Goal: Task Accomplishment & Management: Use online tool/utility

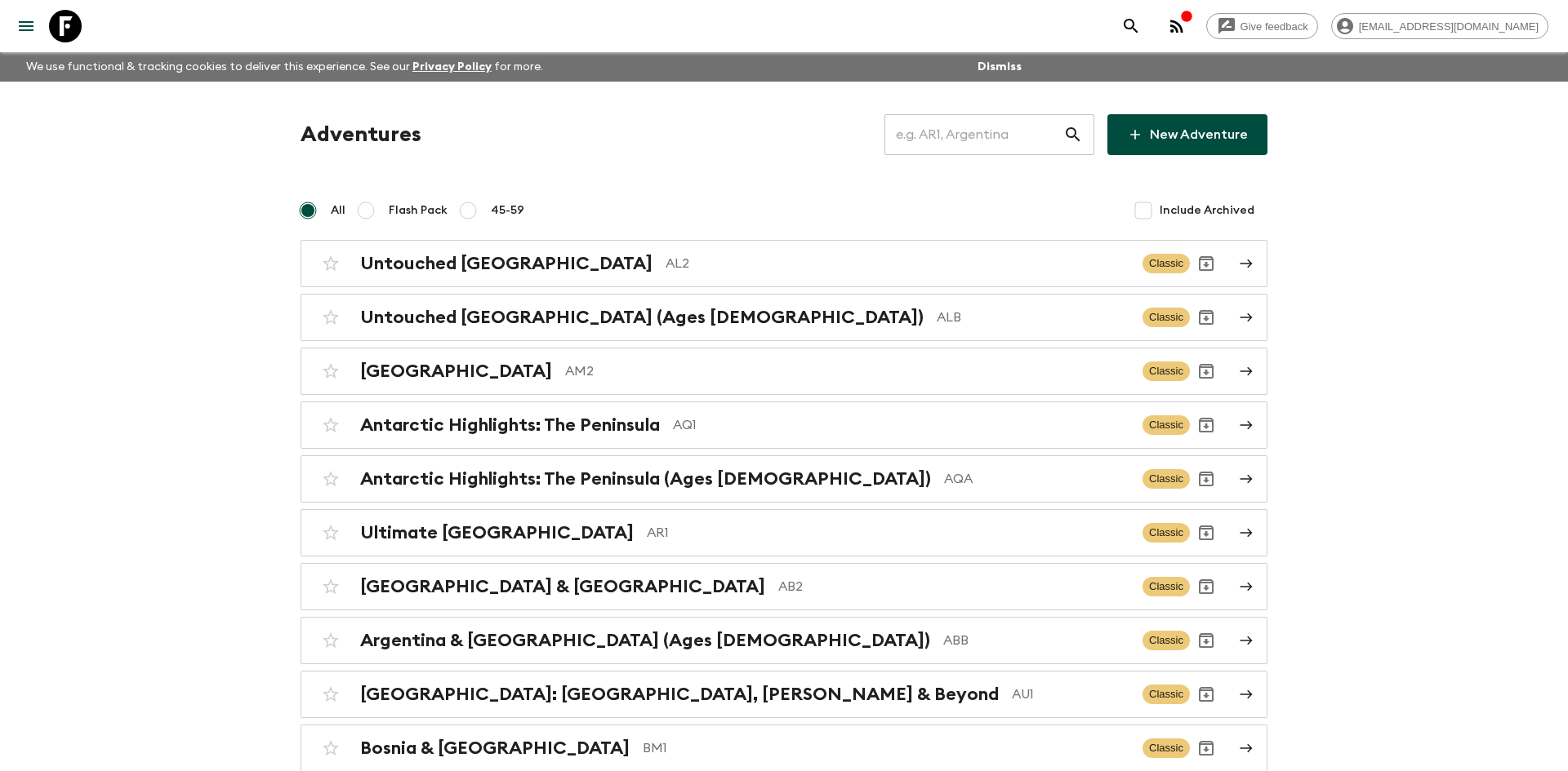
click at [941, 143] on input "text" at bounding box center [973, 135] width 179 height 46
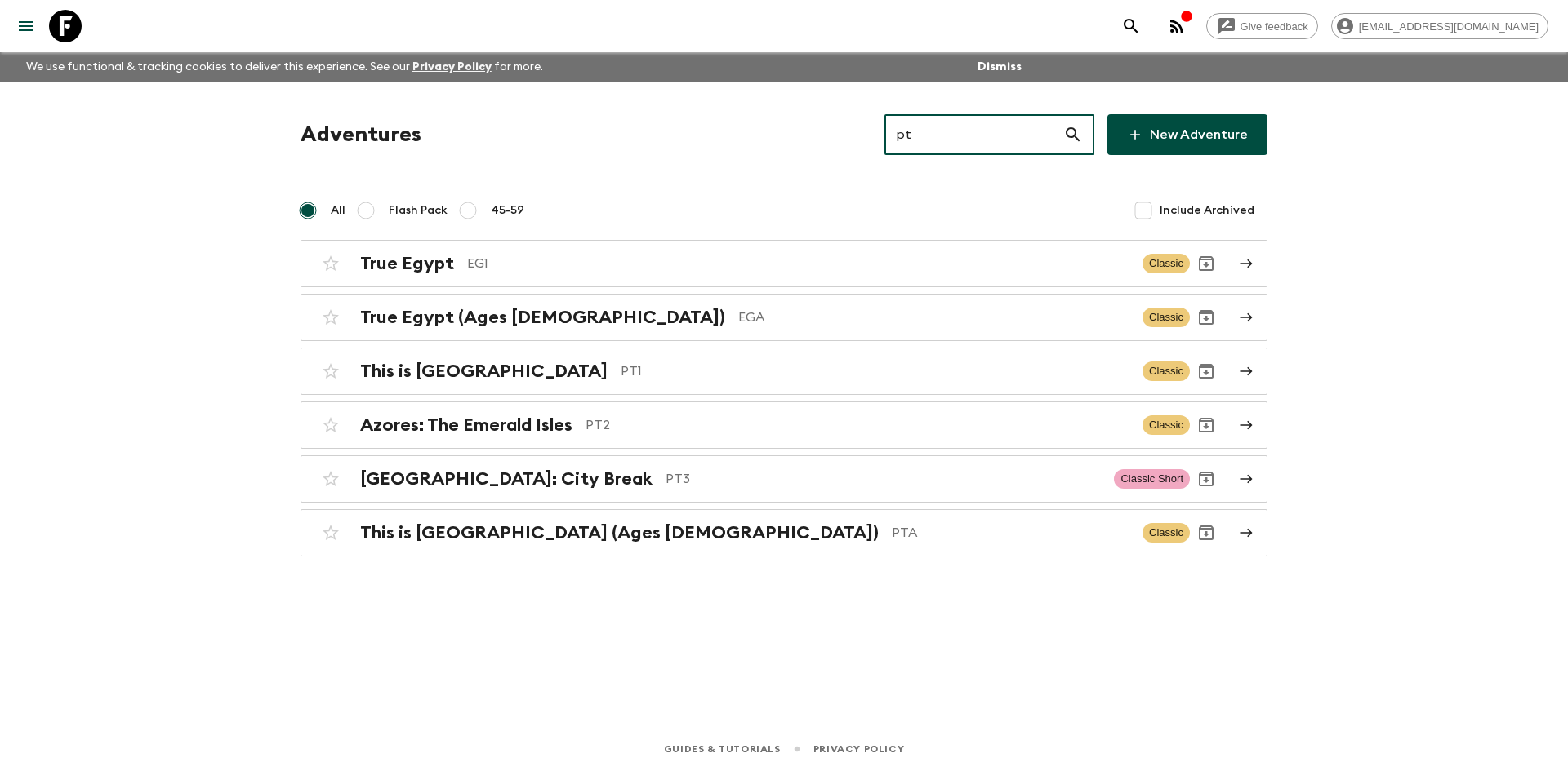
type input "pt3"
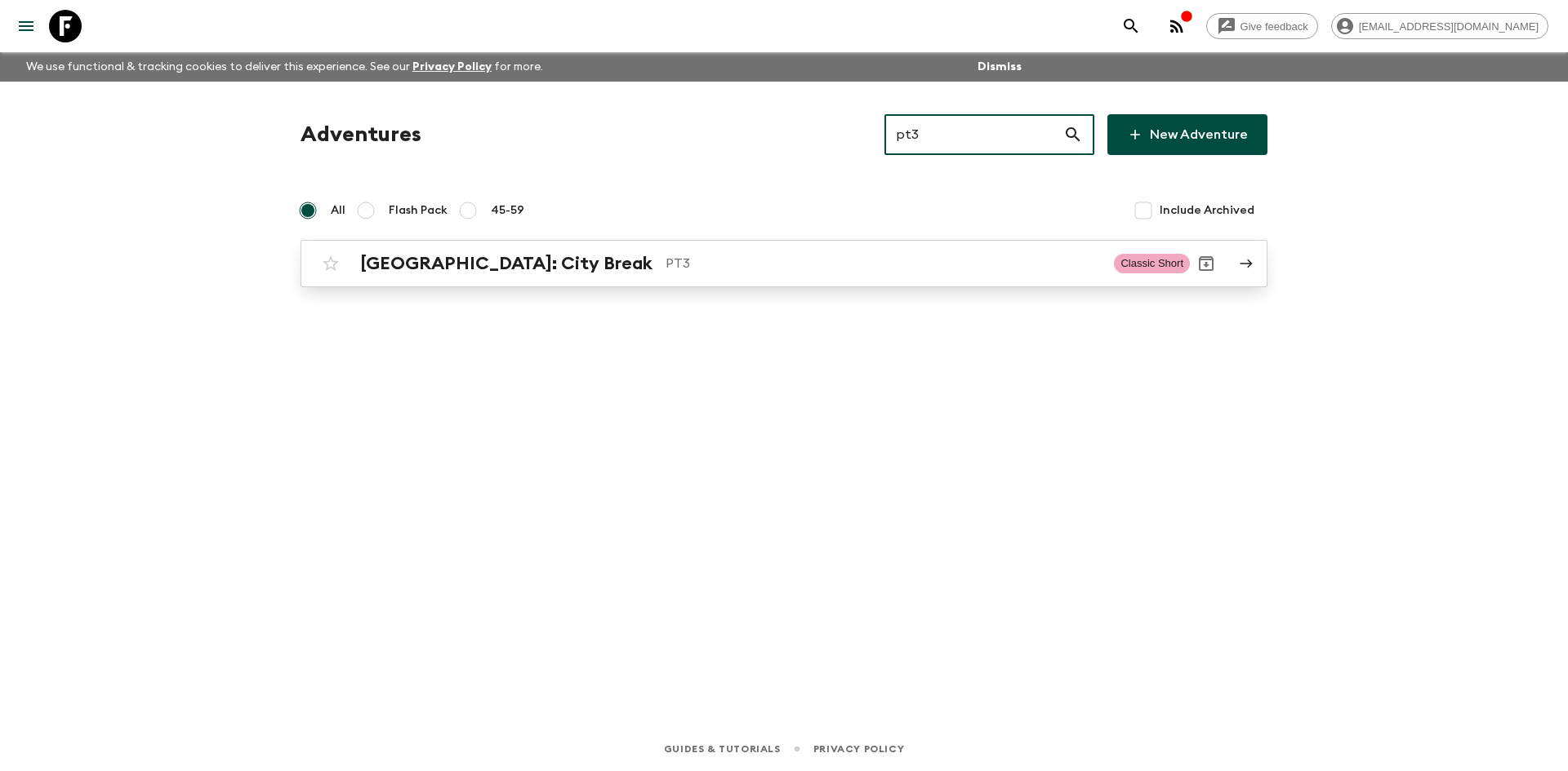
click at [466, 260] on h2 "[GEOGRAPHIC_DATA]: City Break" at bounding box center [506, 263] width 293 height 22
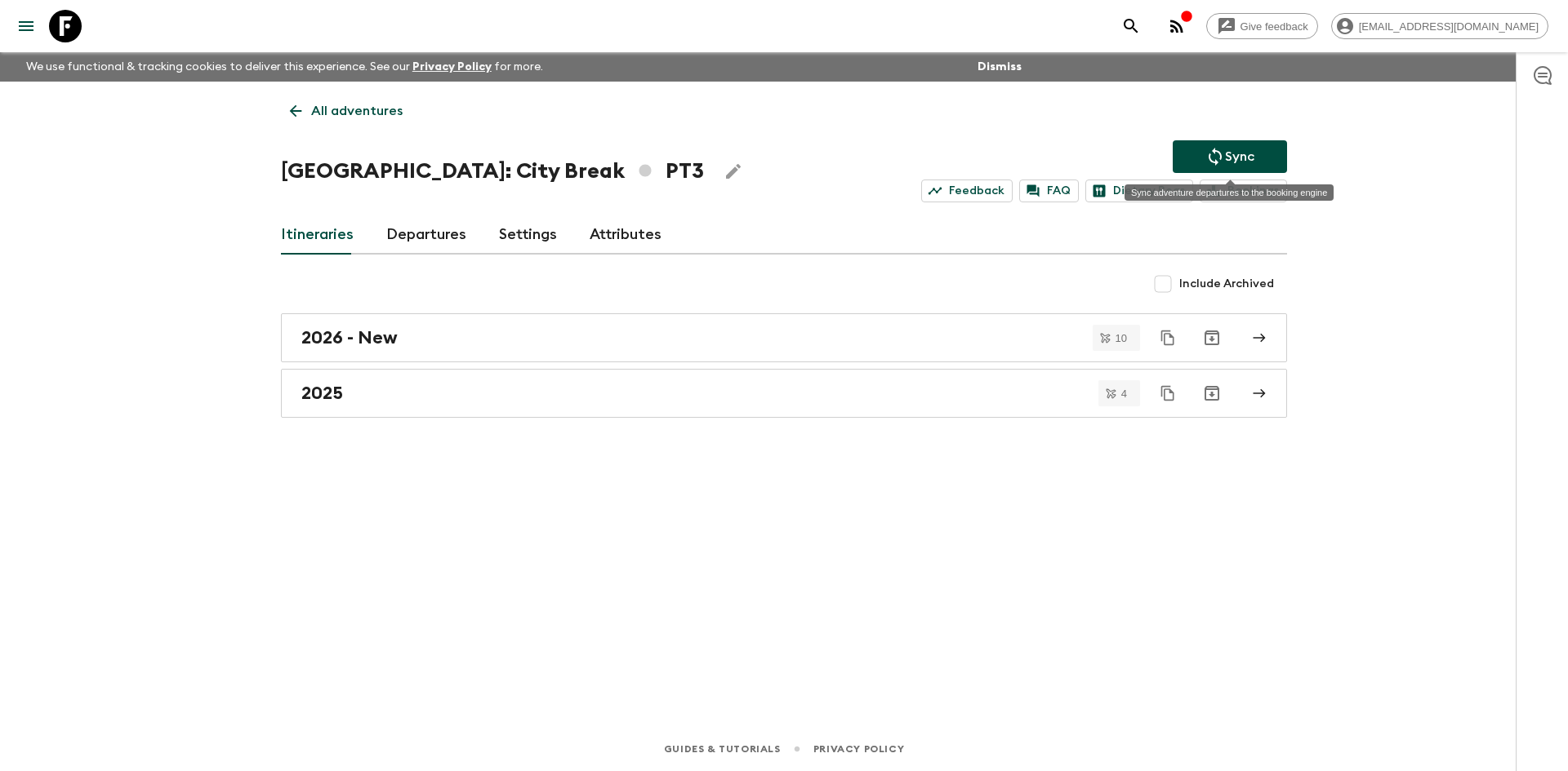
click at [1229, 150] on p "Sync" at bounding box center [1240, 156] width 29 height 20
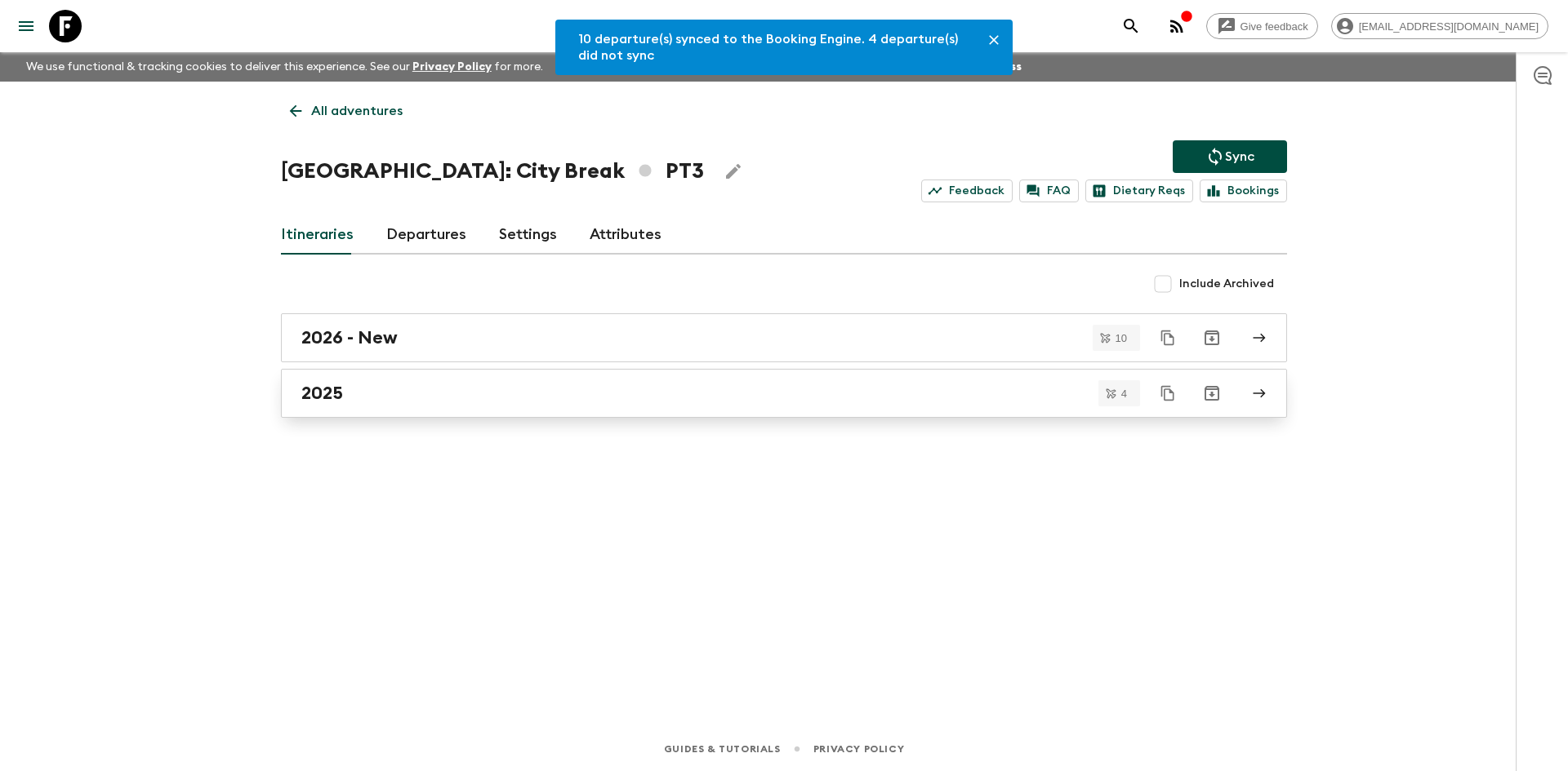
click at [321, 401] on h2 "2025" at bounding box center [322, 393] width 41 height 22
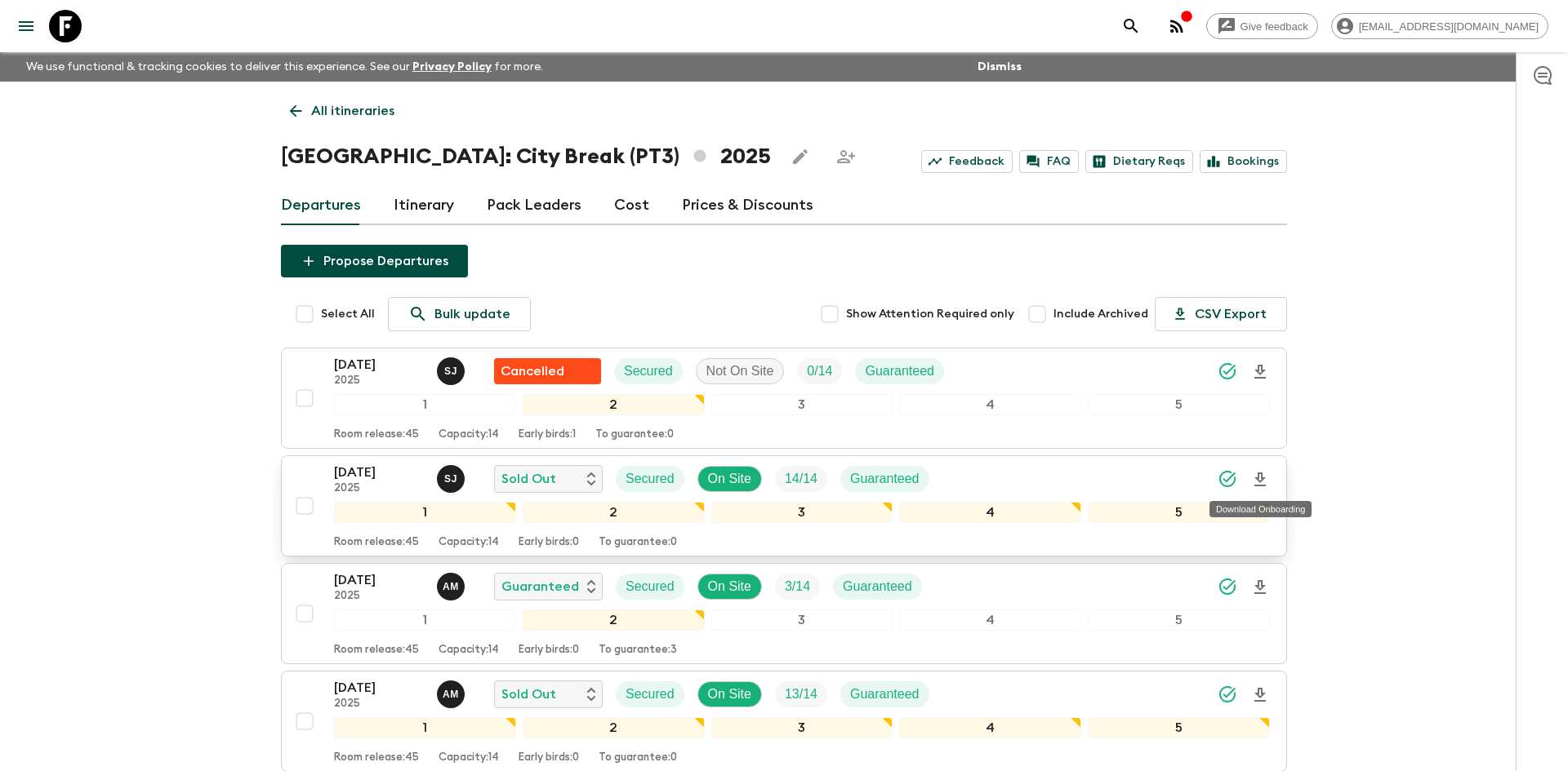
click at [1263, 473] on icon "Download Onboarding" at bounding box center [1260, 480] width 20 height 20
click at [330, 105] on p "All itineraries" at bounding box center [353, 110] width 84 height 20
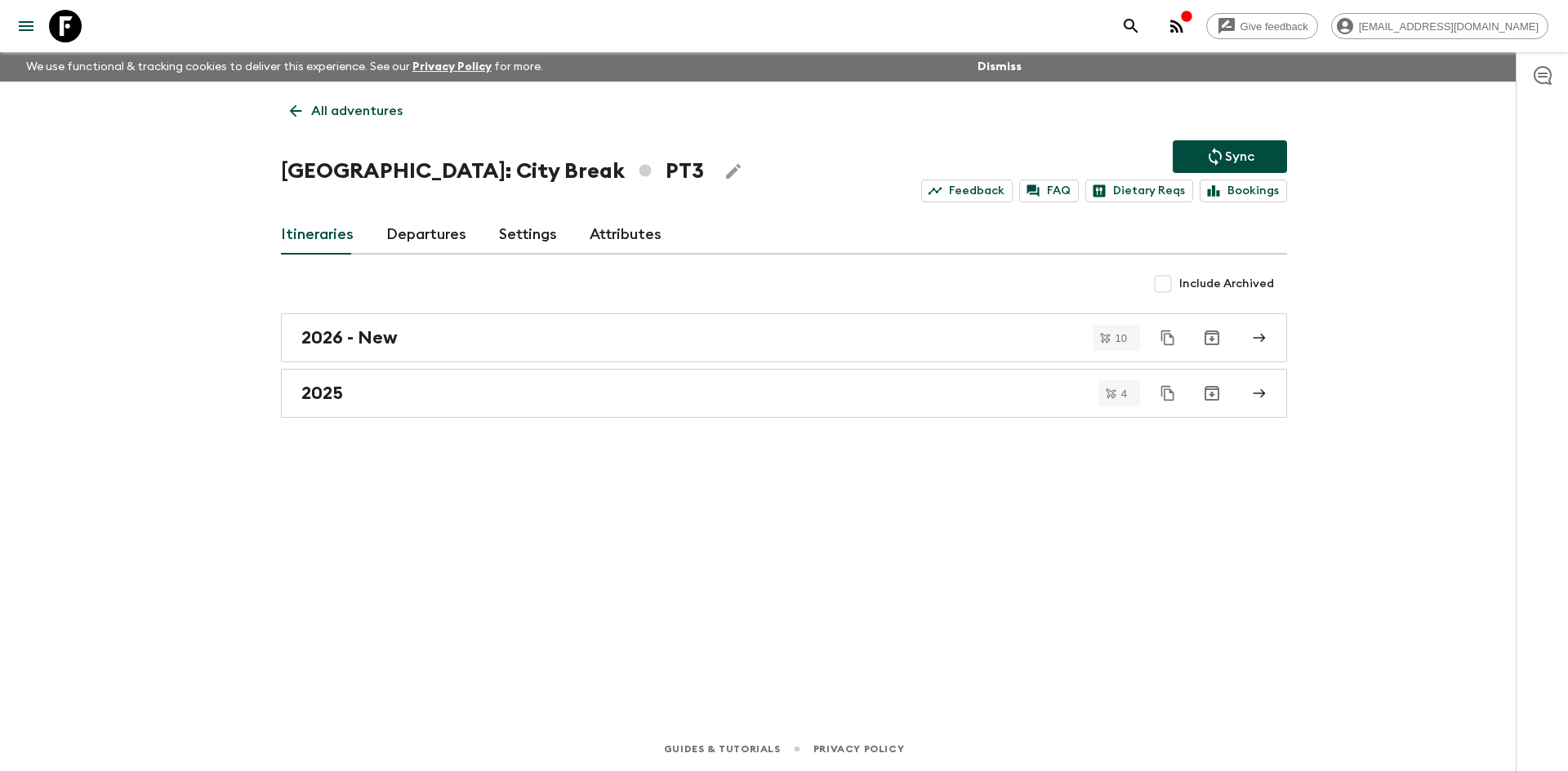
click at [330, 105] on p "All adventures" at bounding box center [357, 110] width 91 height 20
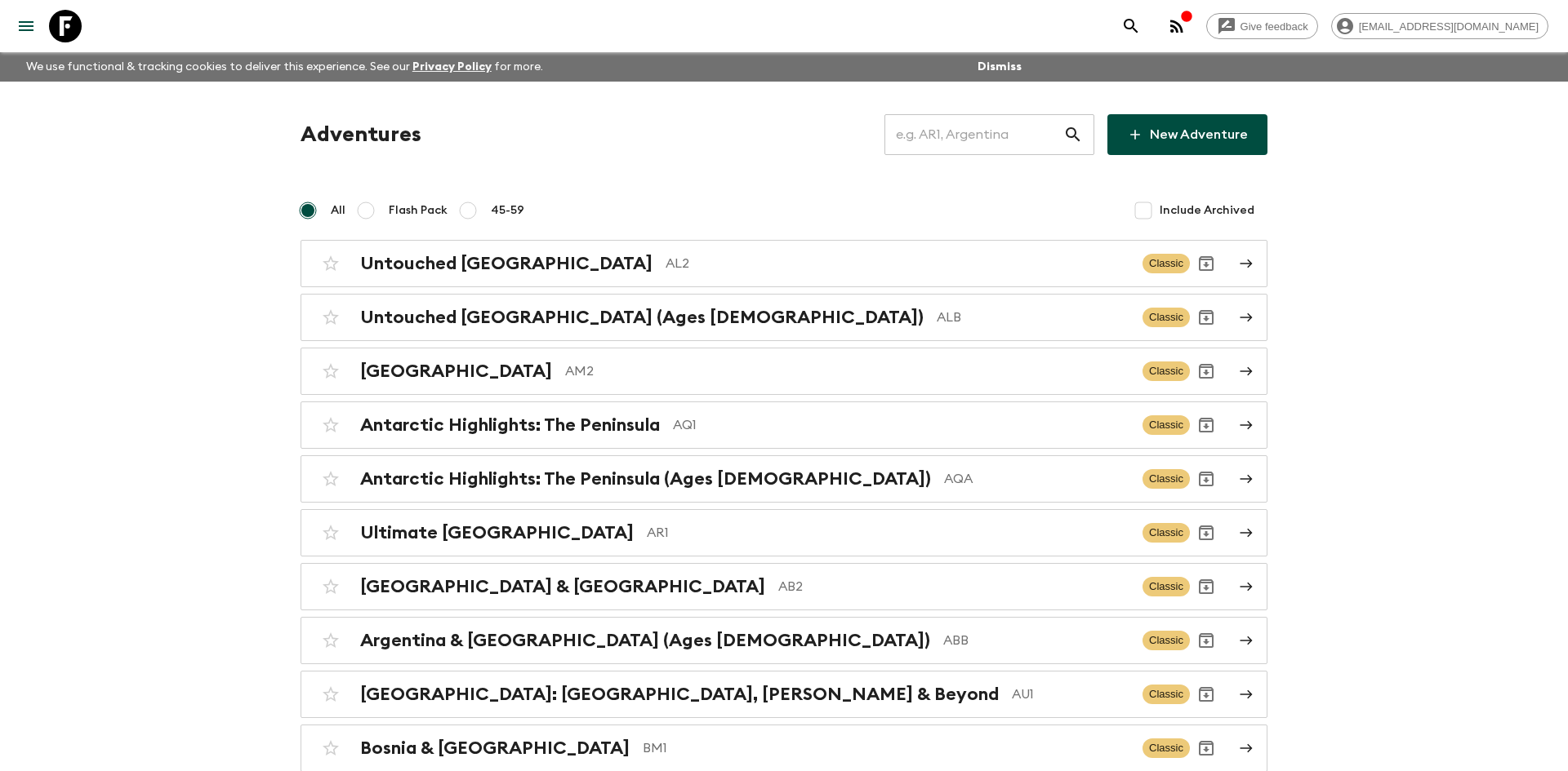
click at [923, 138] on input "text" at bounding box center [973, 135] width 179 height 46
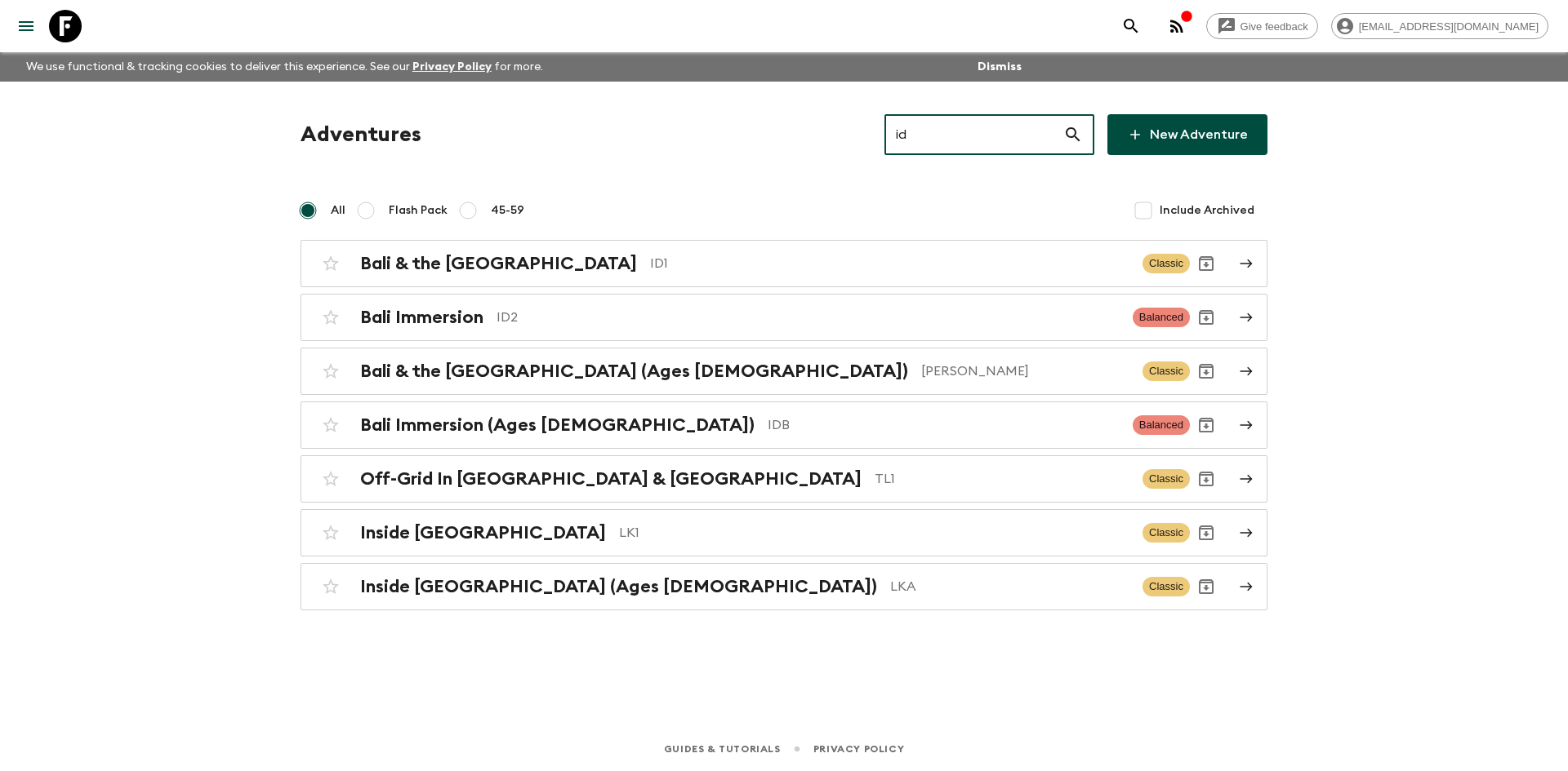
type input "id1"
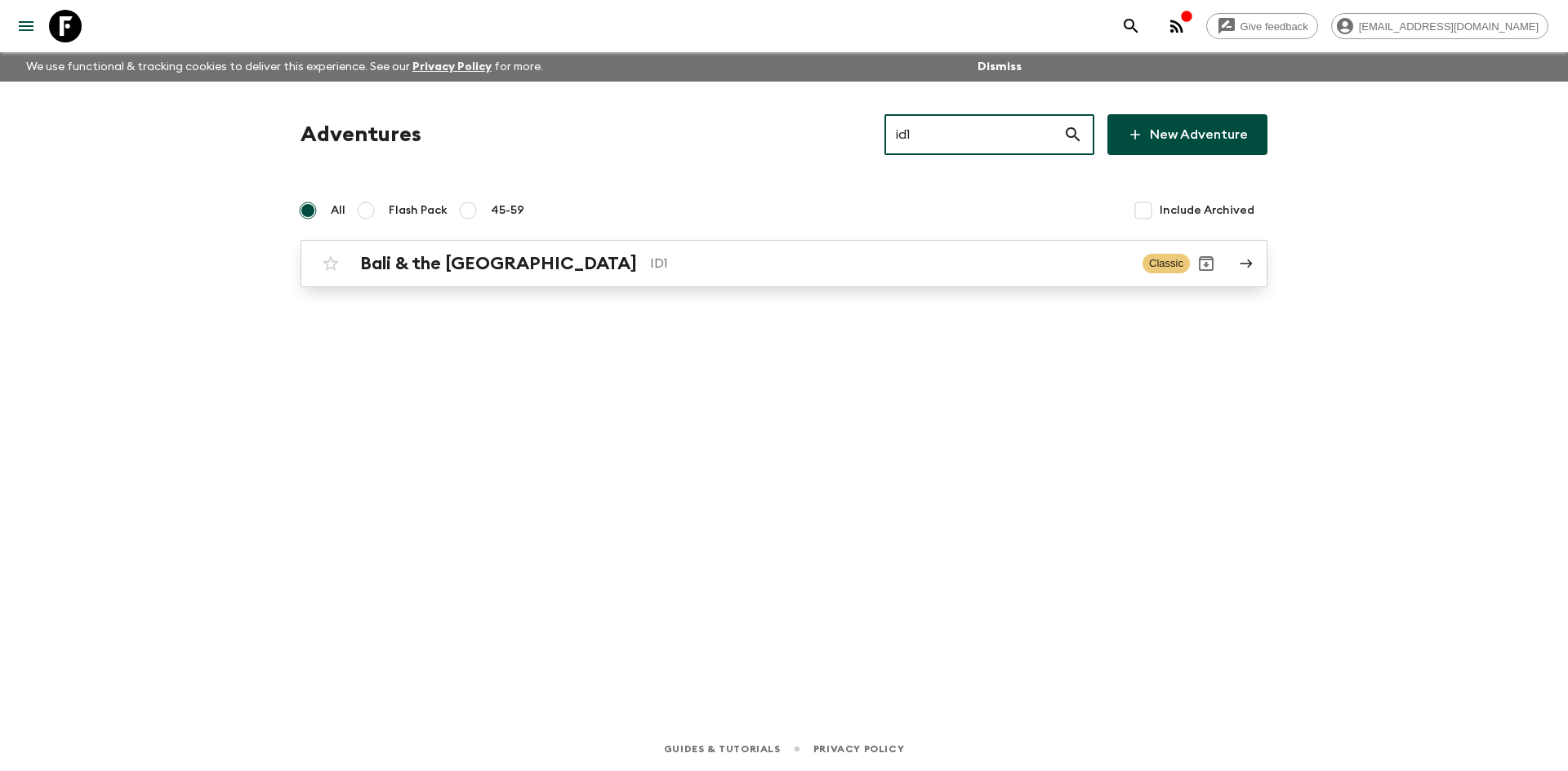
click at [560, 274] on div "Bali & the [GEOGRAPHIC_DATA] ID1 Classic" at bounding box center [752, 264] width 876 height 33
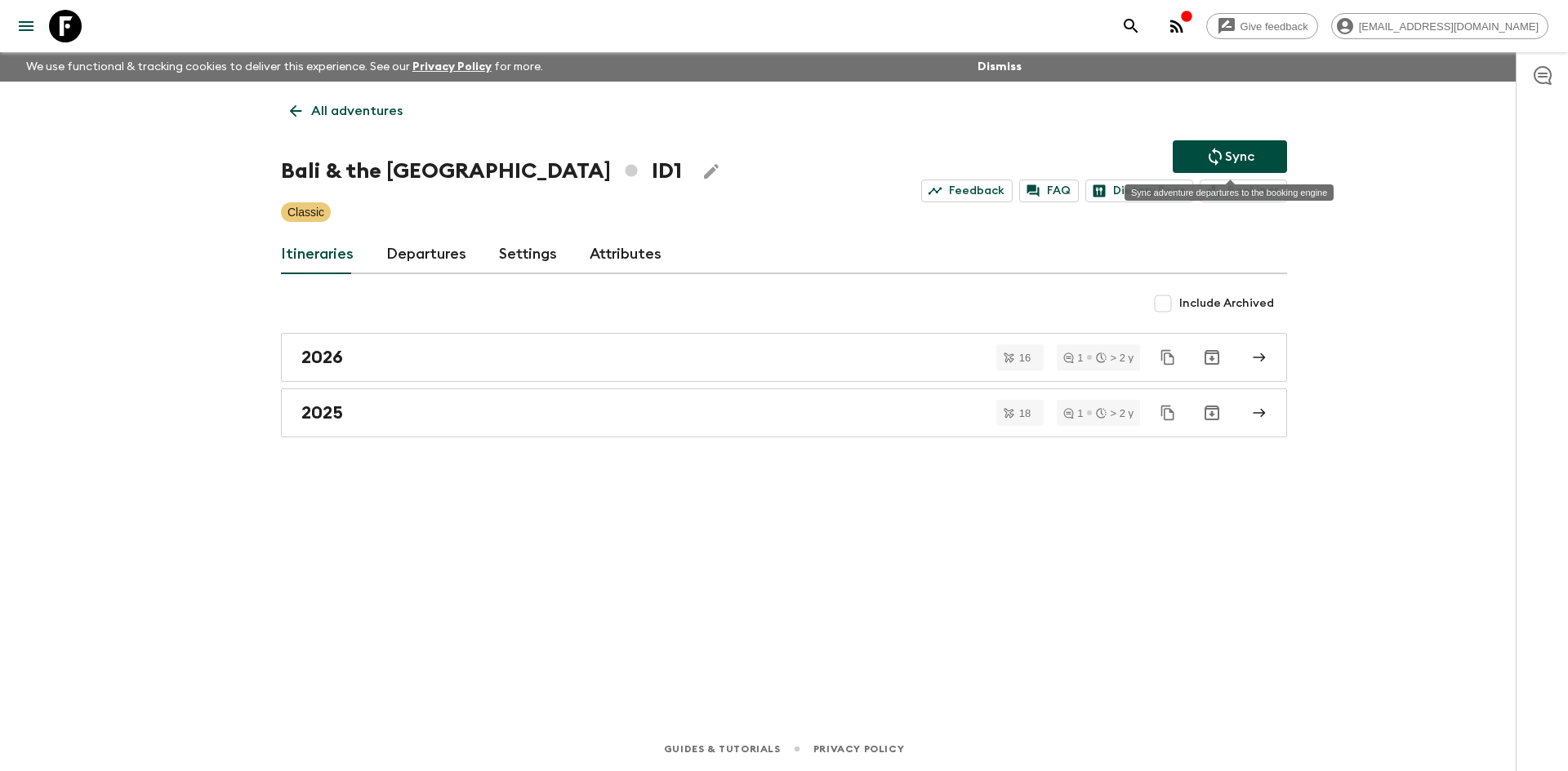
click at [1197, 161] on button "Sync" at bounding box center [1230, 157] width 115 height 33
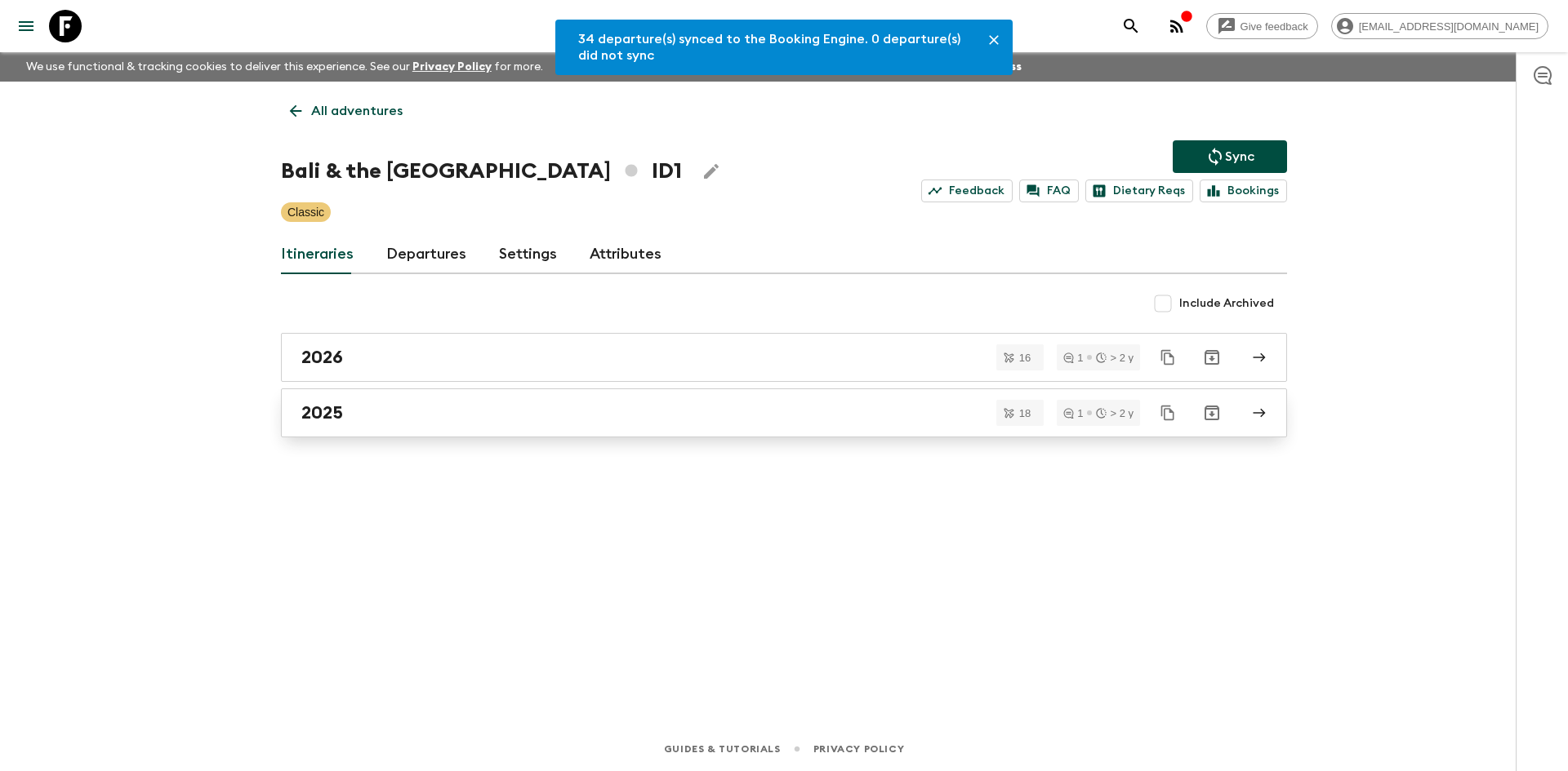
click at [399, 414] on div "2025" at bounding box center [768, 413] width 935 height 22
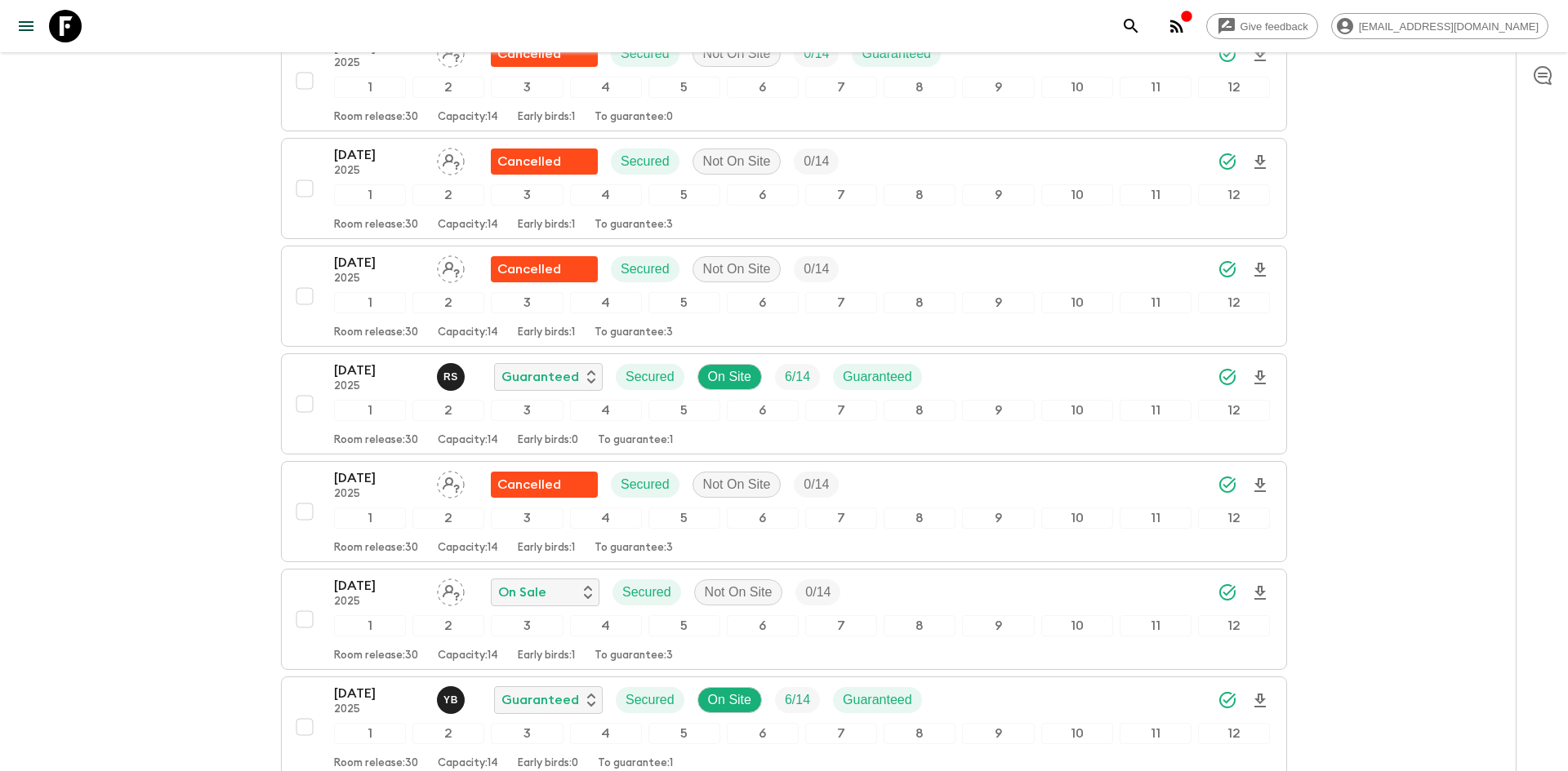
scroll to position [970, 0]
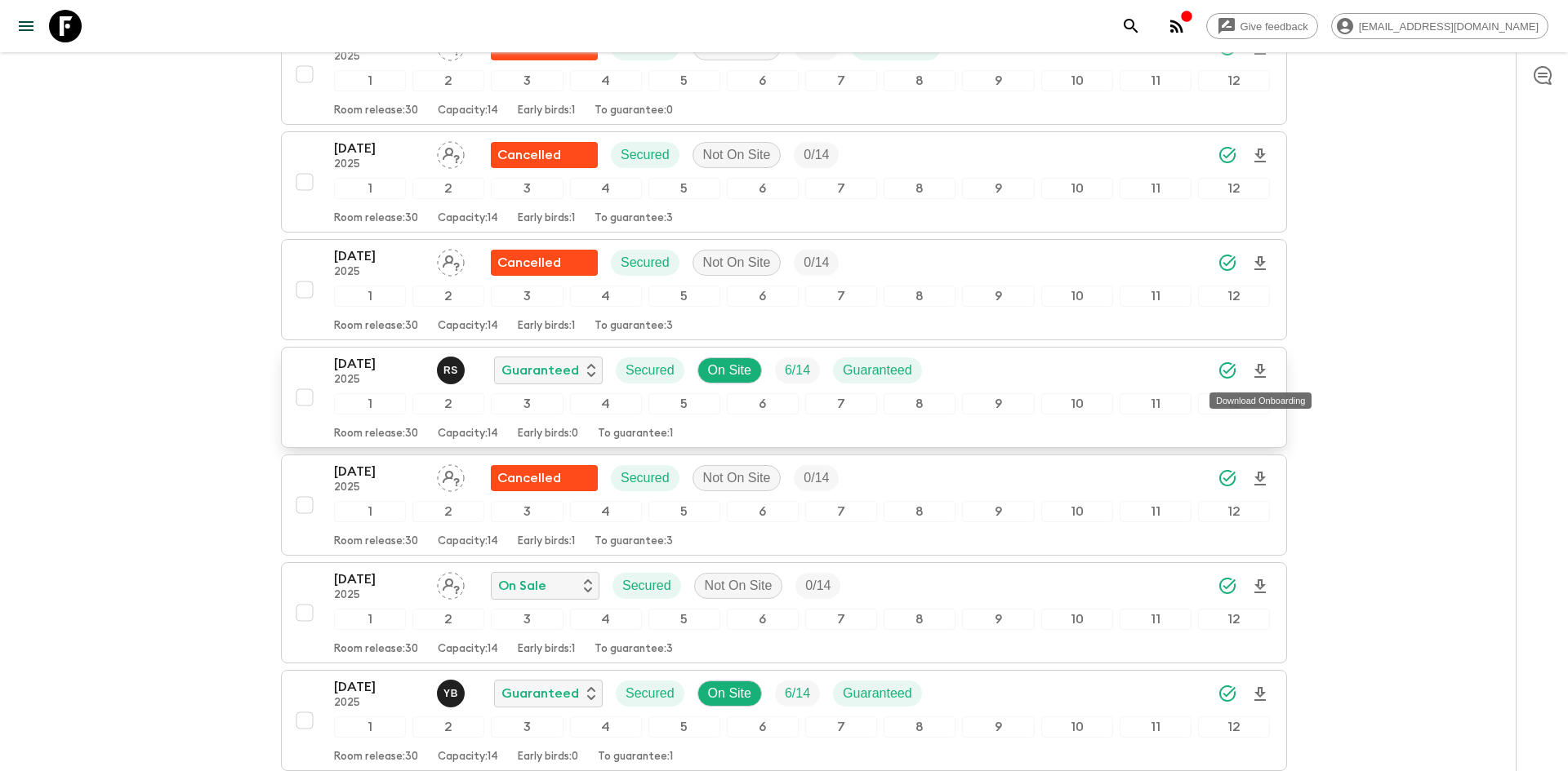
click at [1258, 365] on icon "Download Onboarding" at bounding box center [1260, 371] width 11 height 14
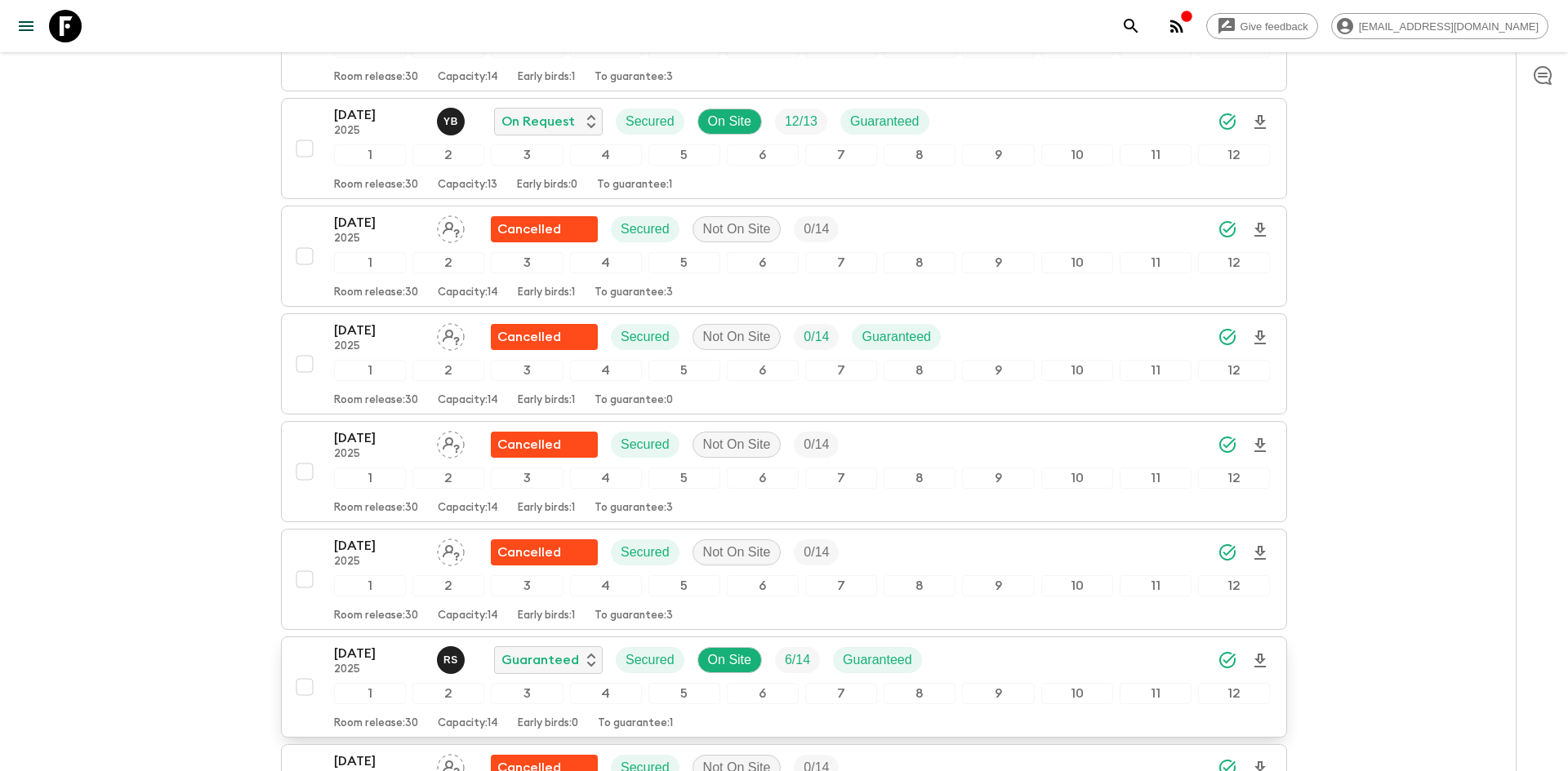
scroll to position [0, 0]
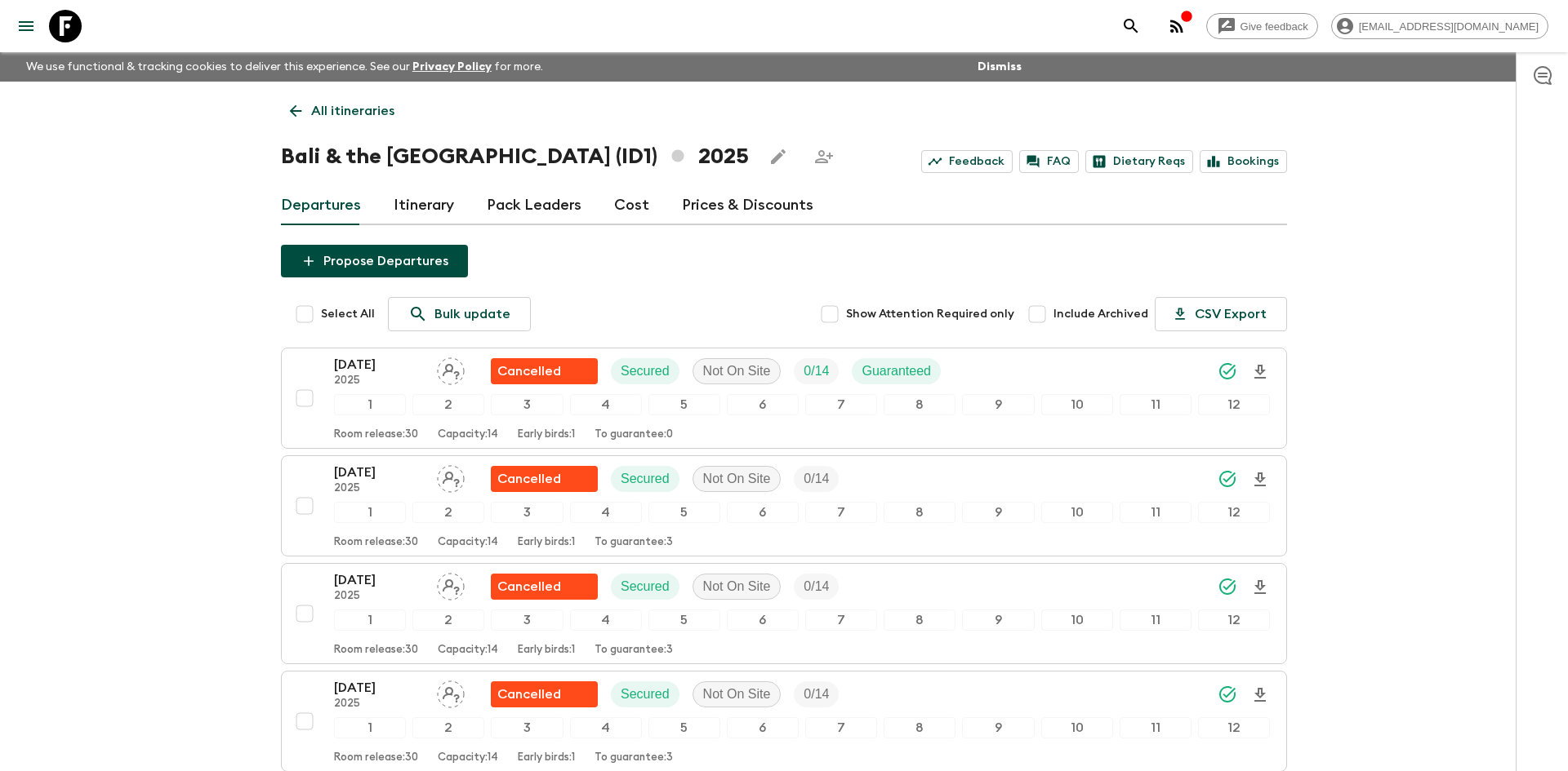
click at [335, 116] on p "All itineraries" at bounding box center [353, 110] width 84 height 20
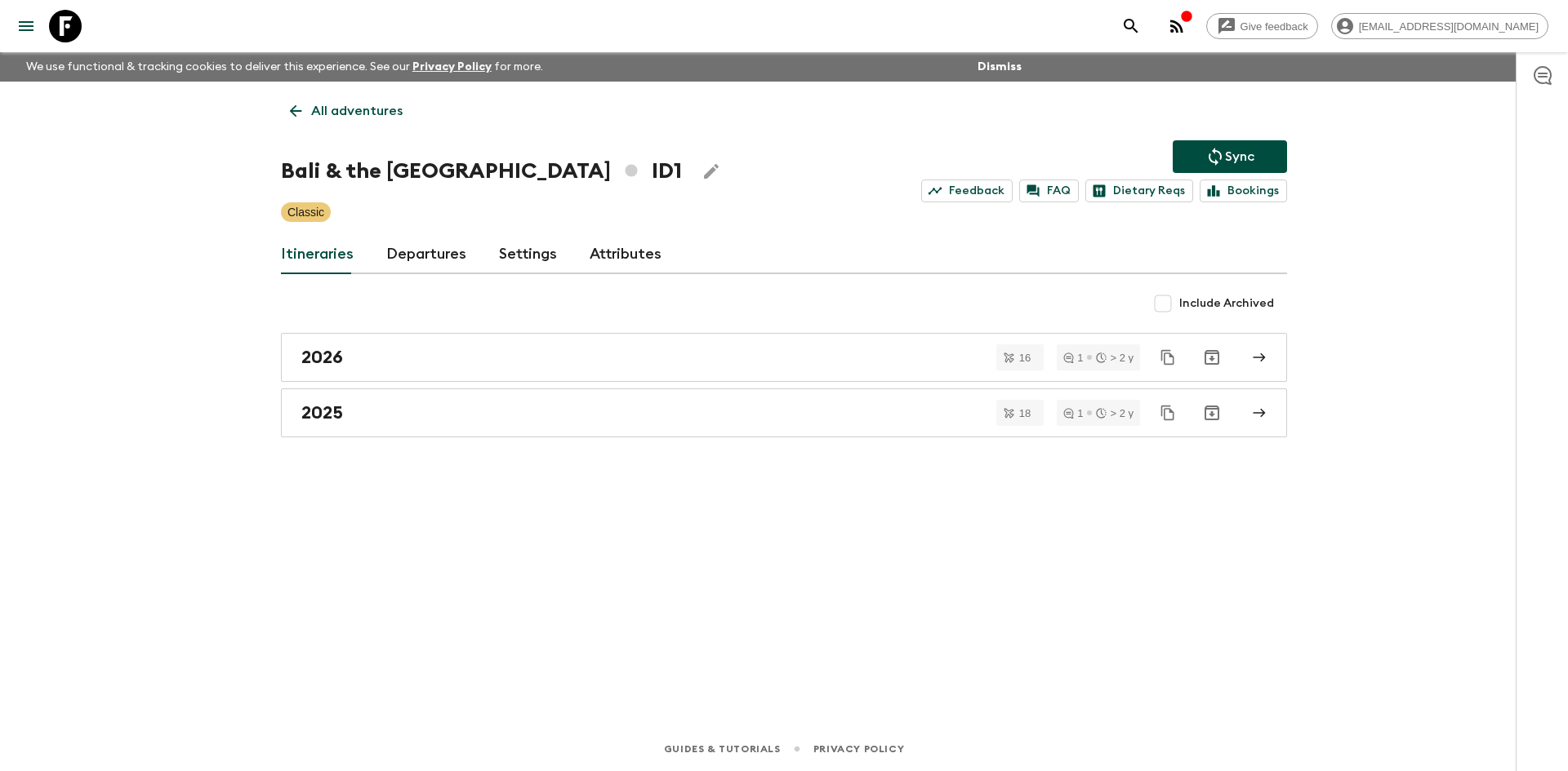
click at [335, 116] on p "All adventures" at bounding box center [357, 110] width 91 height 20
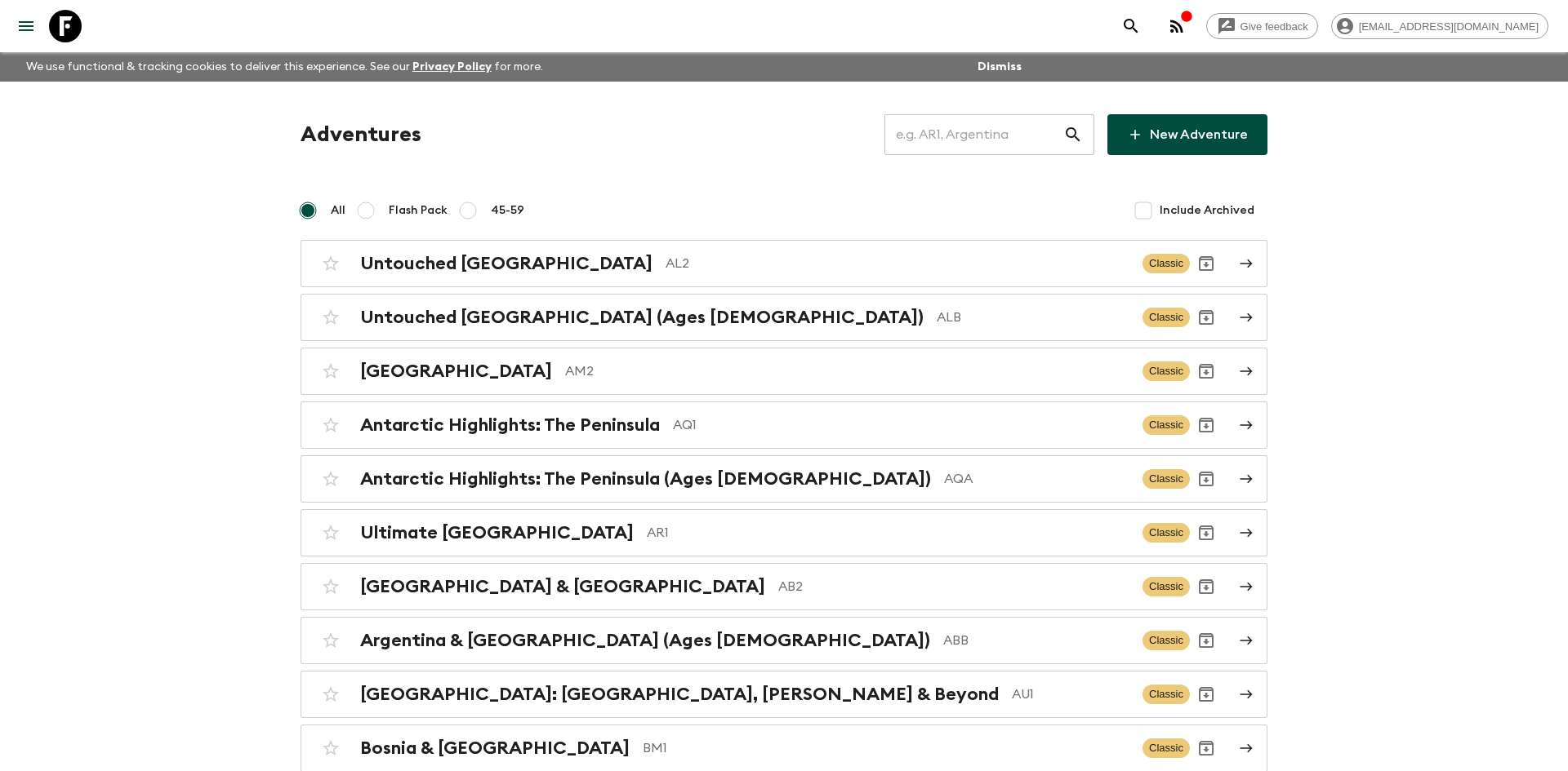
click at [933, 137] on input "text" at bounding box center [973, 135] width 179 height 46
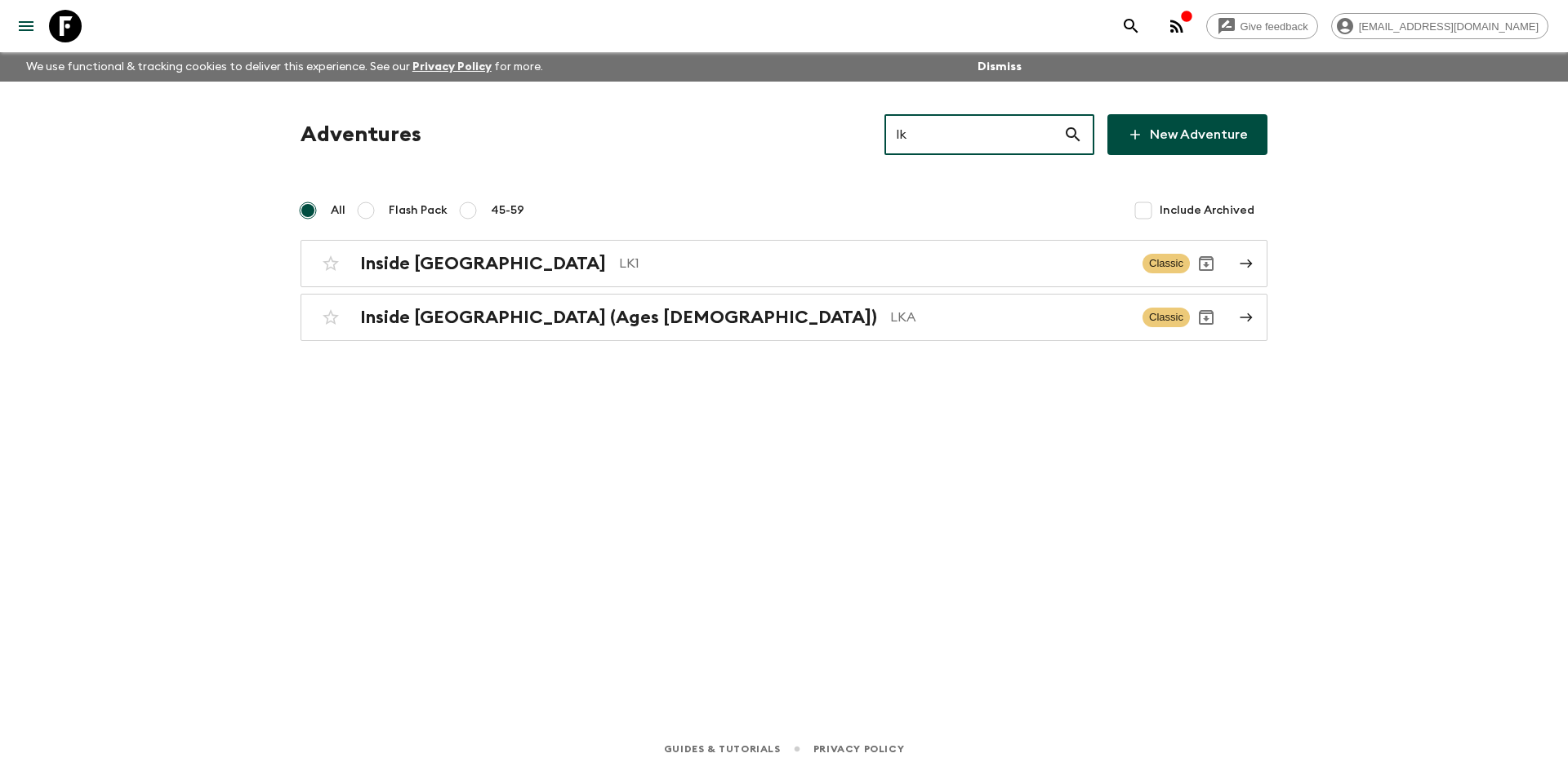
type input "lk1"
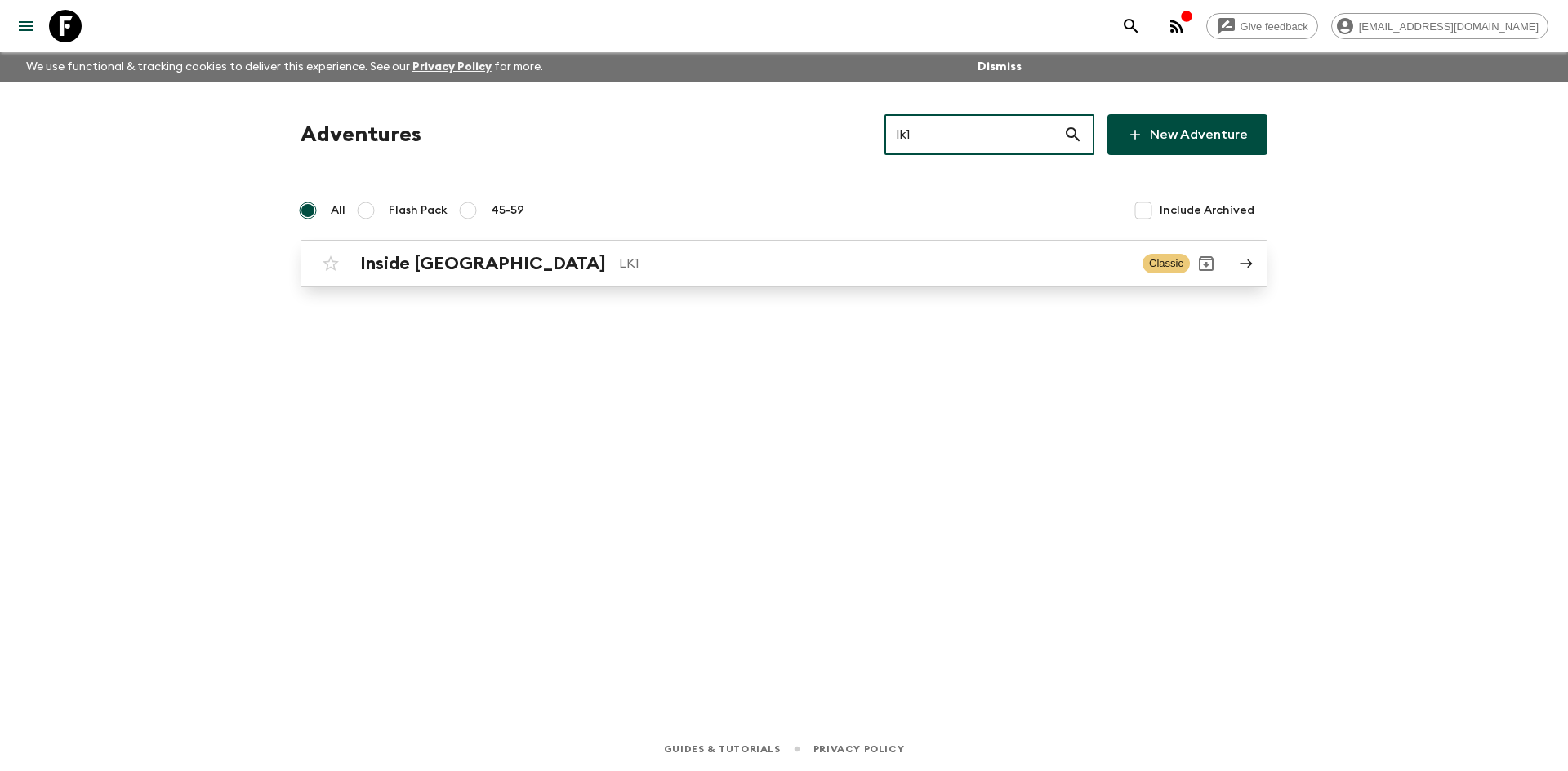
click at [488, 269] on h2 "Inside [GEOGRAPHIC_DATA]" at bounding box center [482, 263] width 246 height 22
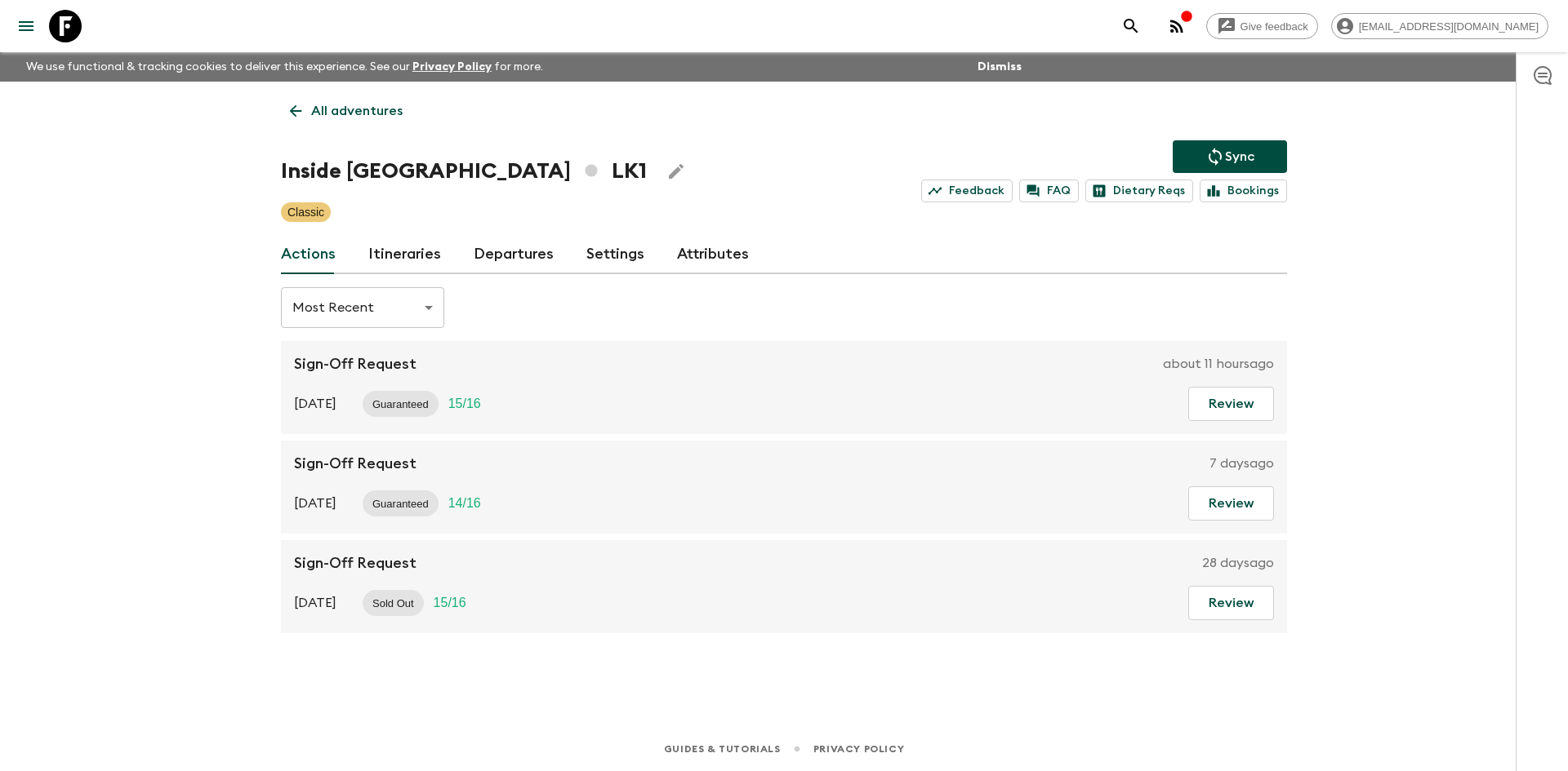
click at [1207, 159] on icon "Sync adventure departures to the booking engine" at bounding box center [1215, 156] width 20 height 20
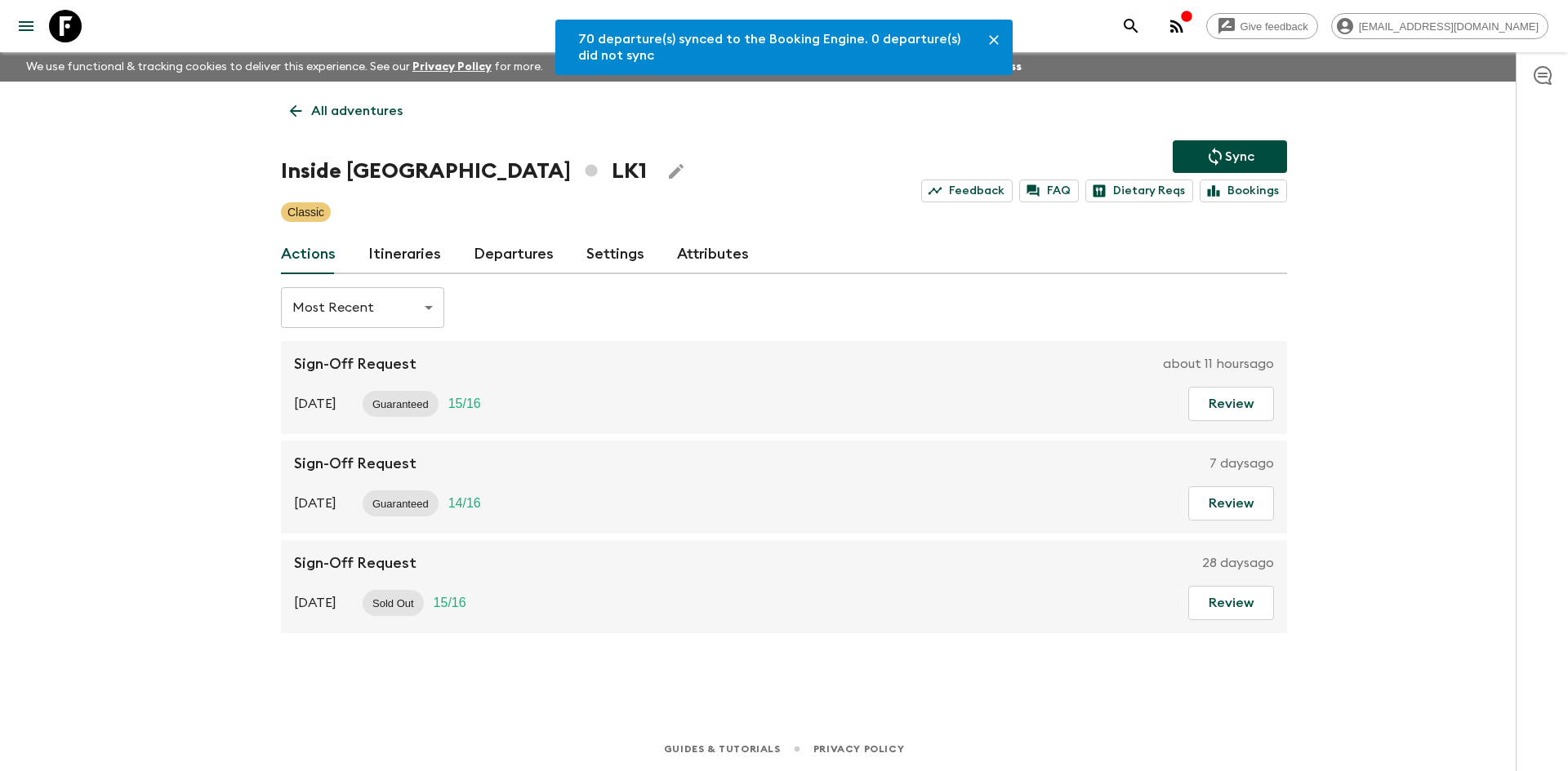
click at [527, 251] on link "Departures" at bounding box center [513, 254] width 80 height 39
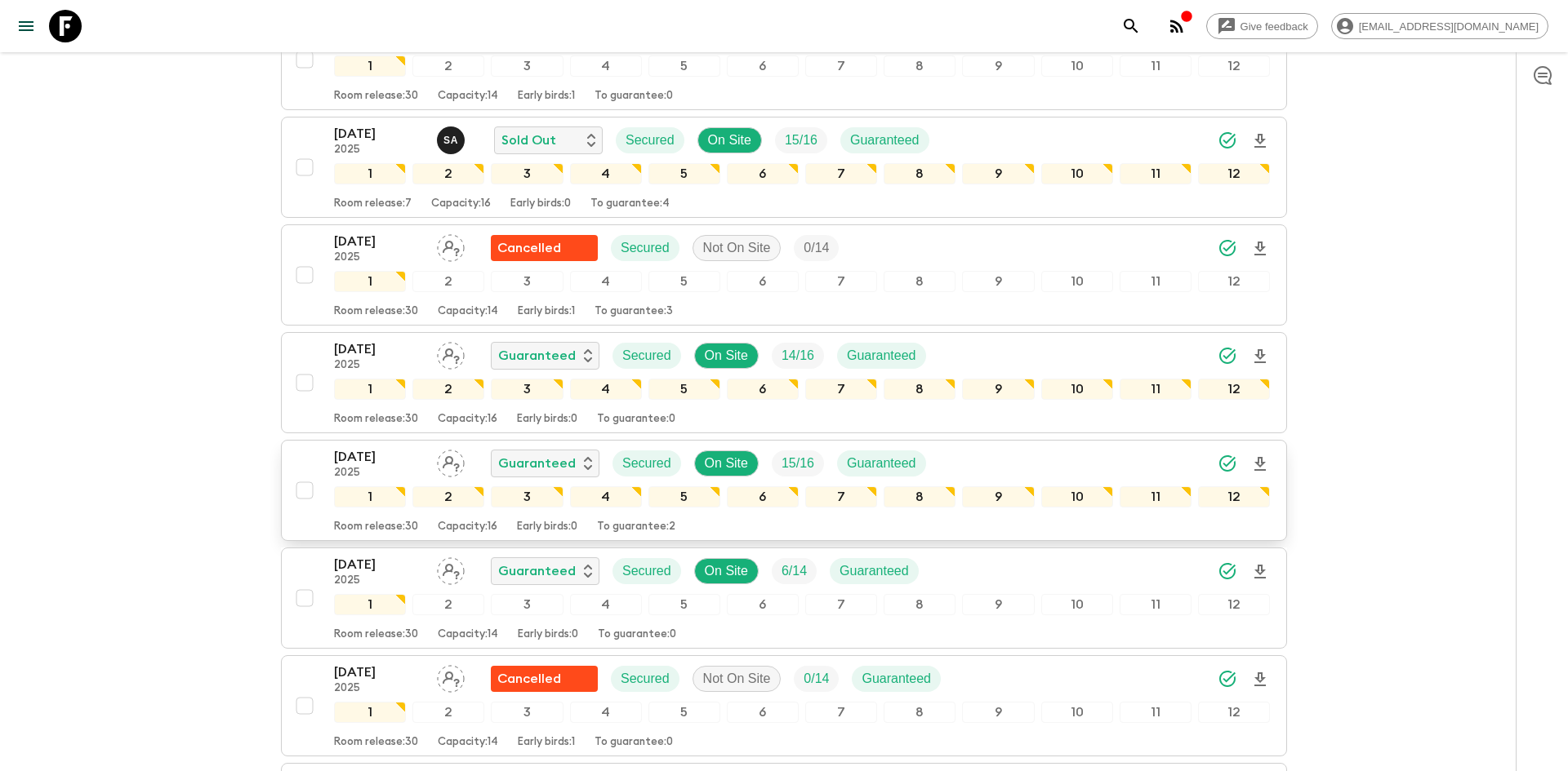
scroll to position [1044, 0]
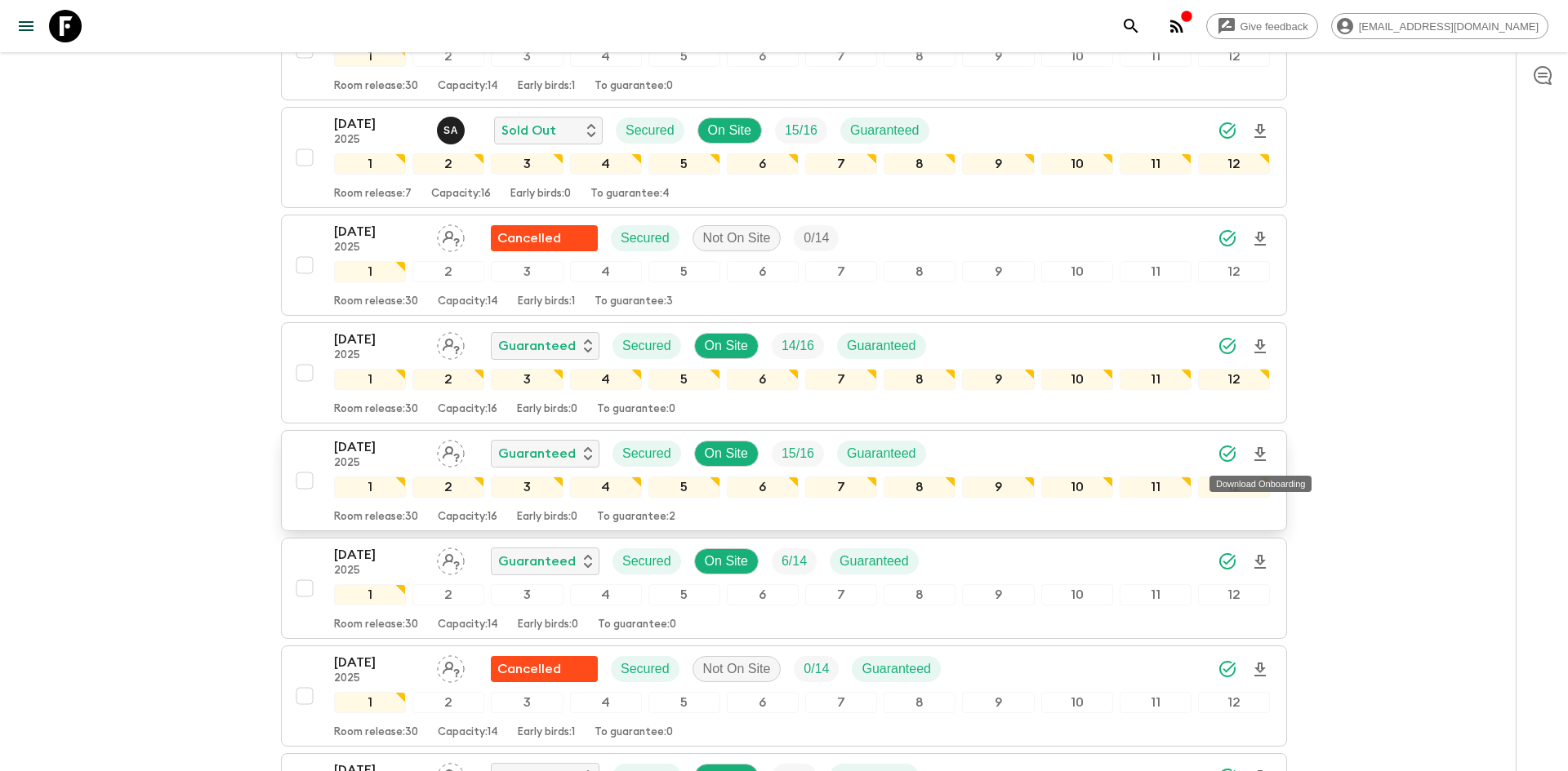
click at [1263, 445] on icon "Download Onboarding" at bounding box center [1260, 454] width 20 height 20
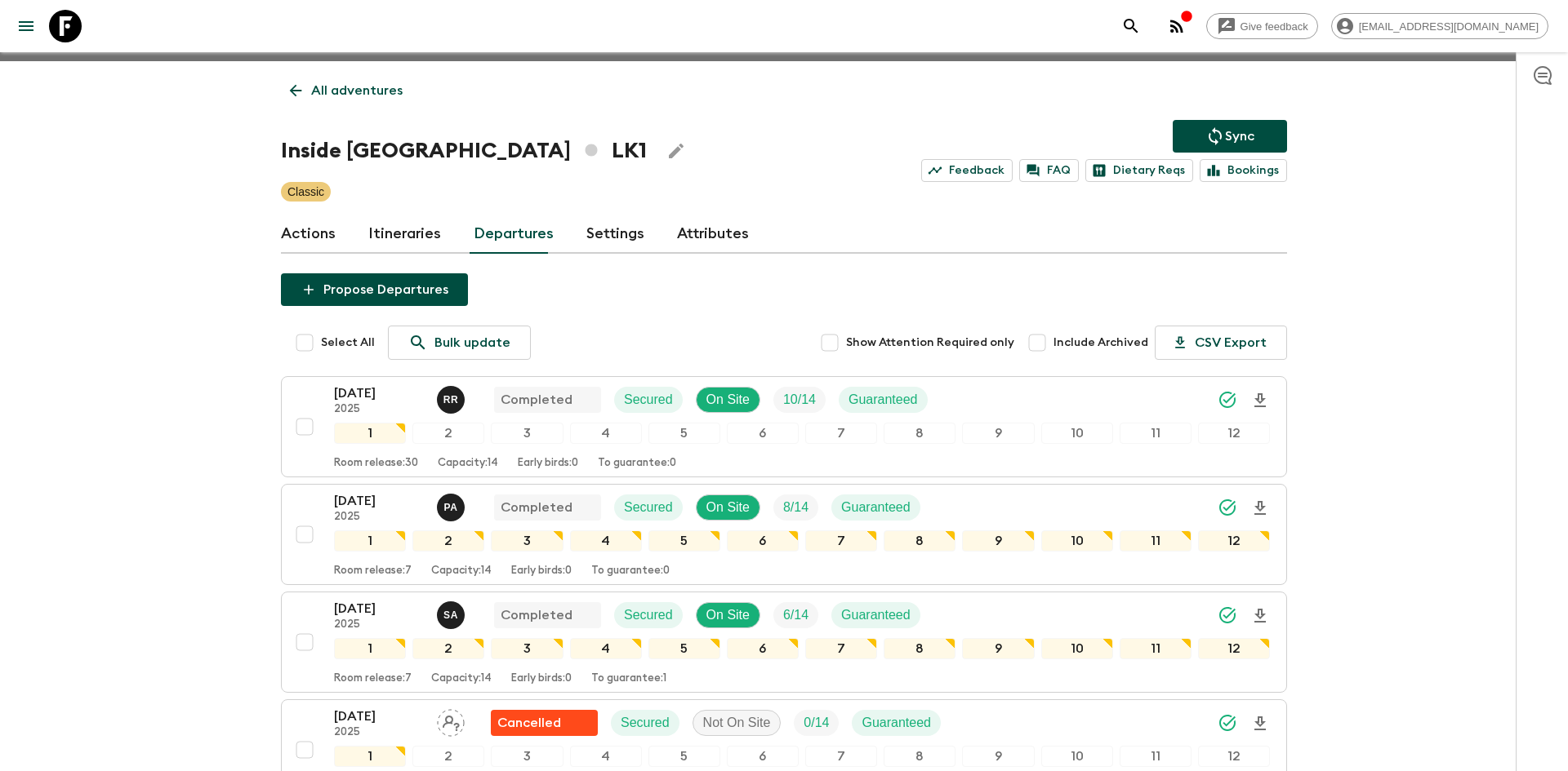
scroll to position [0, 0]
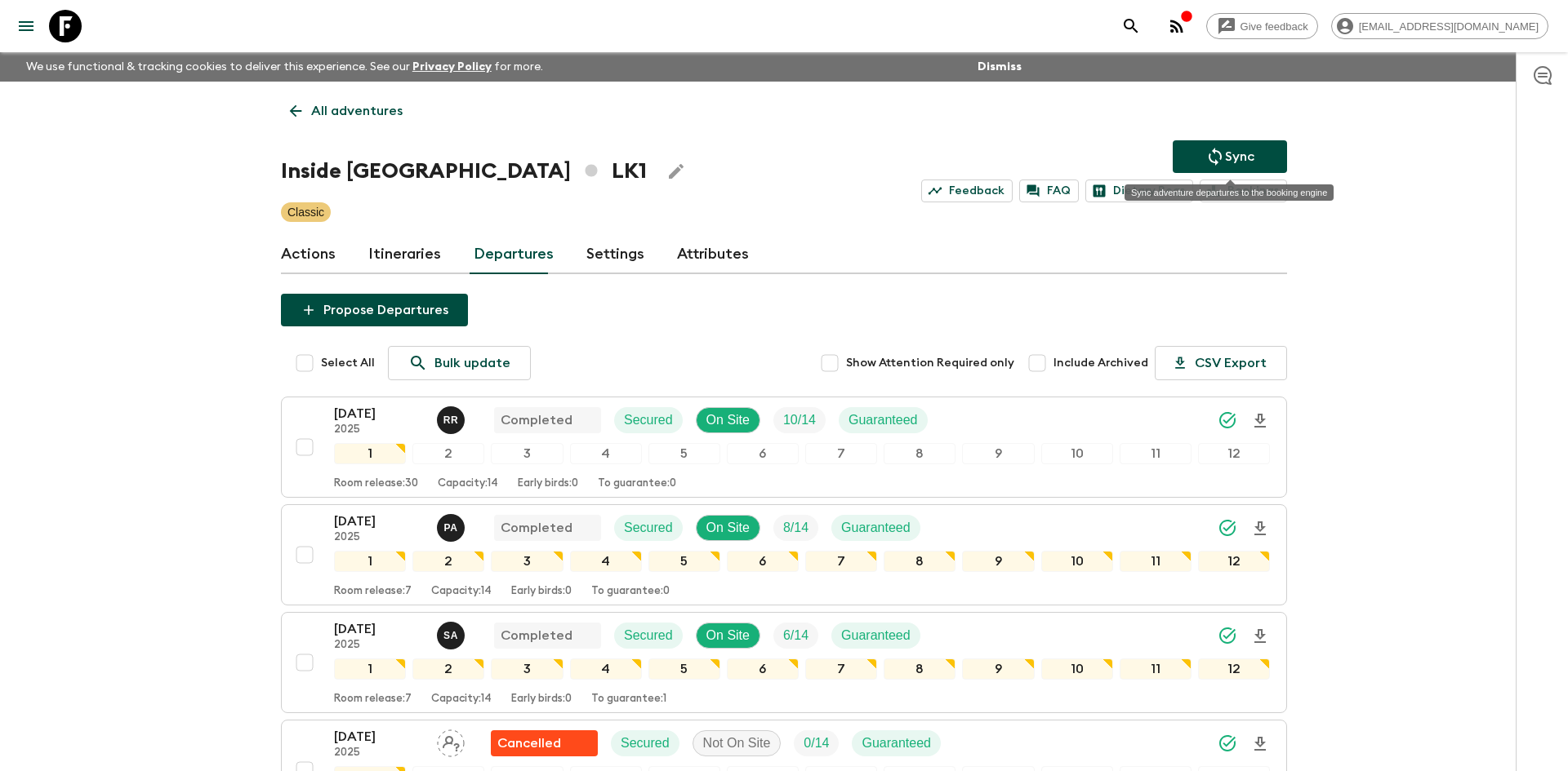
click at [1193, 168] on button "Sync" at bounding box center [1230, 157] width 115 height 33
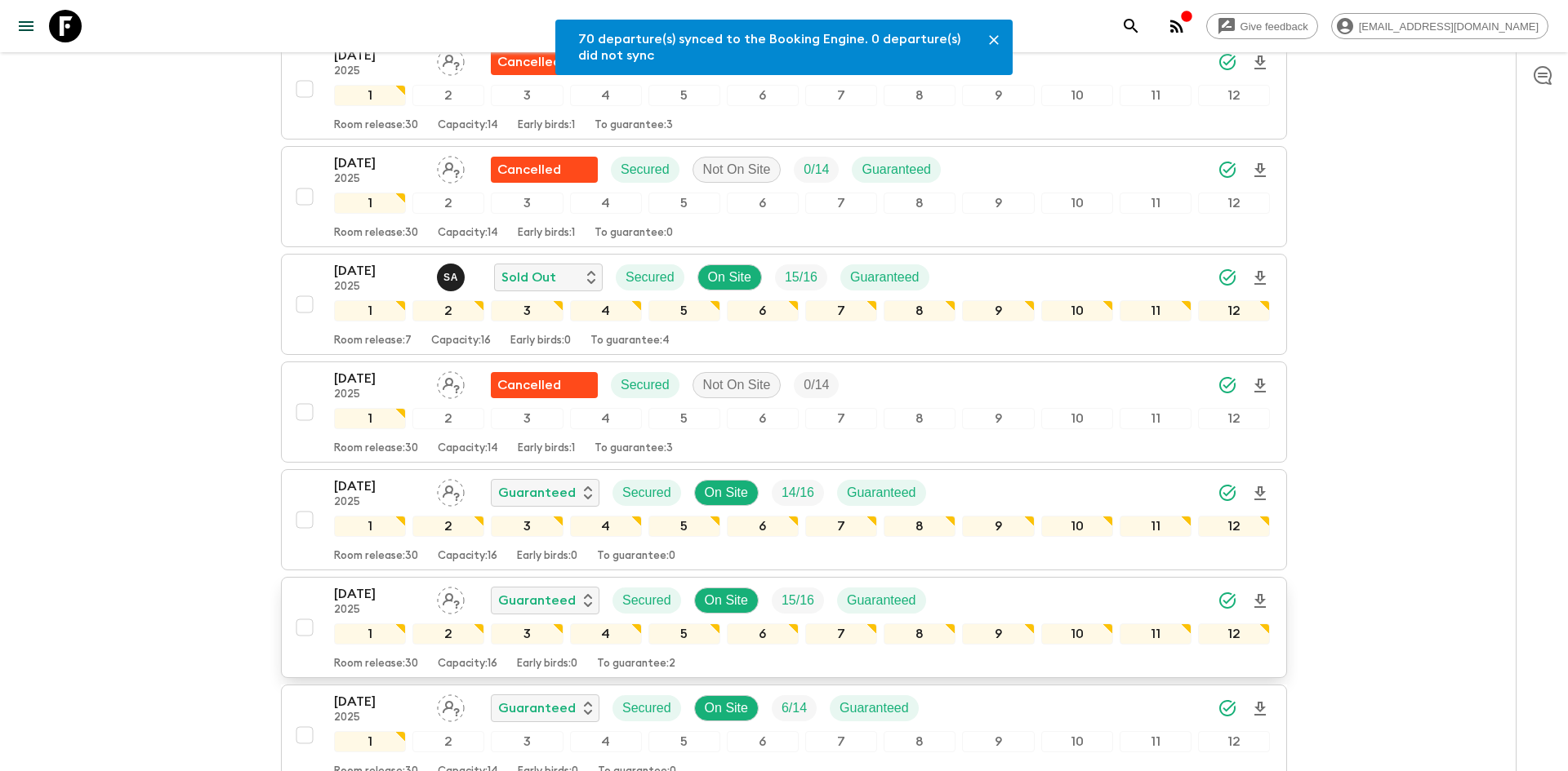
scroll to position [912, 0]
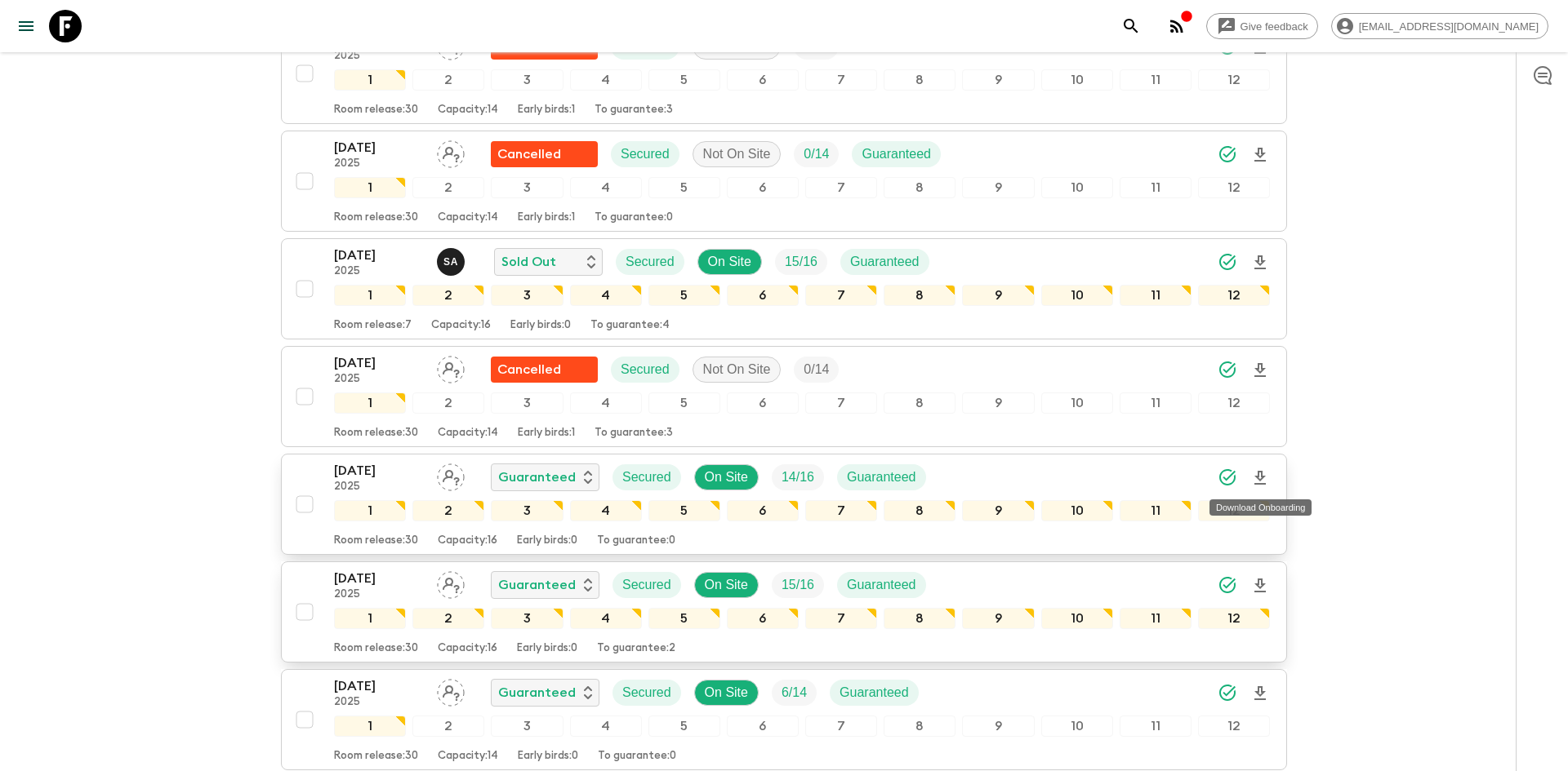
click at [1259, 484] on icon "Download Onboarding" at bounding box center [1260, 478] width 20 height 20
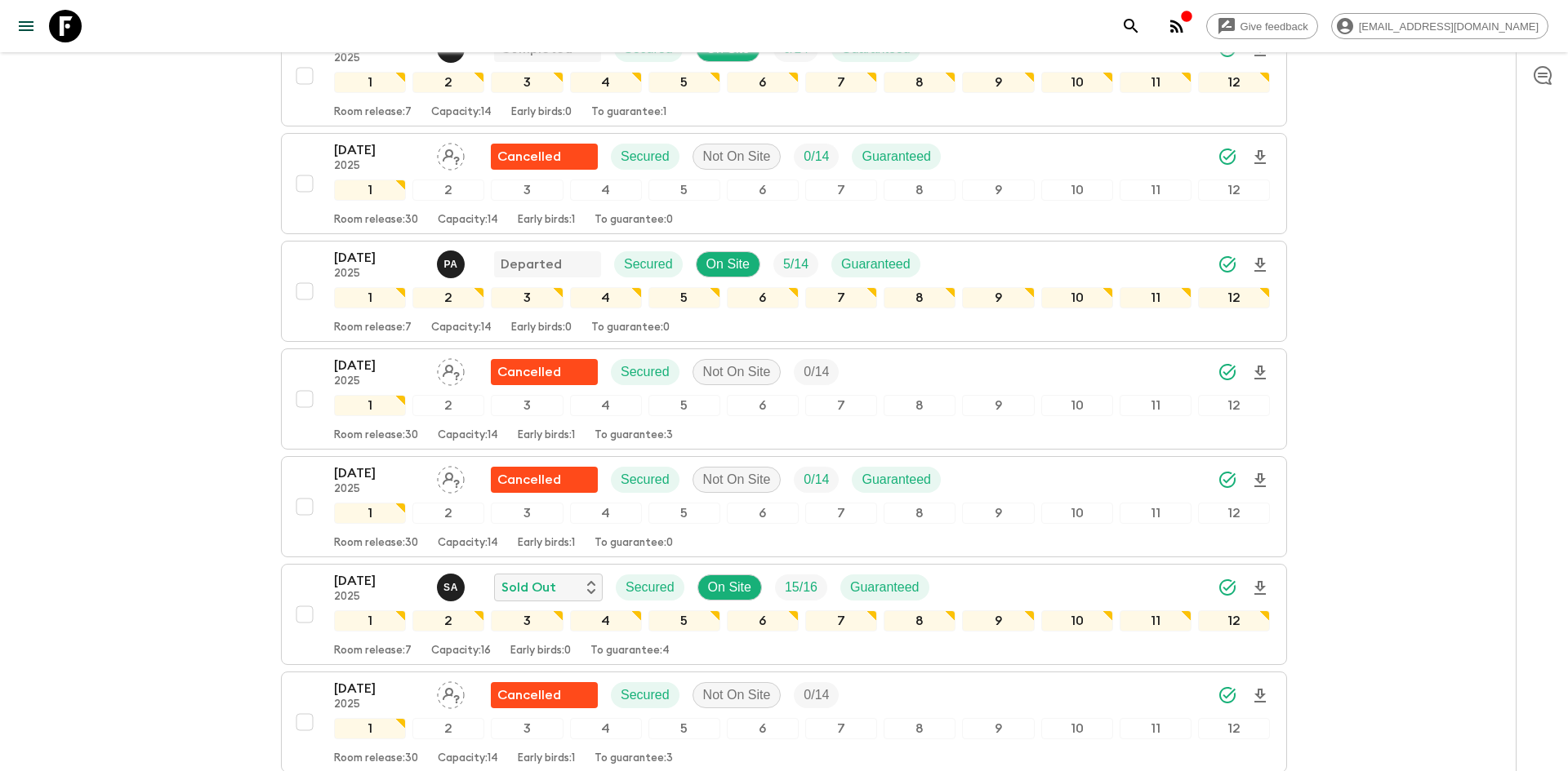
scroll to position [0, 0]
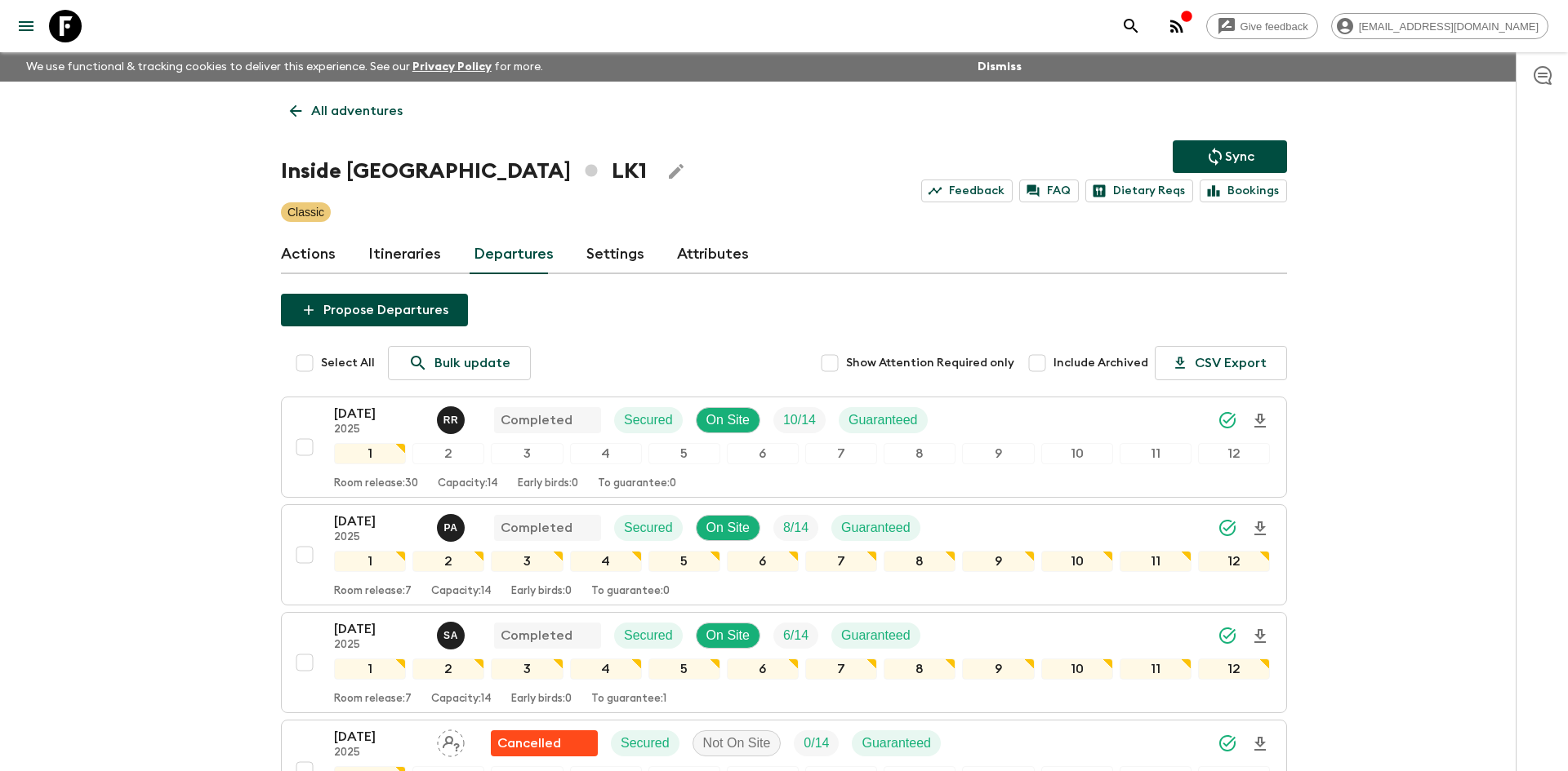
click at [358, 115] on p "All adventures" at bounding box center [357, 110] width 91 height 20
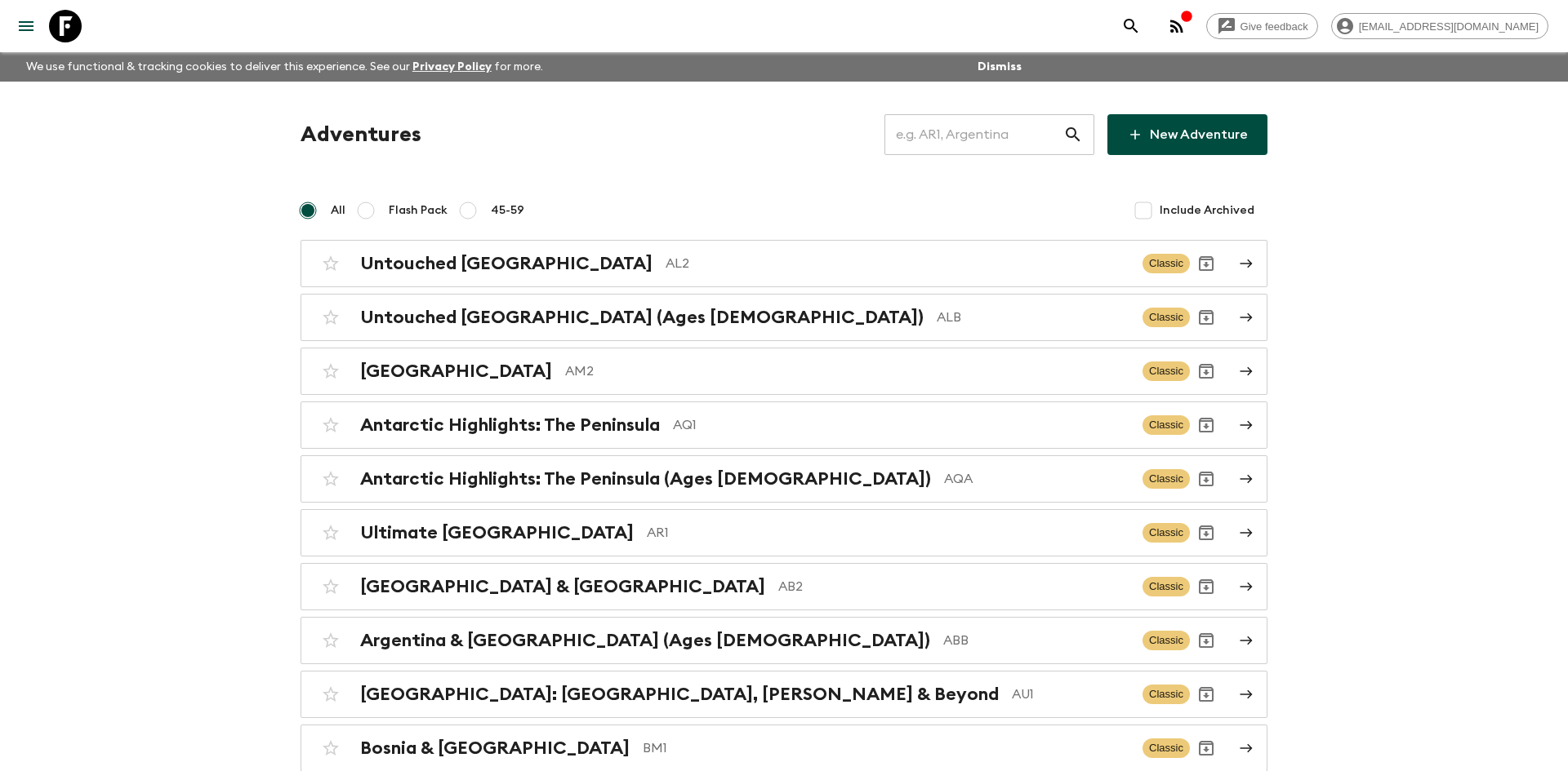
click at [902, 135] on input "text" at bounding box center [973, 135] width 179 height 46
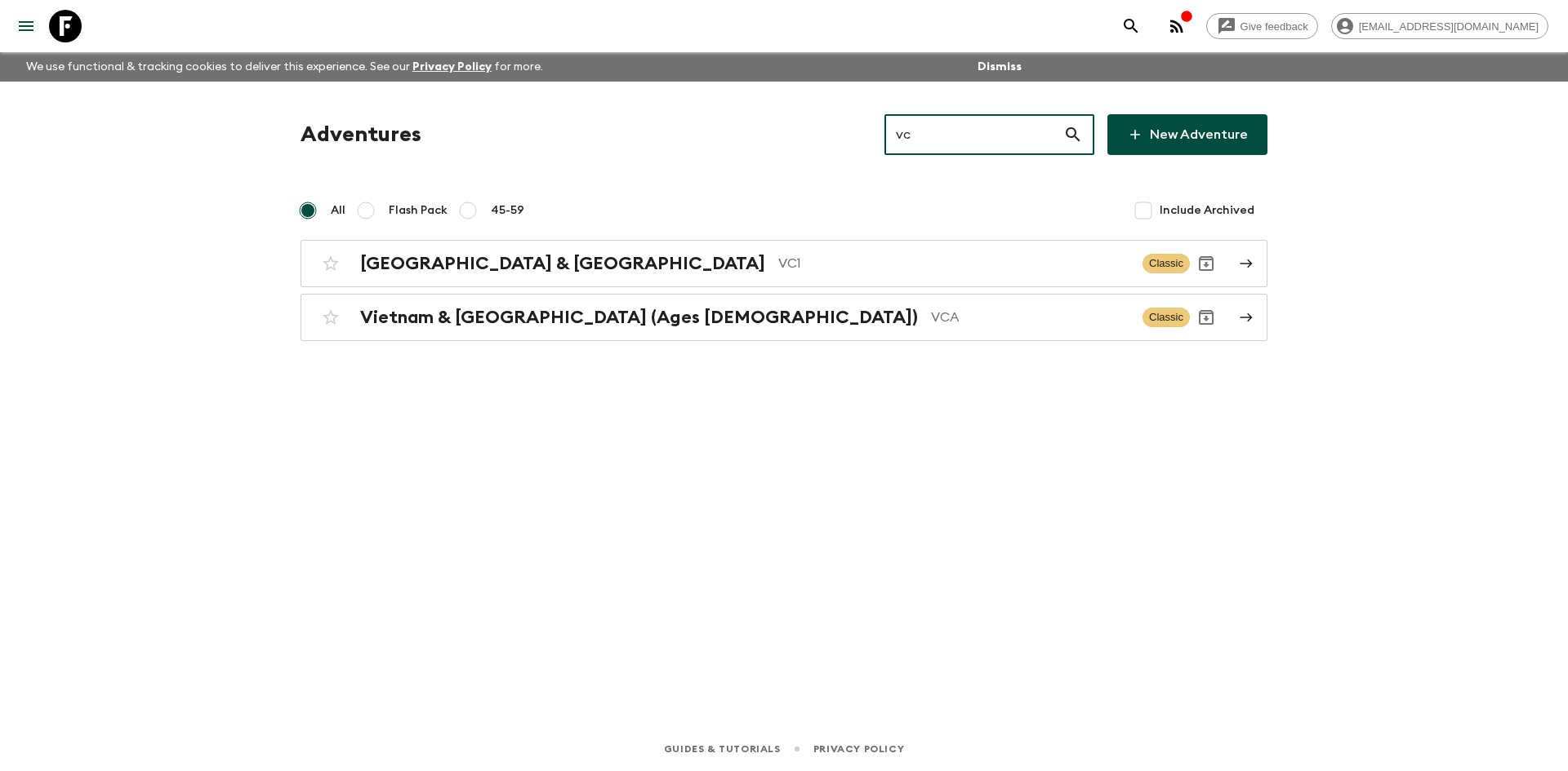
type input "vc1"
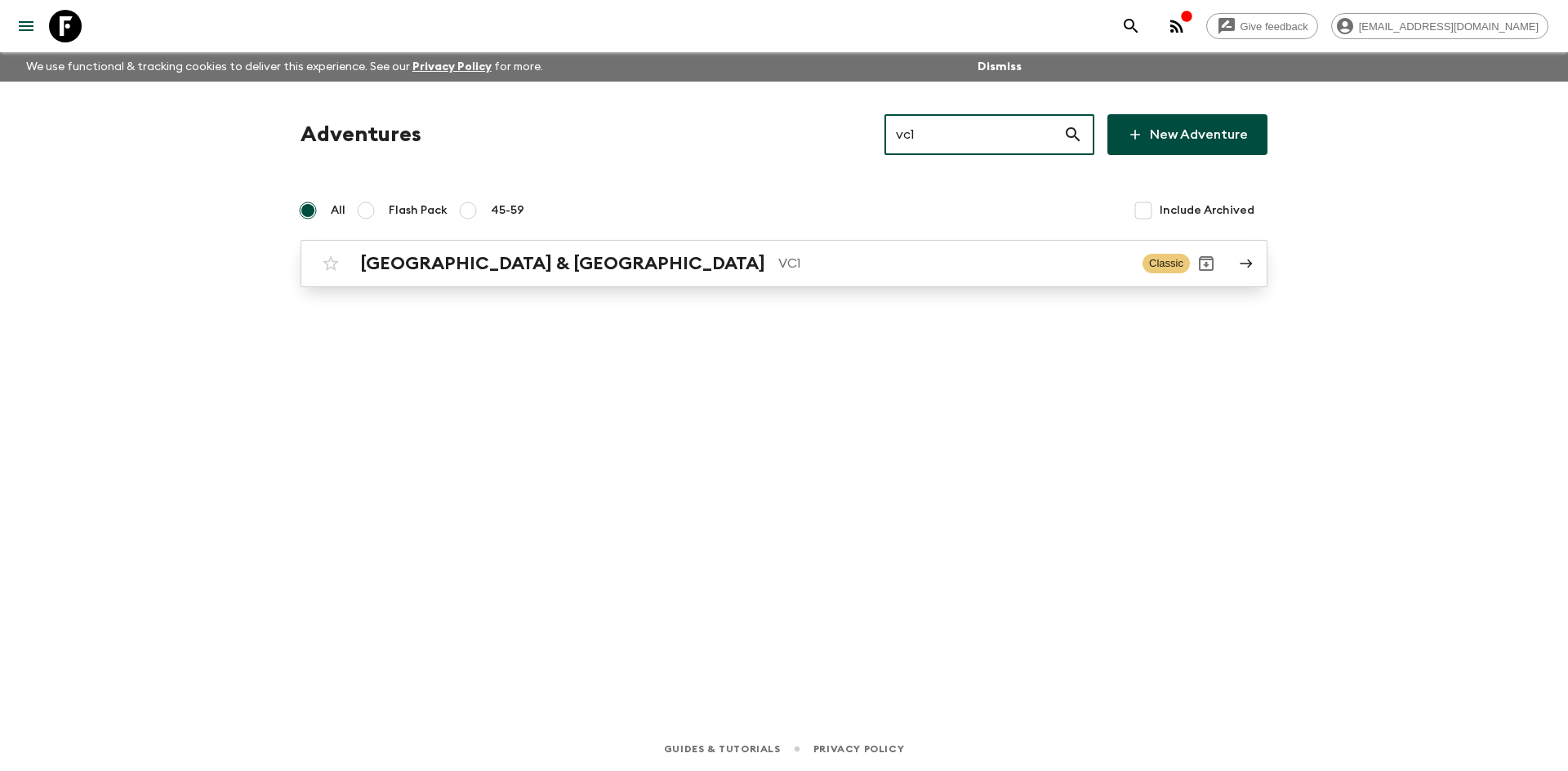
click at [610, 241] on link "Vietnam & Cambodia VC1 Classic" at bounding box center [784, 263] width 967 height 47
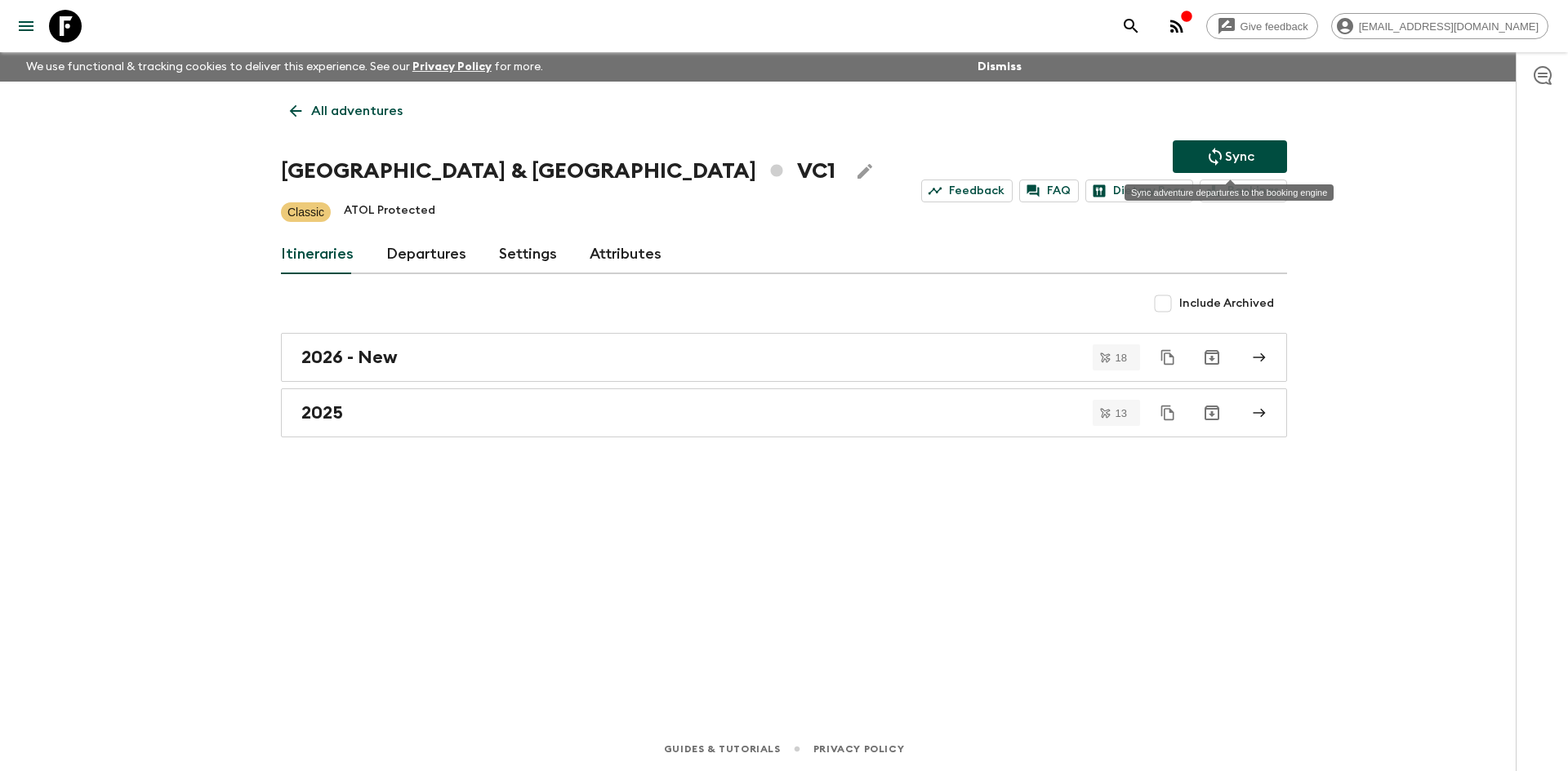
click at [1225, 148] on p "Sync" at bounding box center [1240, 156] width 29 height 20
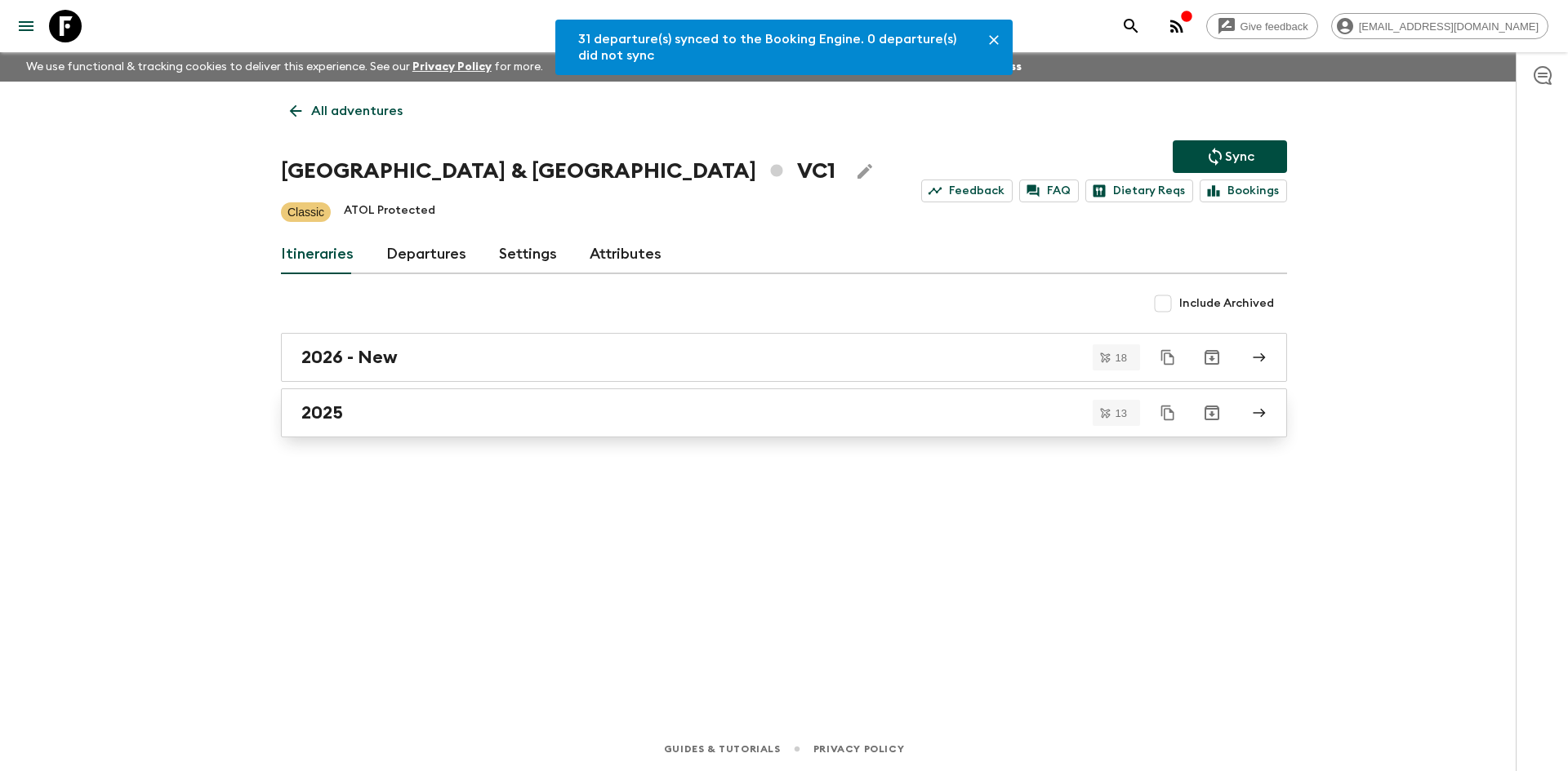
click at [307, 427] on link "2025" at bounding box center [784, 413] width 1006 height 49
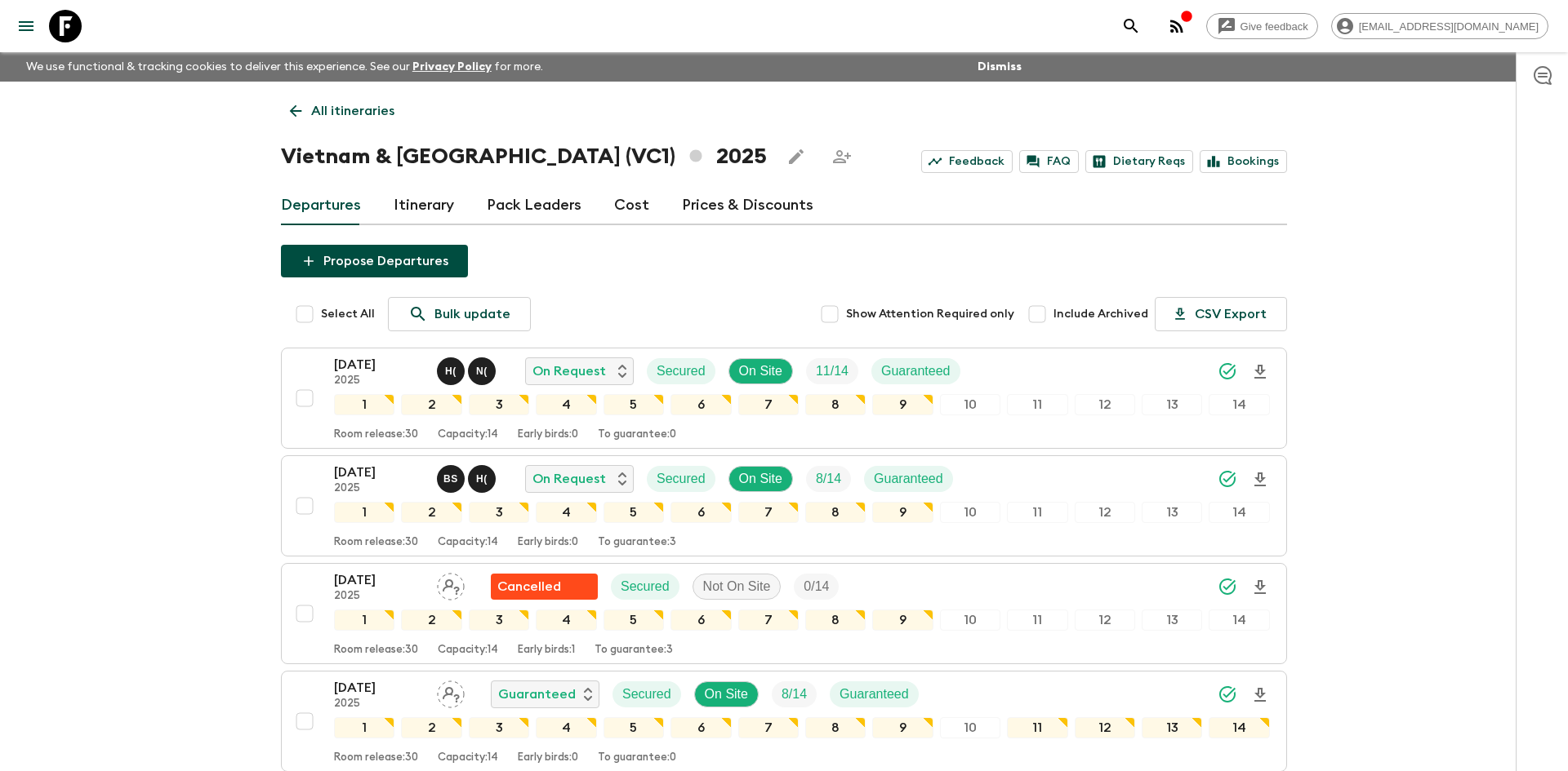
click at [347, 99] on link "All itineraries" at bounding box center [343, 111] width 123 height 33
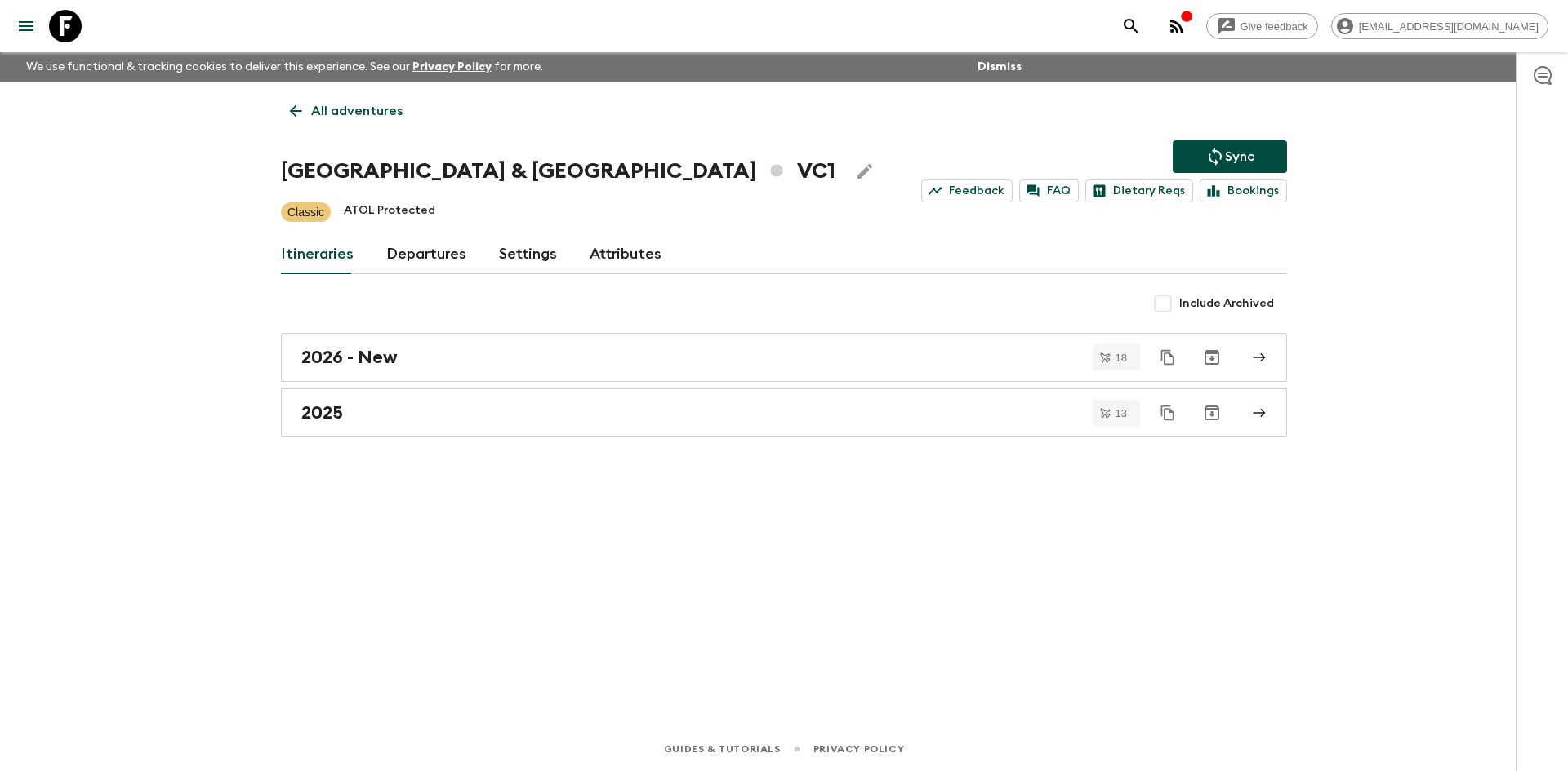
click at [347, 99] on link "All adventures" at bounding box center [346, 111] width 130 height 33
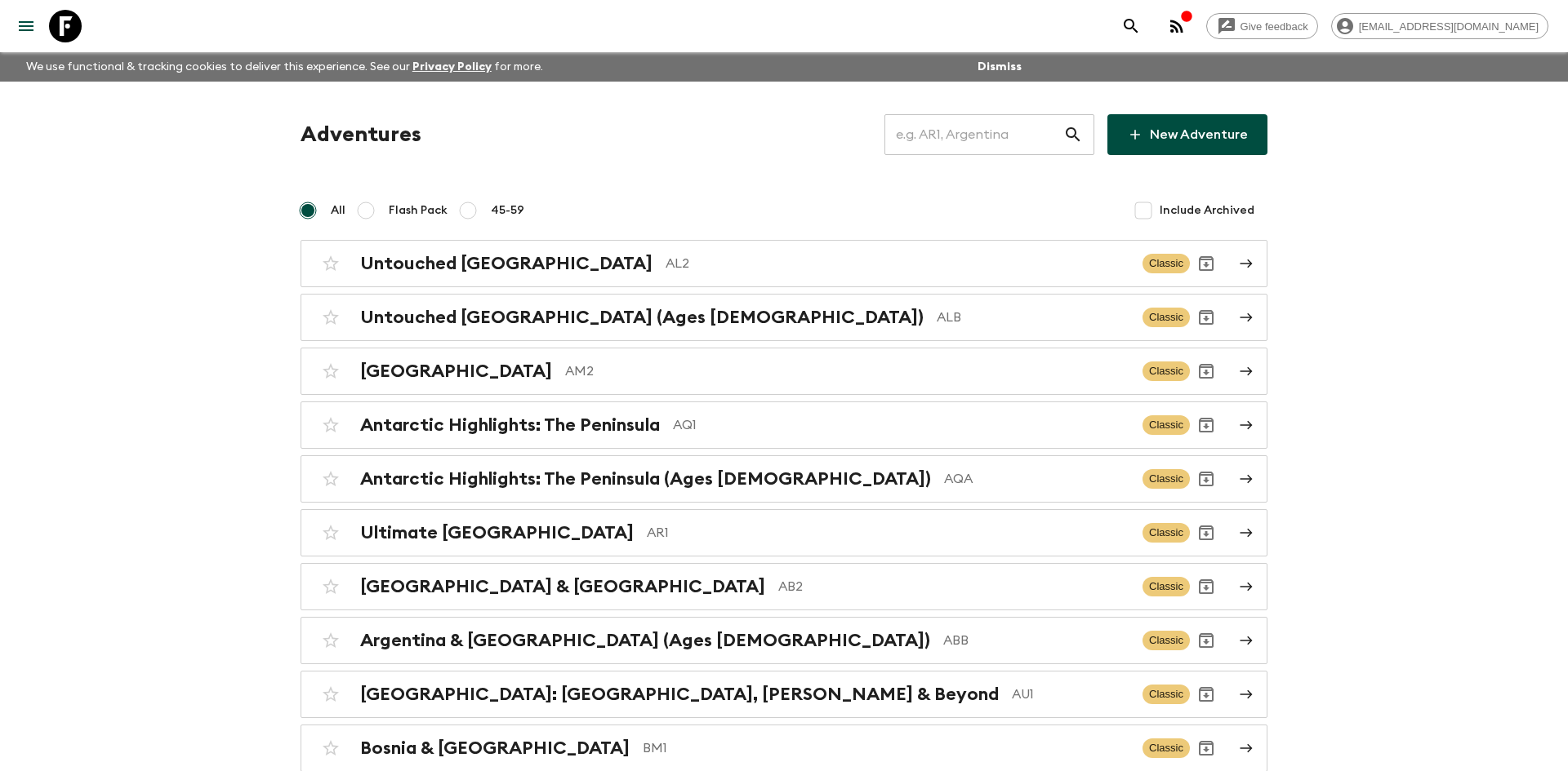
click at [922, 142] on input "text" at bounding box center [973, 135] width 179 height 46
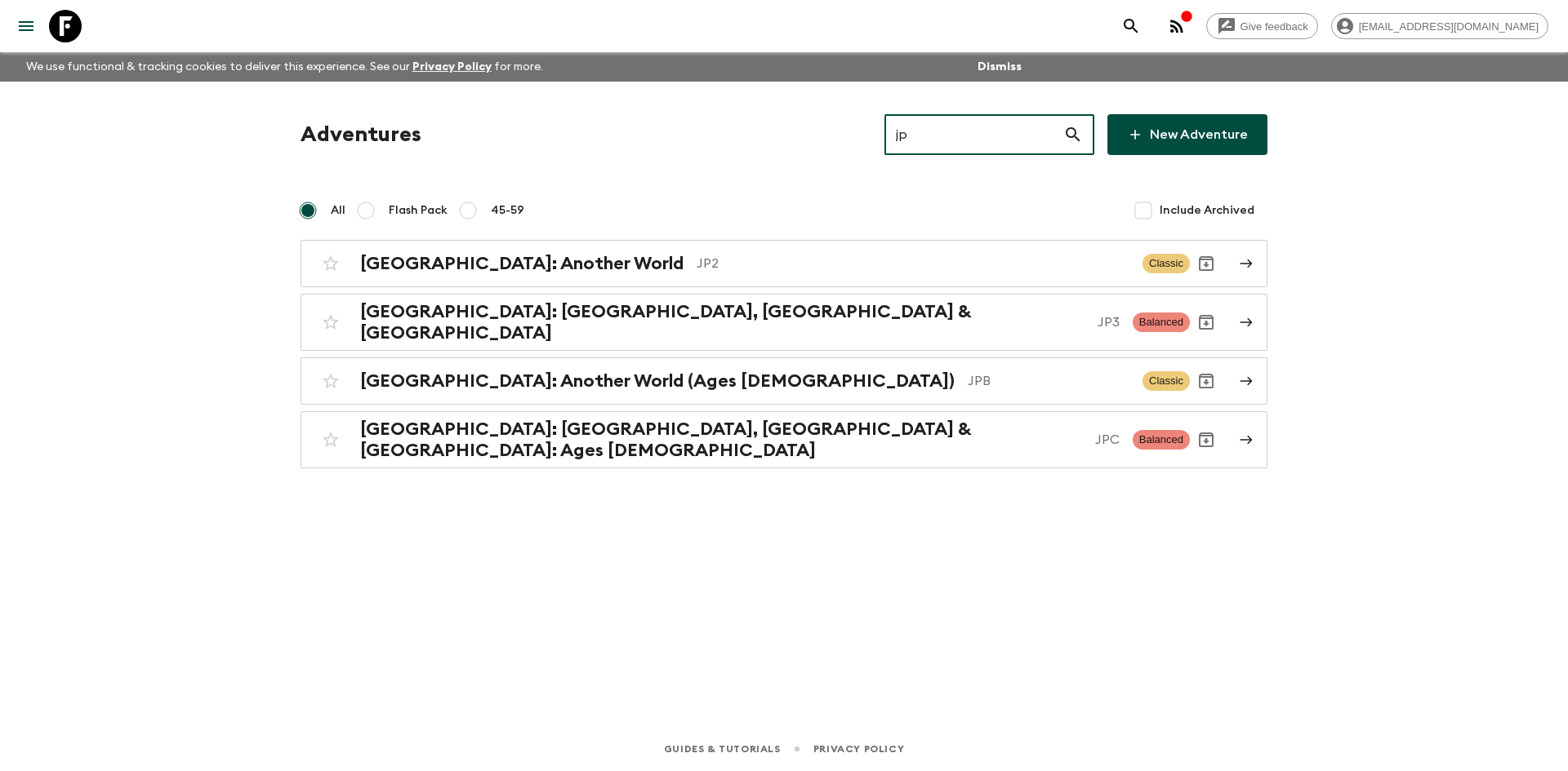
type input "jp2"
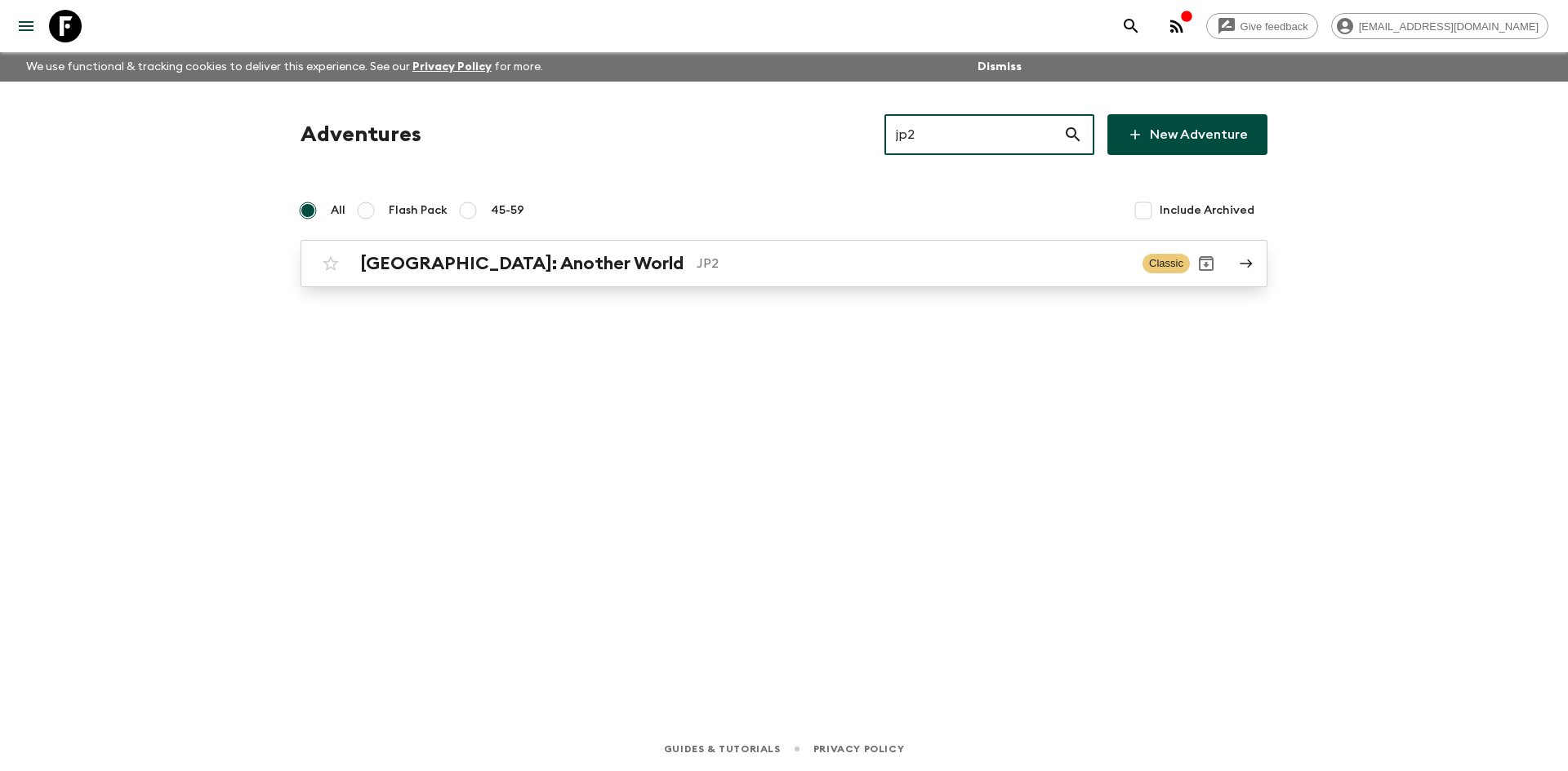
click at [519, 272] on h2 "[GEOGRAPHIC_DATA]: Another World" at bounding box center [521, 263] width 324 height 22
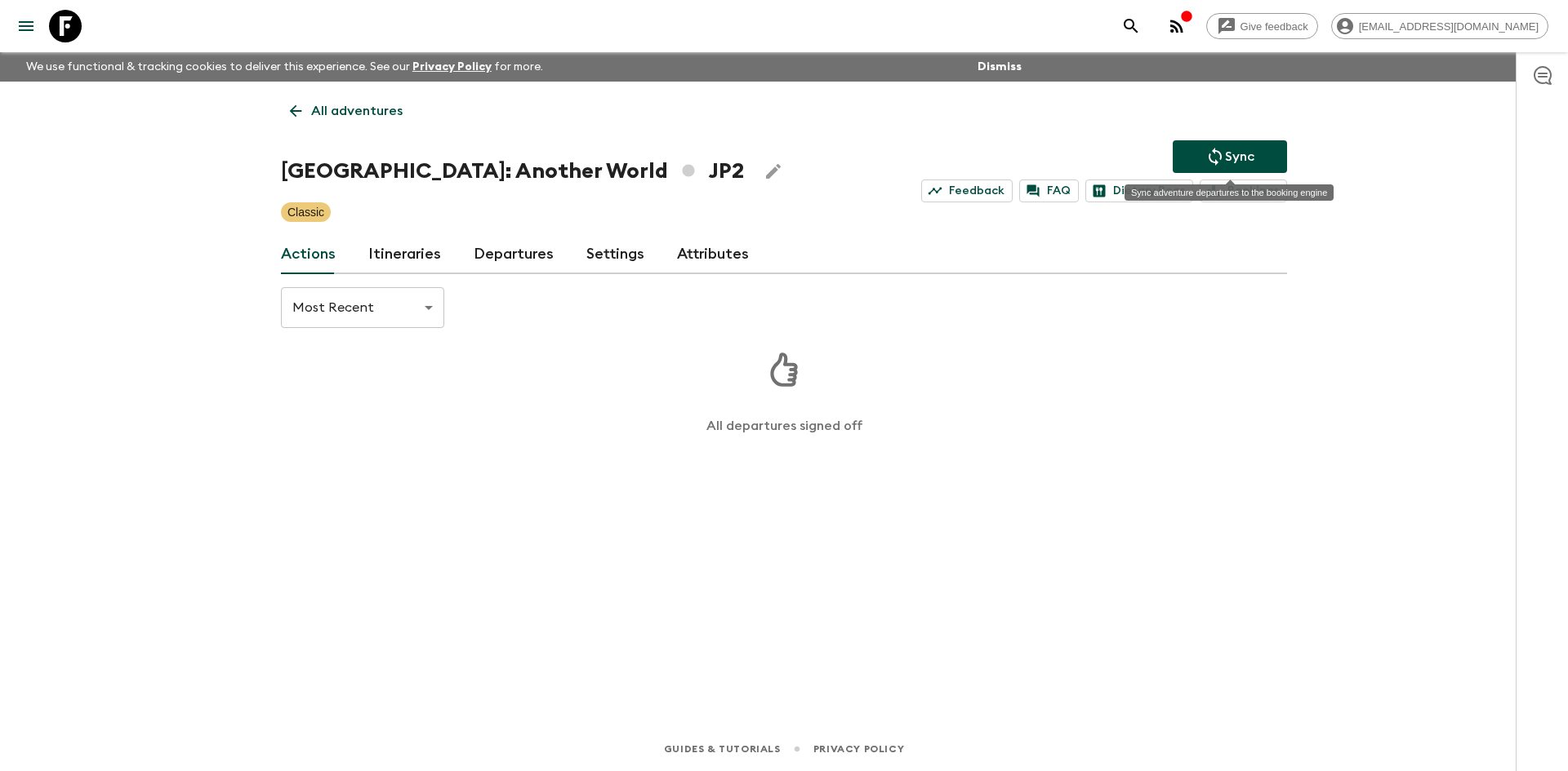
click at [1246, 157] on p "Sync" at bounding box center [1240, 156] width 29 height 20
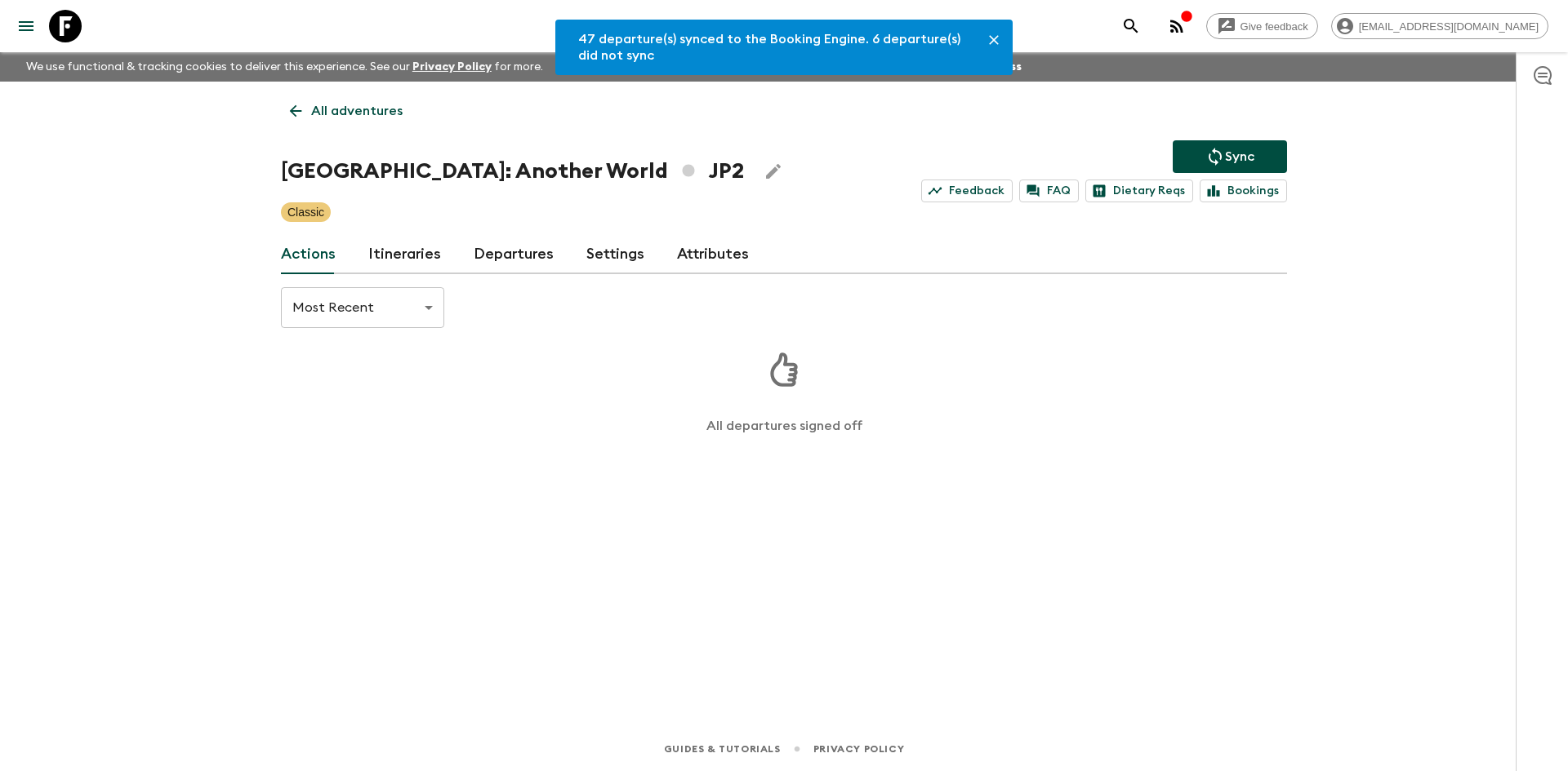
click at [491, 264] on link "Departures" at bounding box center [513, 254] width 80 height 39
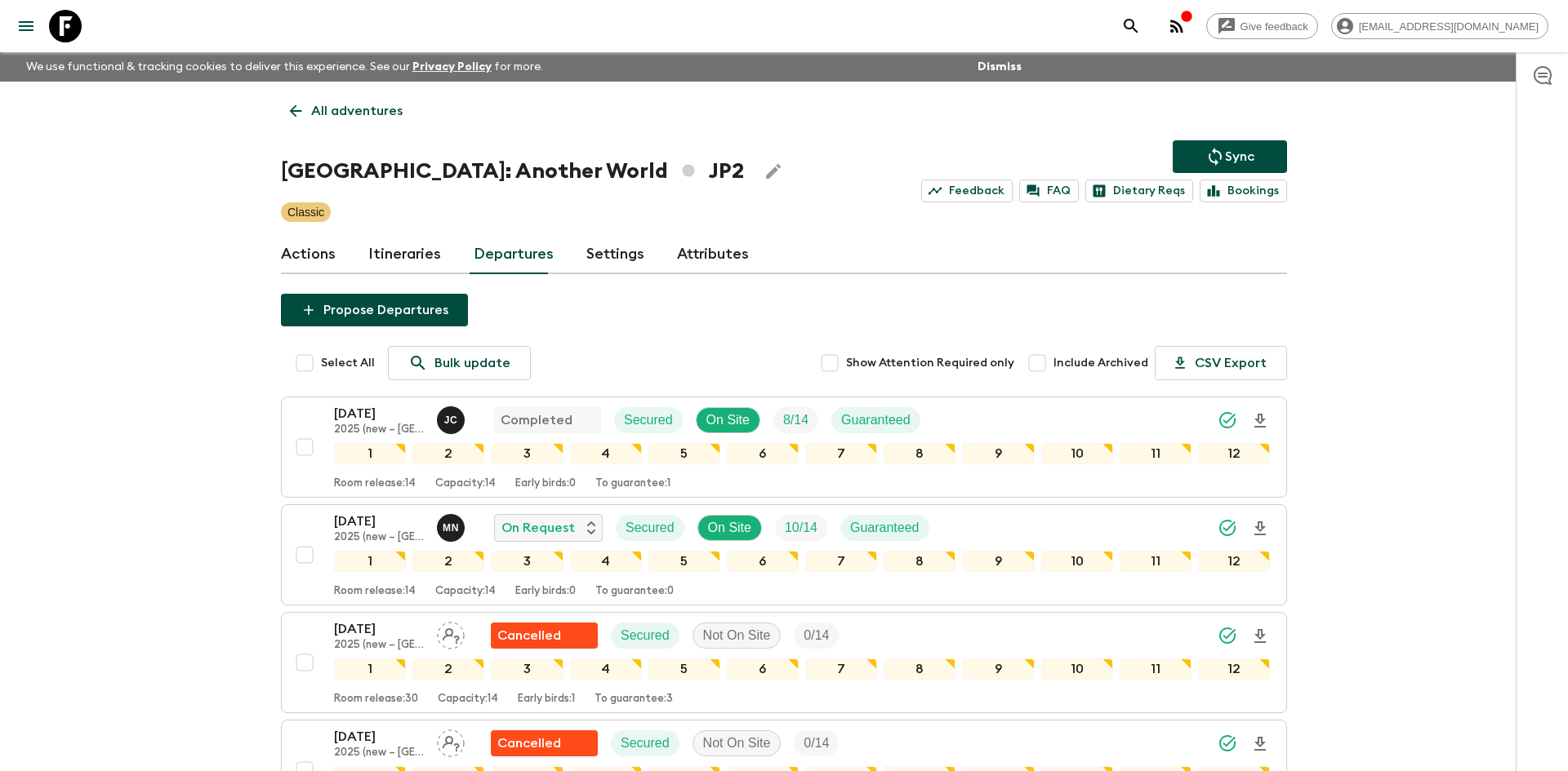
click at [357, 106] on p "All adventures" at bounding box center [357, 110] width 91 height 20
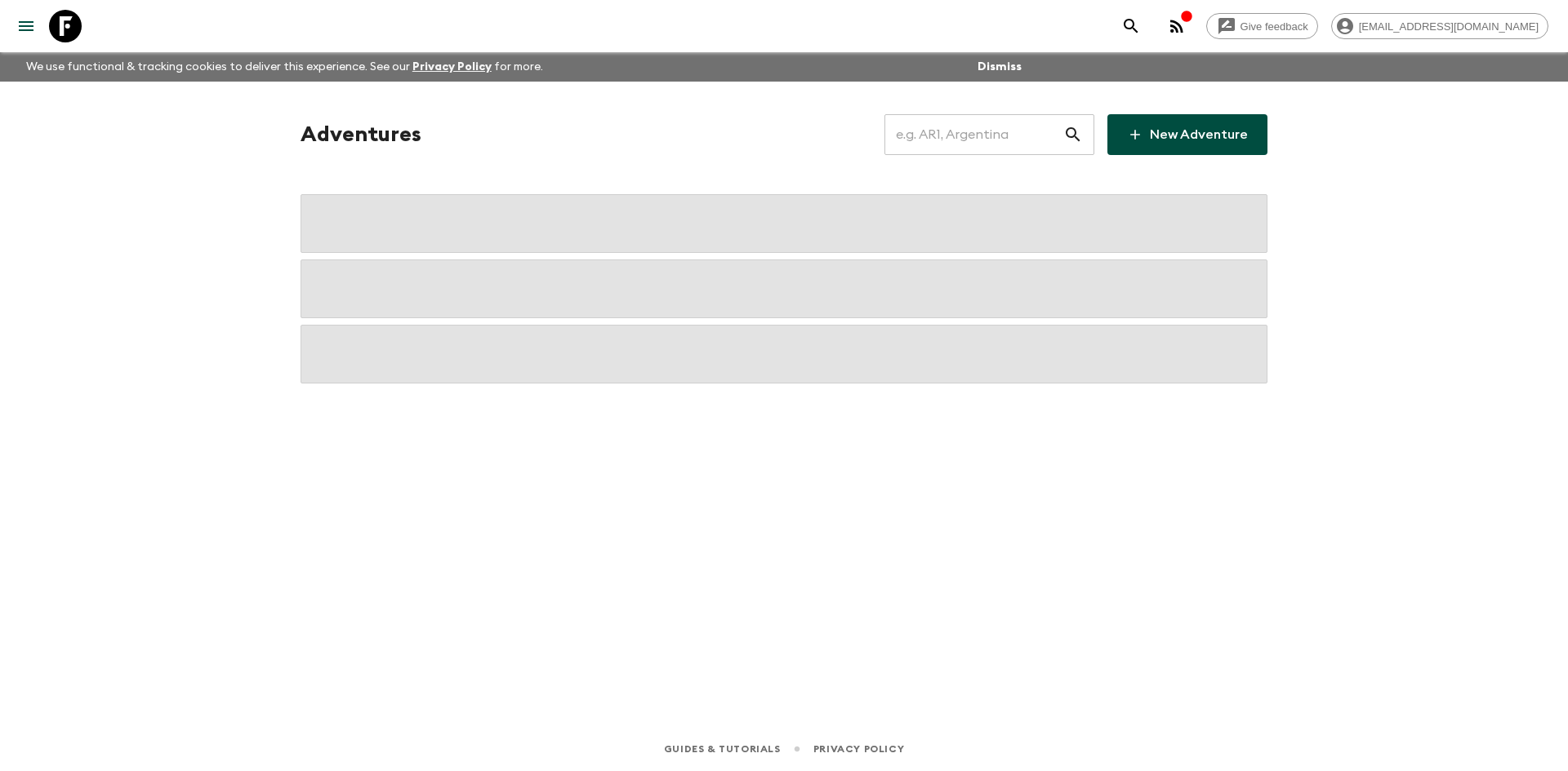
click at [923, 133] on input "text" at bounding box center [973, 135] width 179 height 46
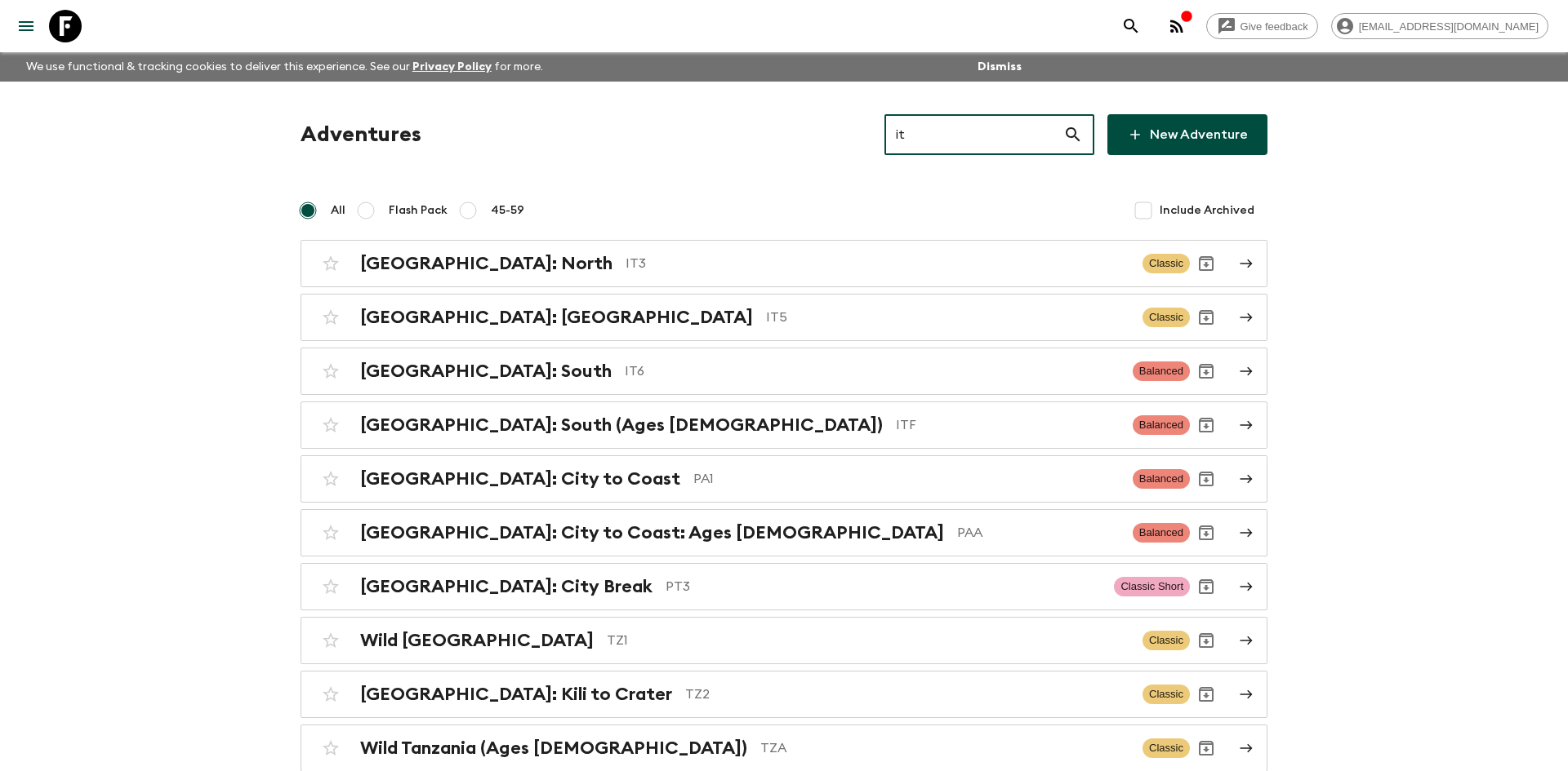
type input "it3"
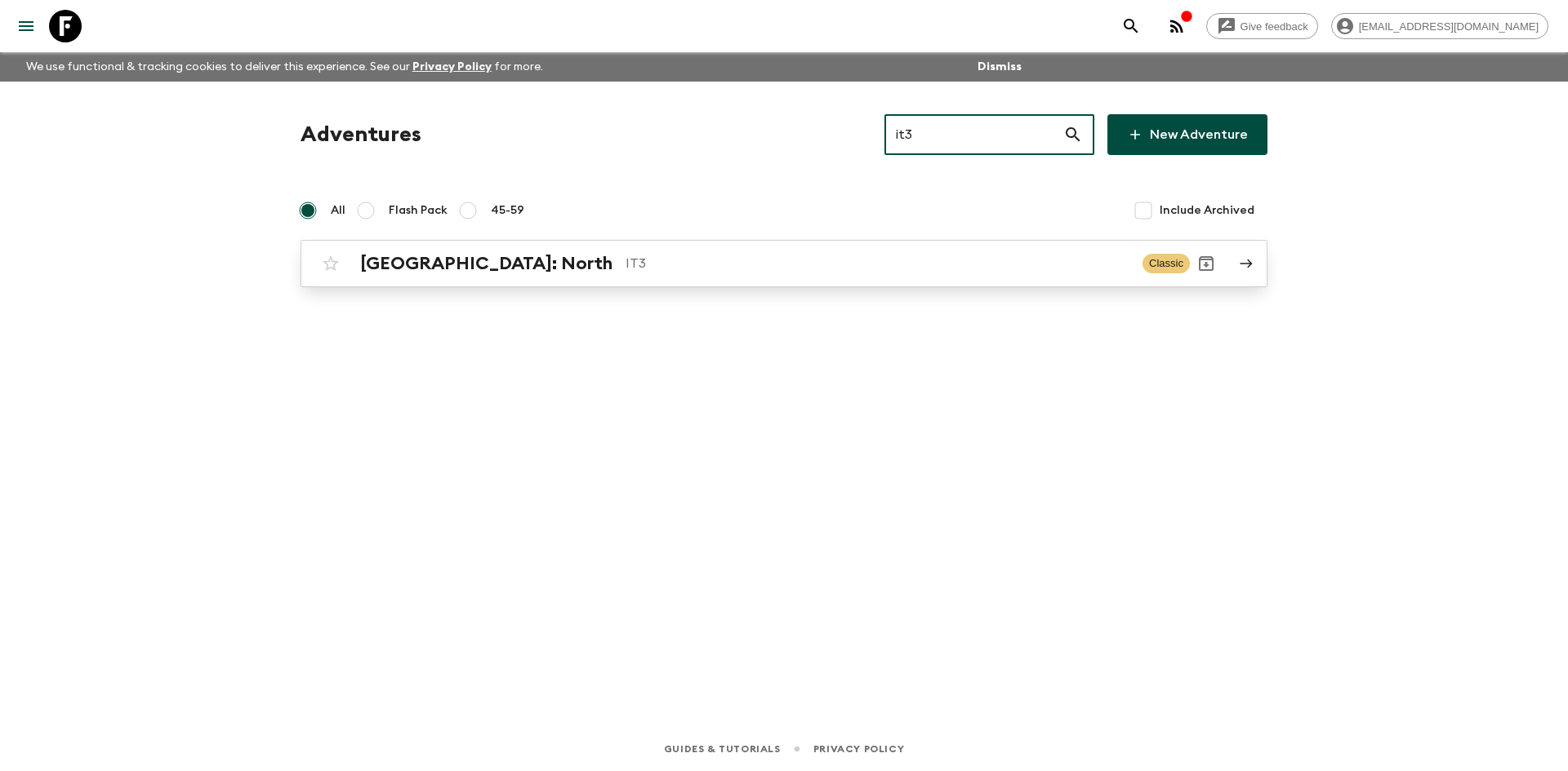
click at [595, 249] on div "[GEOGRAPHIC_DATA]: North IT3 Classic" at bounding box center [752, 264] width 876 height 33
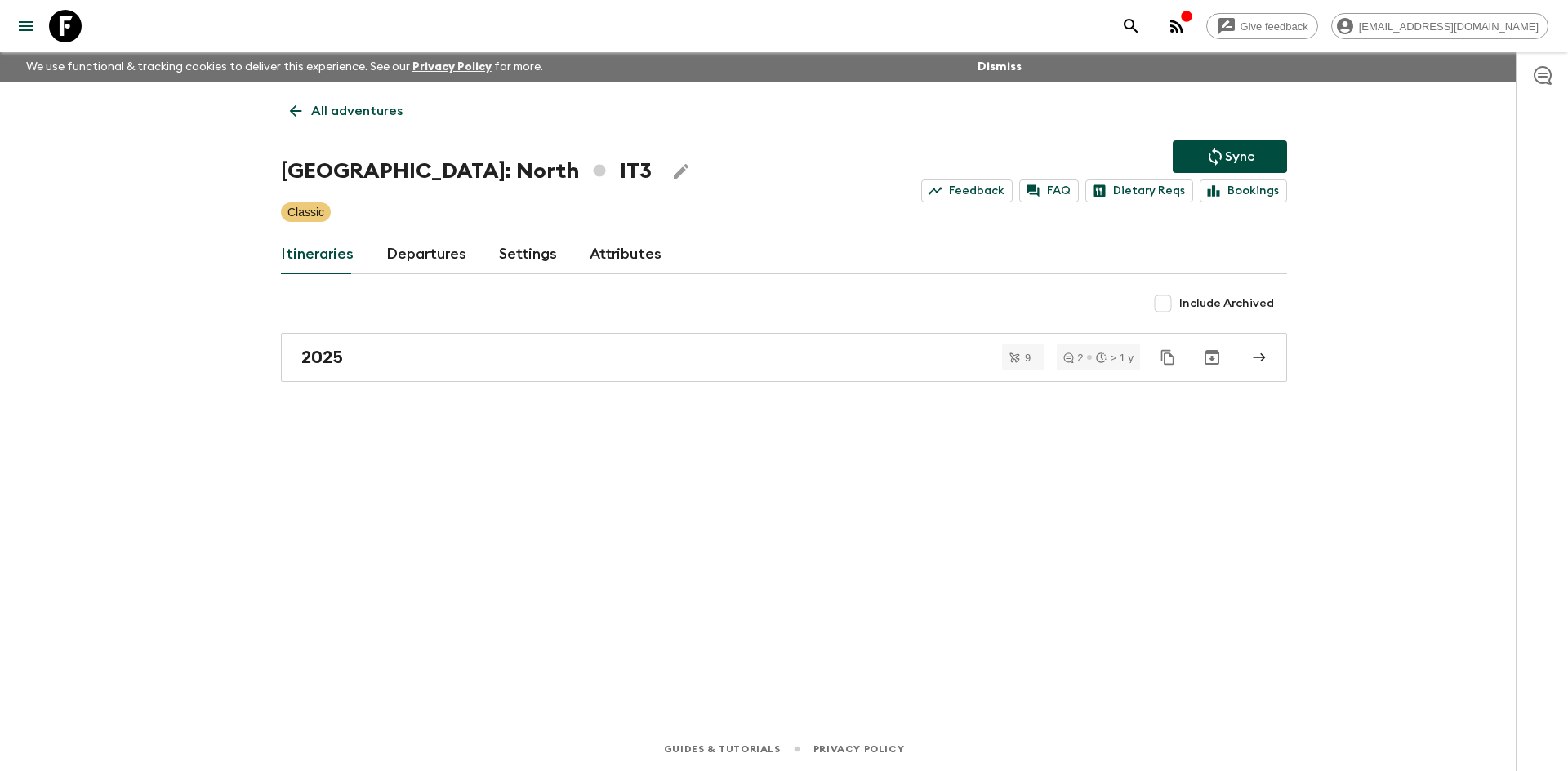
click at [1210, 154] on icon "Sync adventure departures to the booking engine" at bounding box center [1215, 156] width 13 height 18
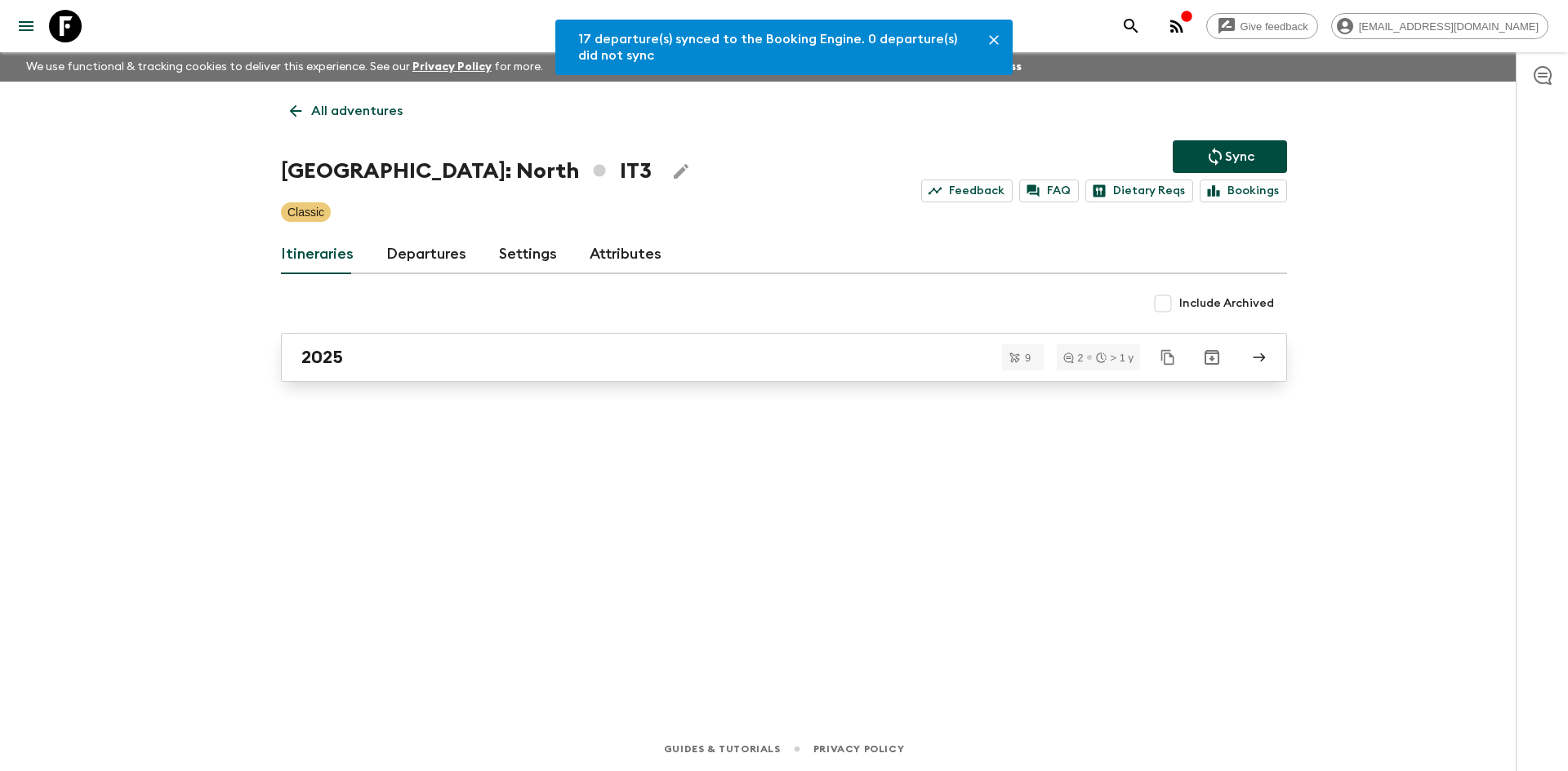
click at [316, 358] on h2 "2025" at bounding box center [322, 357] width 41 height 22
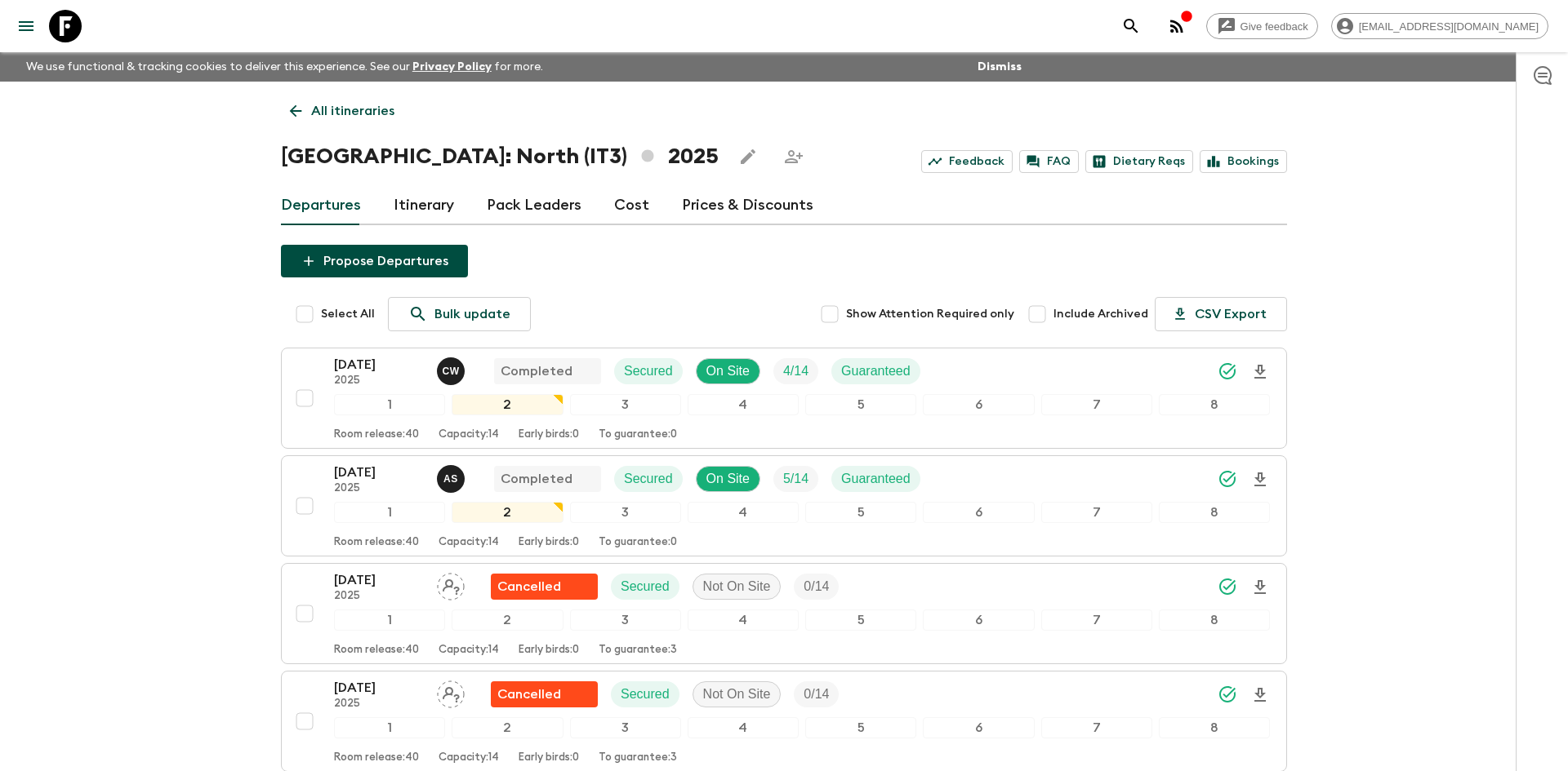
click at [391, 116] on p "All itineraries" at bounding box center [353, 110] width 84 height 20
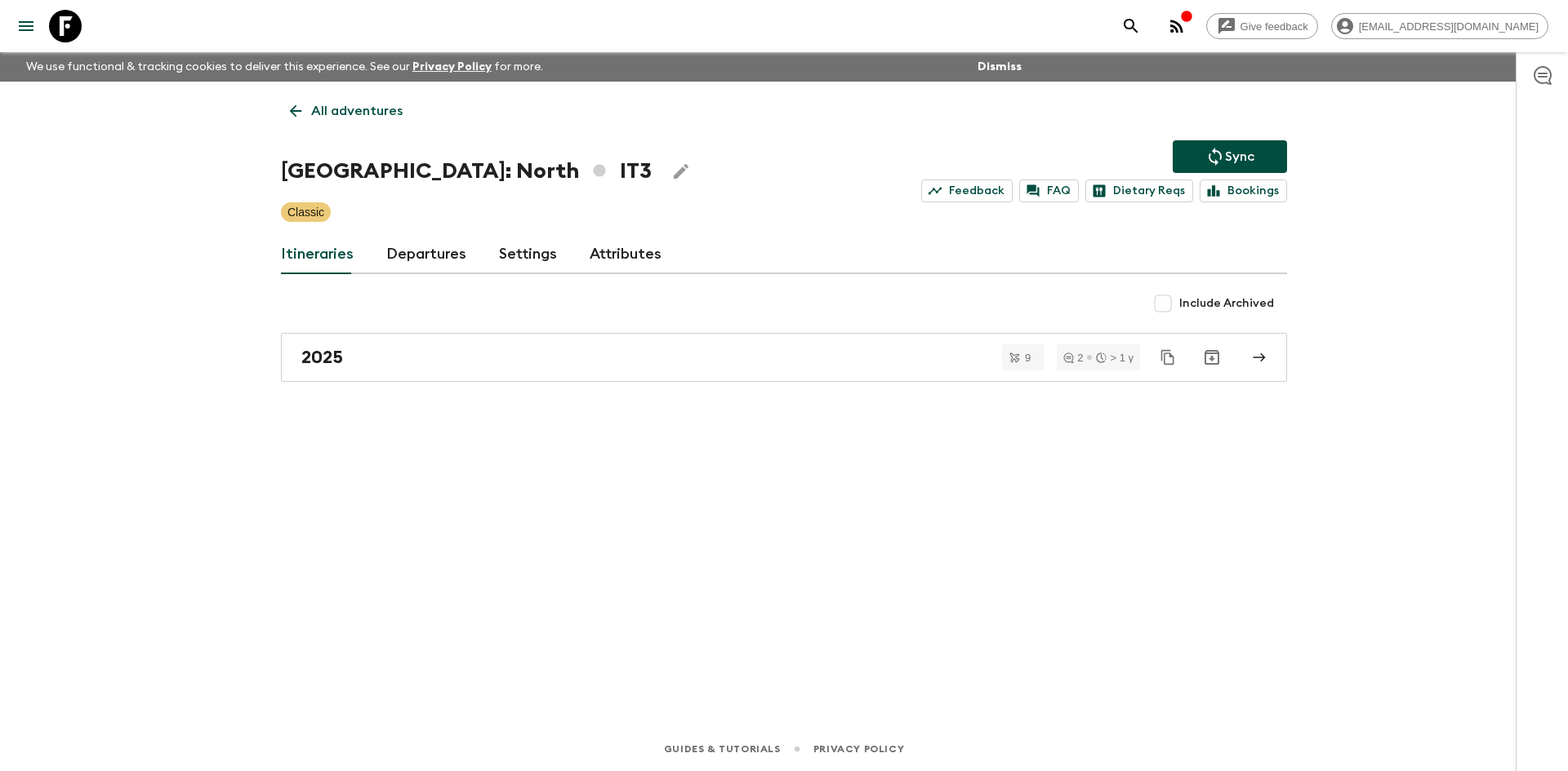
click at [391, 116] on p "All adventures" at bounding box center [357, 110] width 91 height 20
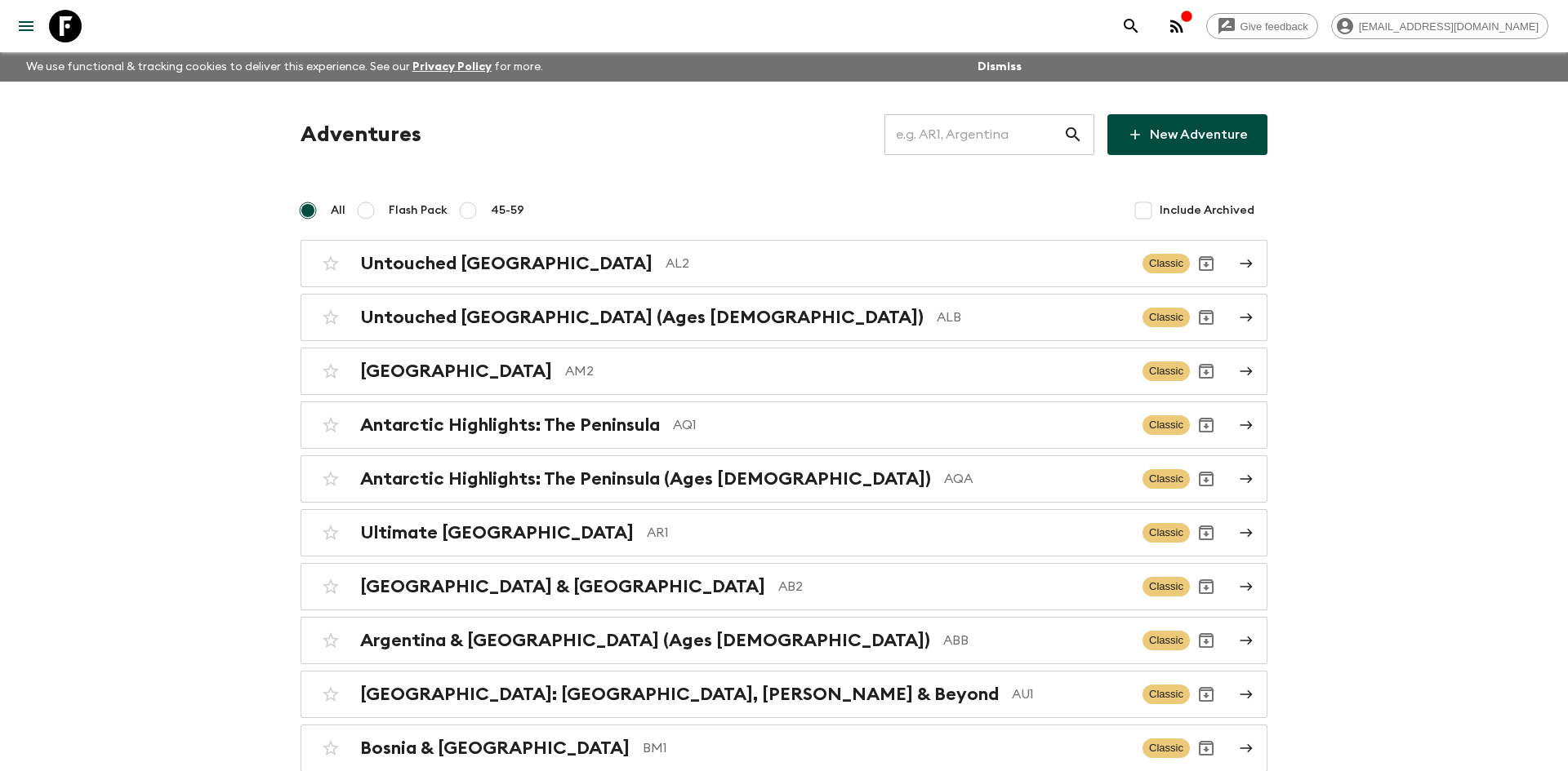
click at [923, 137] on input "text" at bounding box center [973, 135] width 179 height 46
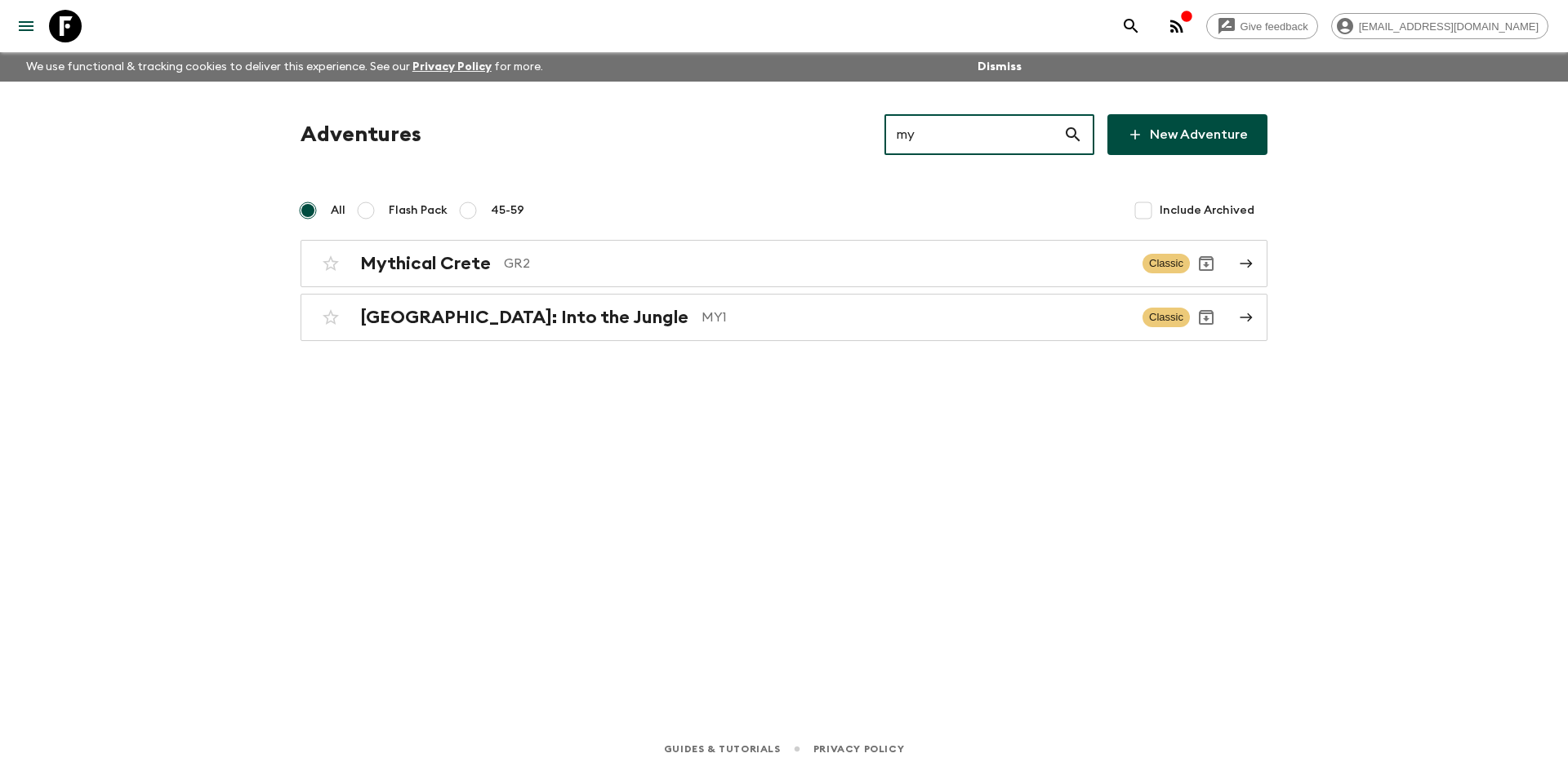
type input "my1"
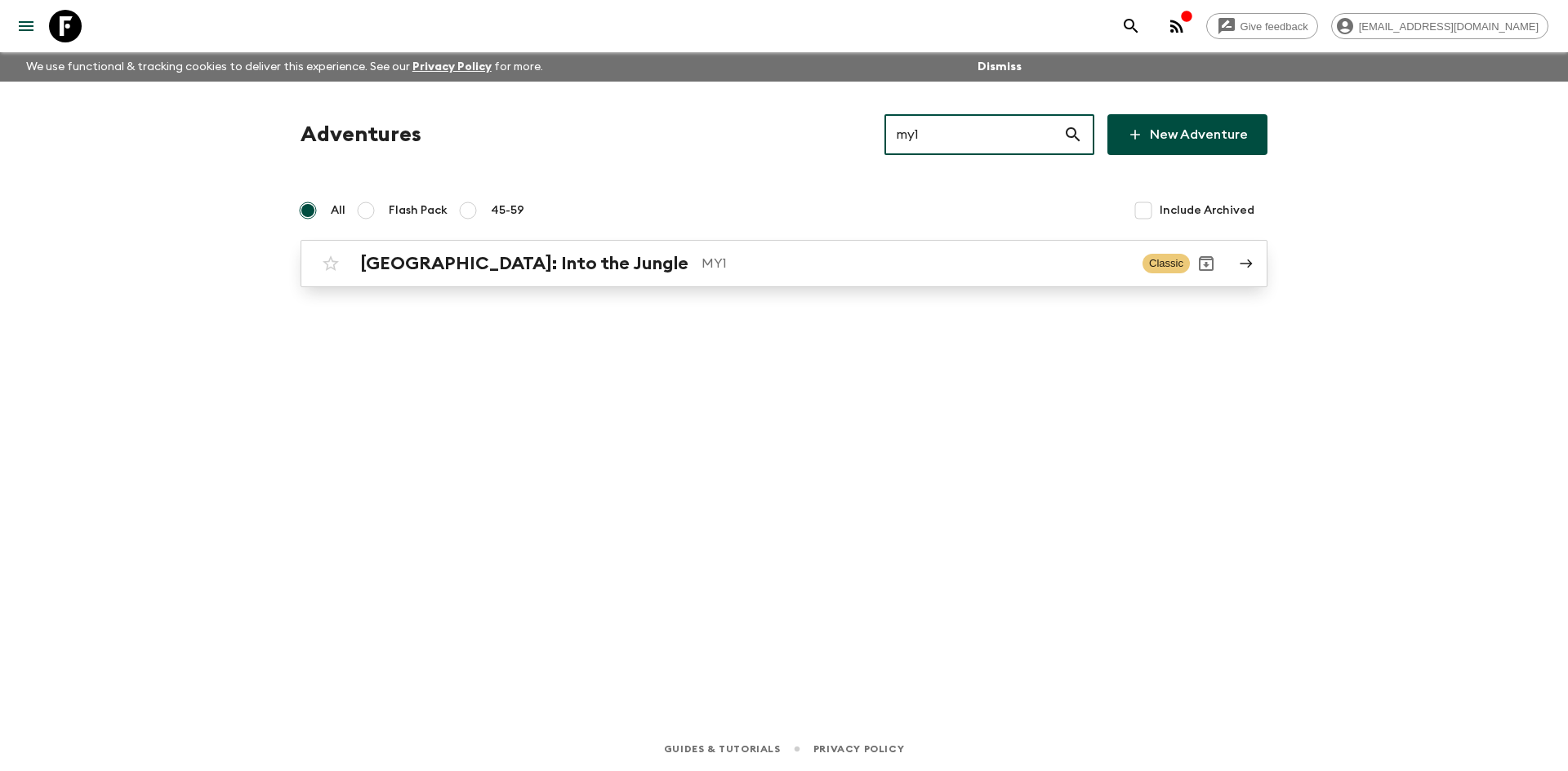
click at [702, 268] on p "MY1" at bounding box center [916, 263] width 428 height 20
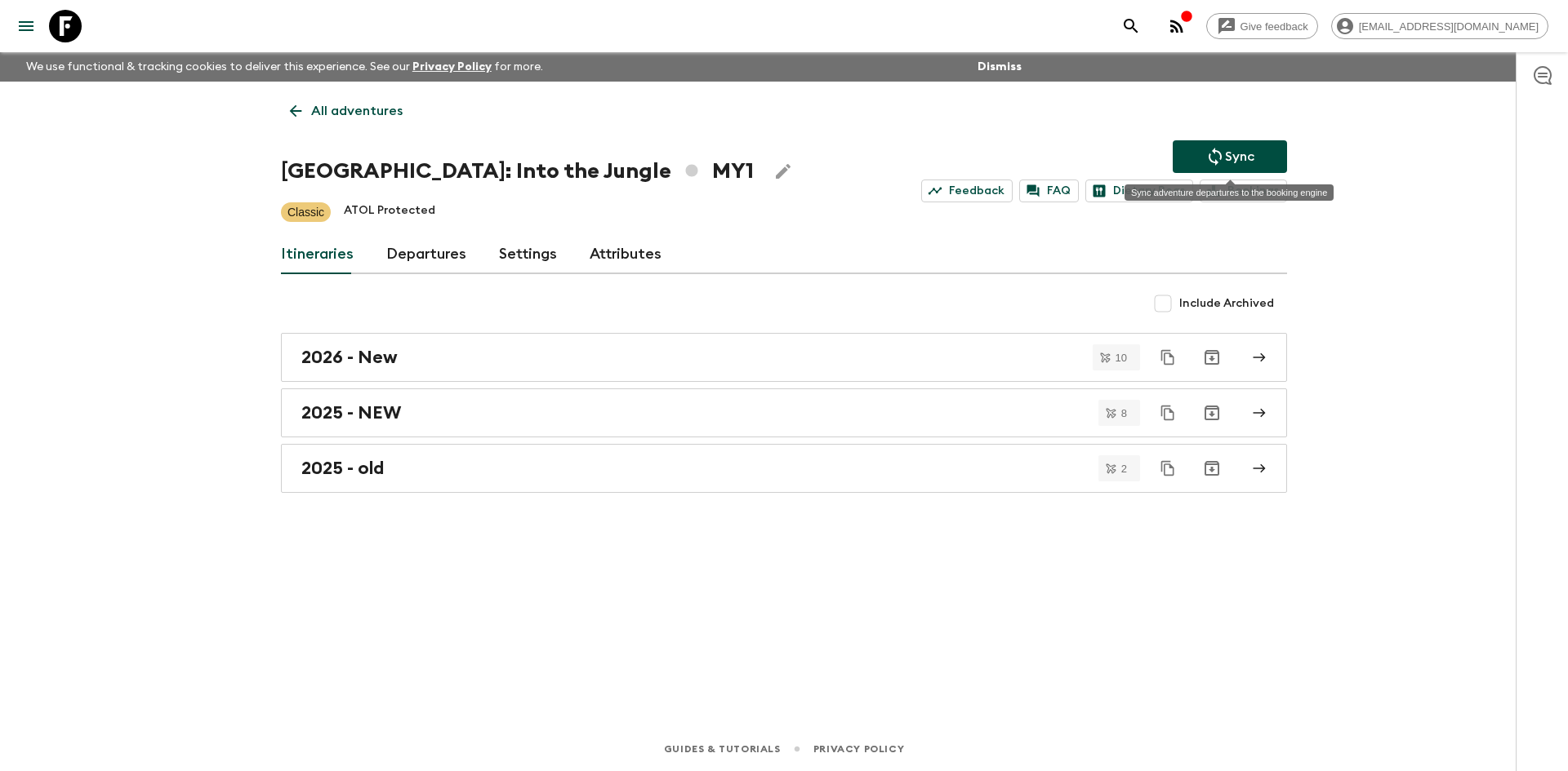
click at [1212, 153] on icon "Sync adventure departures to the booking engine" at bounding box center [1215, 156] width 20 height 20
click at [1182, 149] on button "Sync" at bounding box center [1230, 157] width 115 height 33
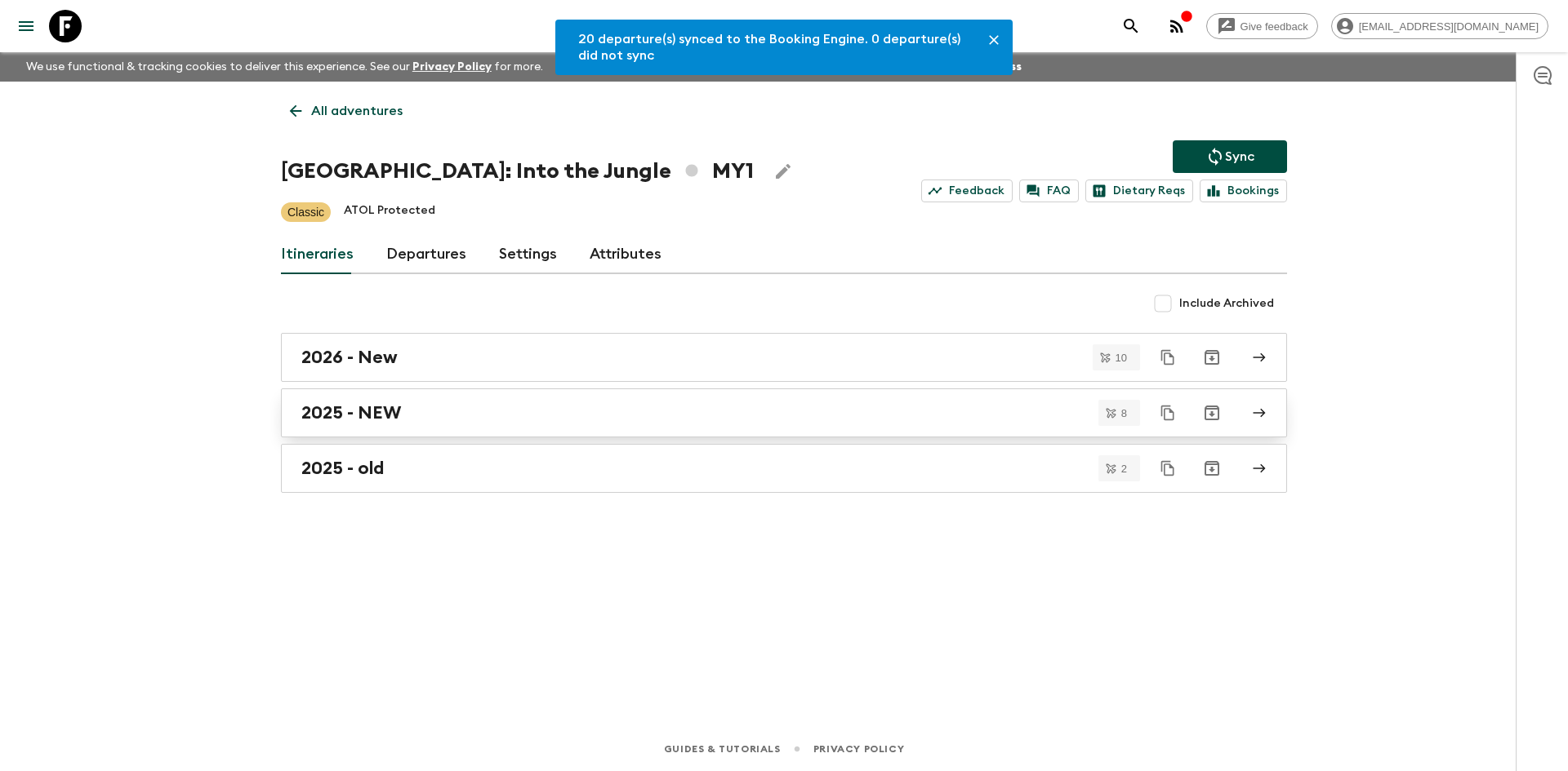
click at [358, 424] on link "2025 - NEW" at bounding box center [784, 413] width 1006 height 49
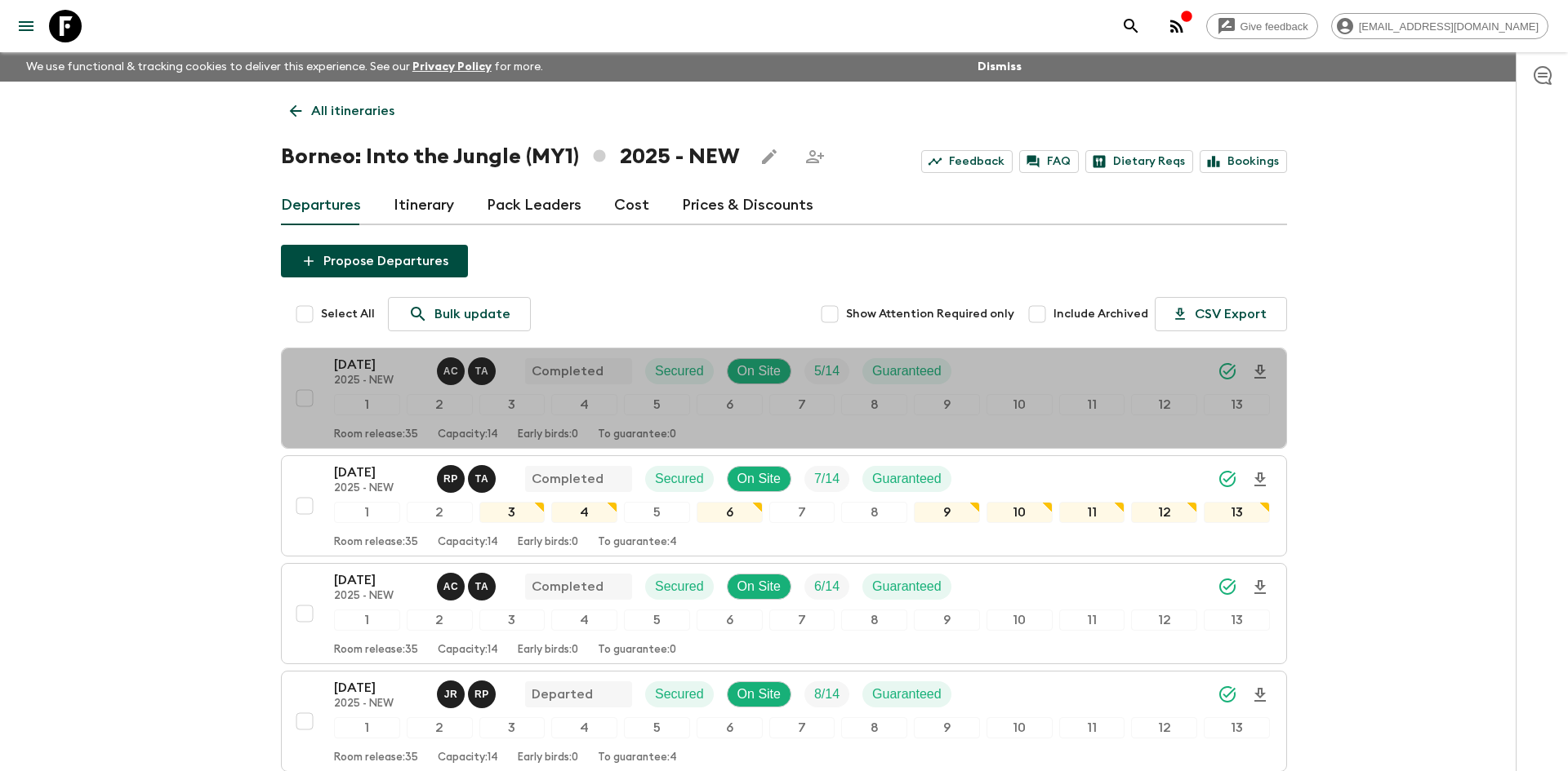
click at [358, 424] on div "Room release: 35 Capacity: 14 Early birds: 0 To guarantee: 0" at bounding box center [802, 431] width 936 height 20
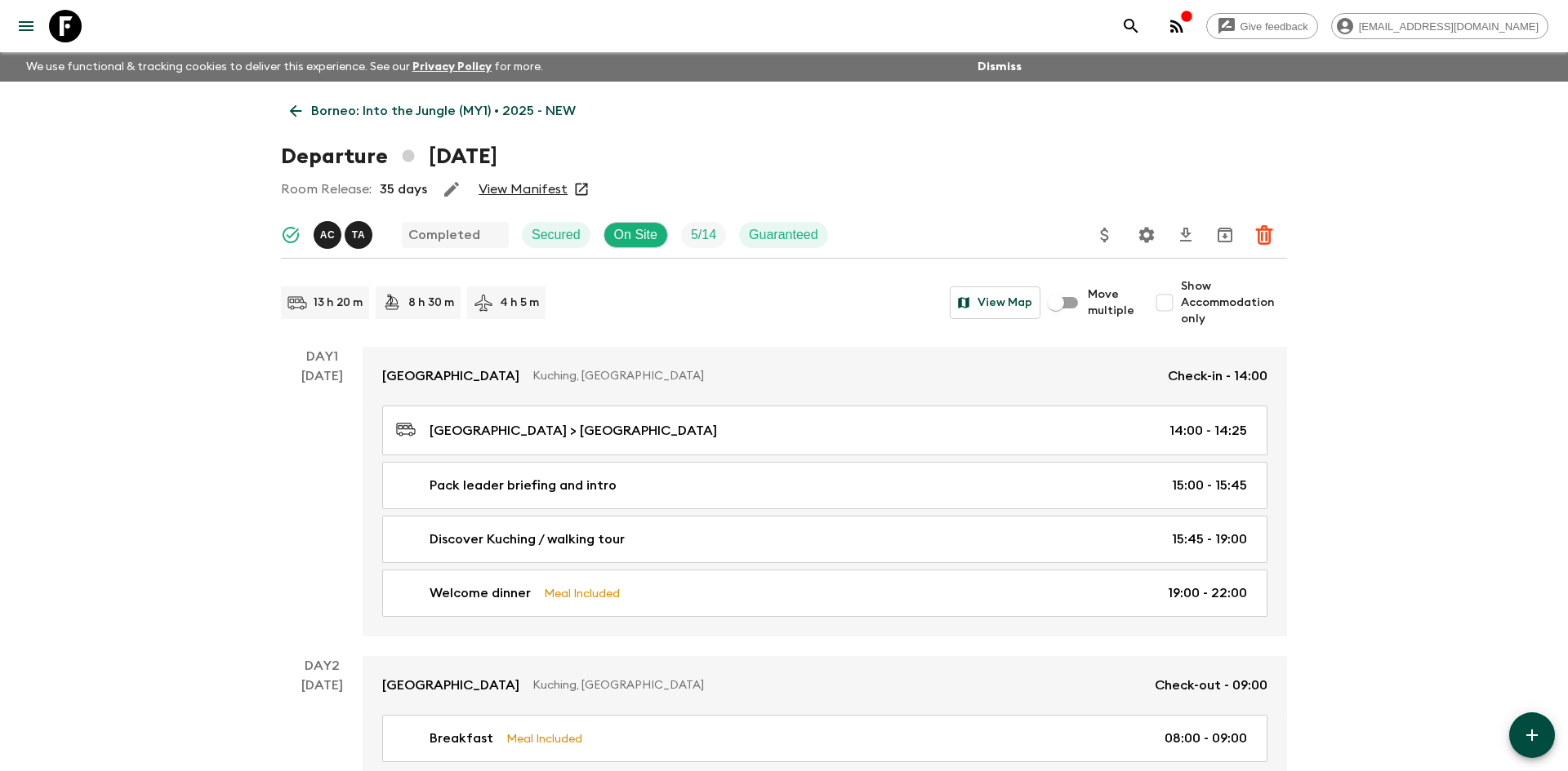
click at [346, 111] on p "Borneo: Into the Jungle (MY1) • 2025 - NEW" at bounding box center [444, 110] width 265 height 20
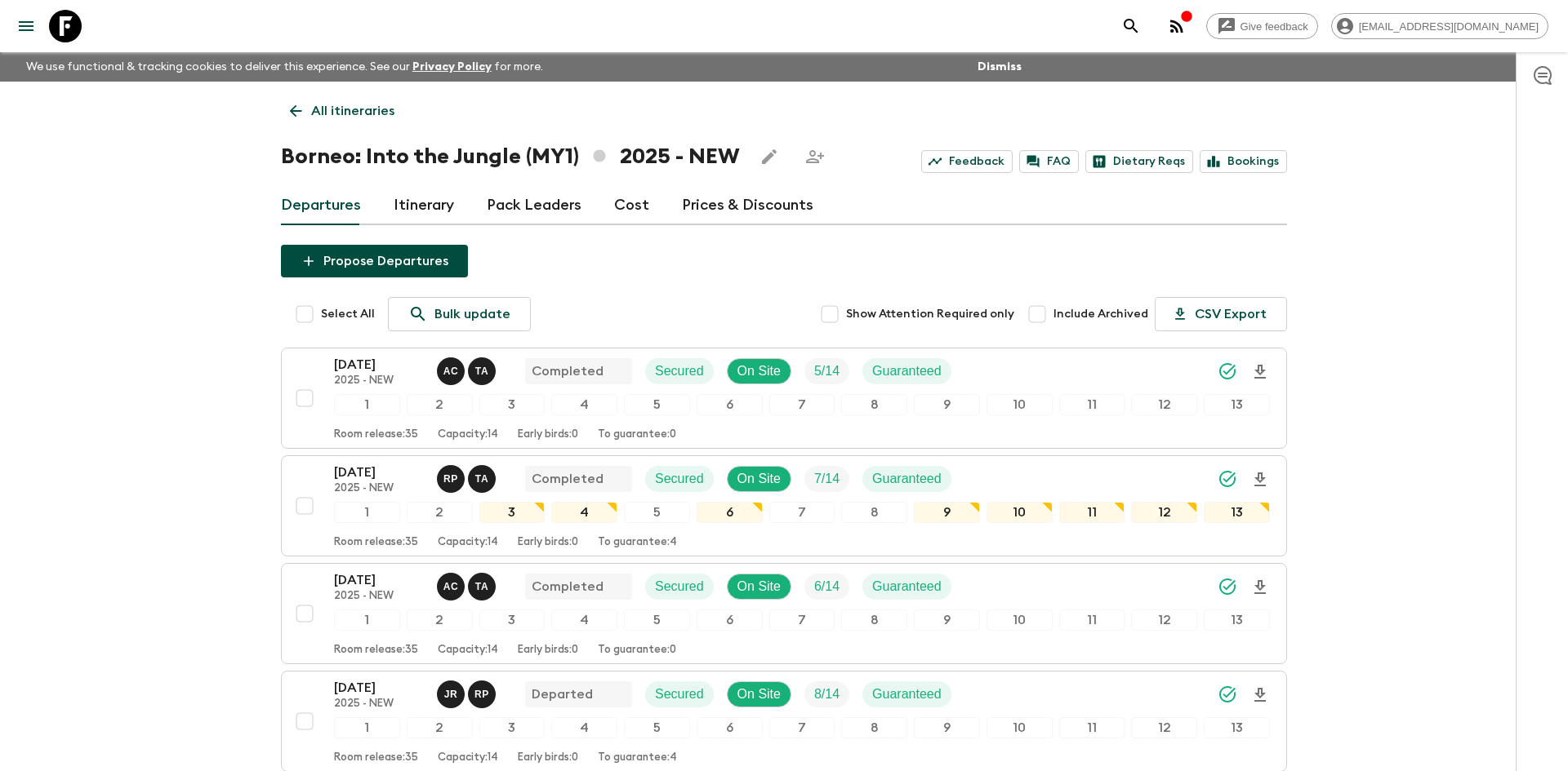
click at [362, 118] on p "All itineraries" at bounding box center [353, 110] width 84 height 20
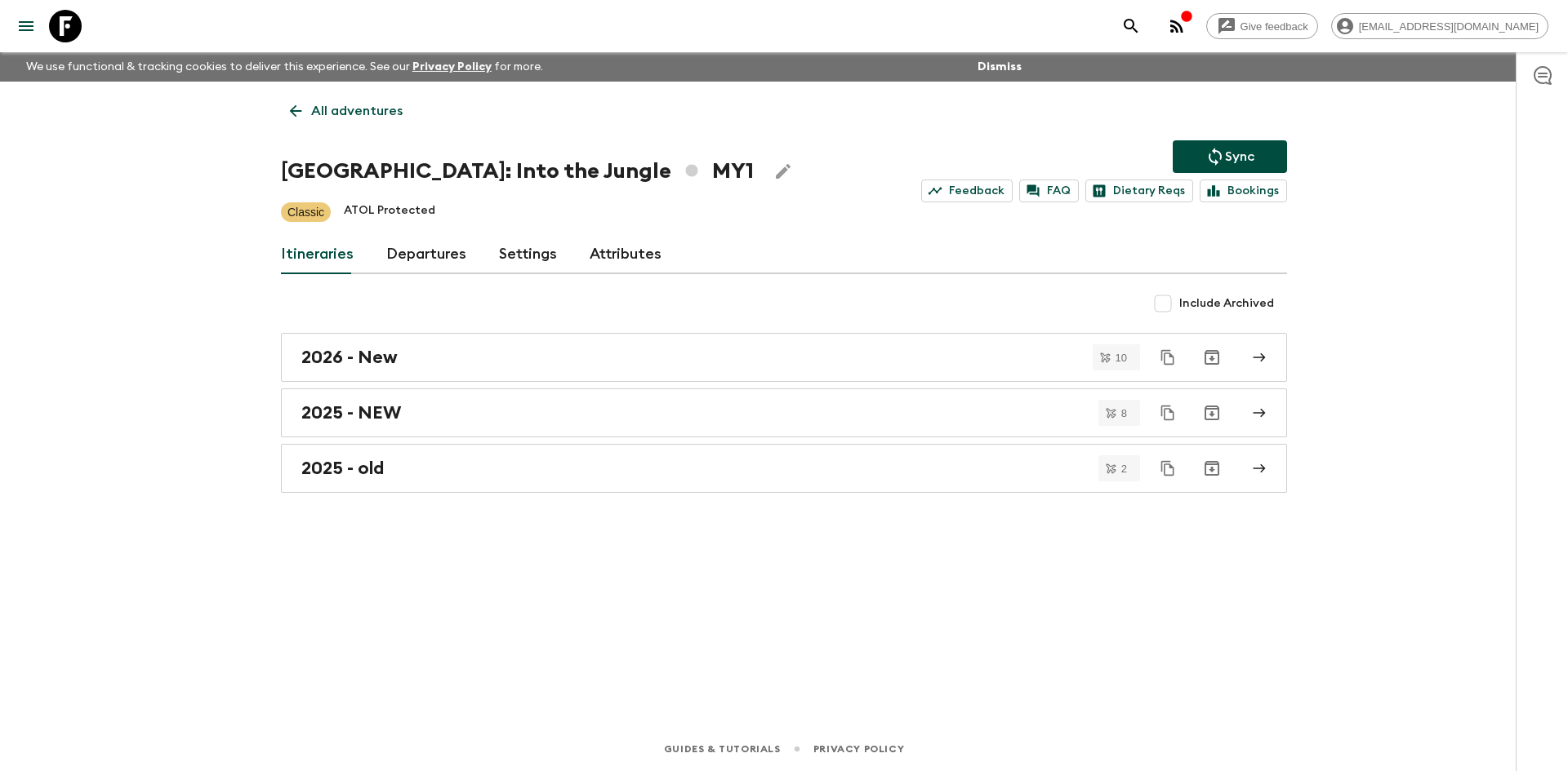
click at [362, 118] on p "All adventures" at bounding box center [357, 110] width 91 height 20
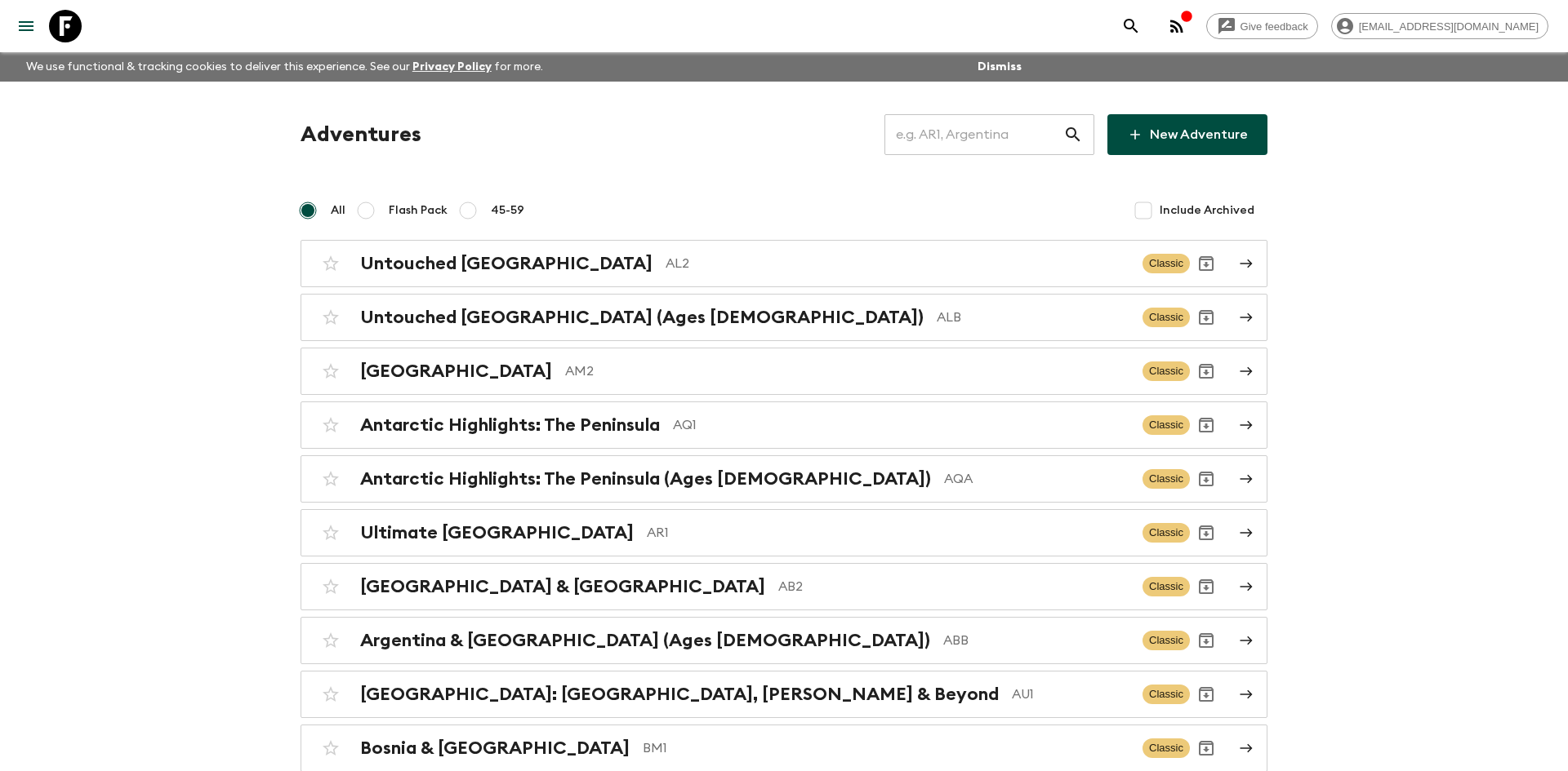
click at [927, 128] on input "text" at bounding box center [973, 135] width 179 height 46
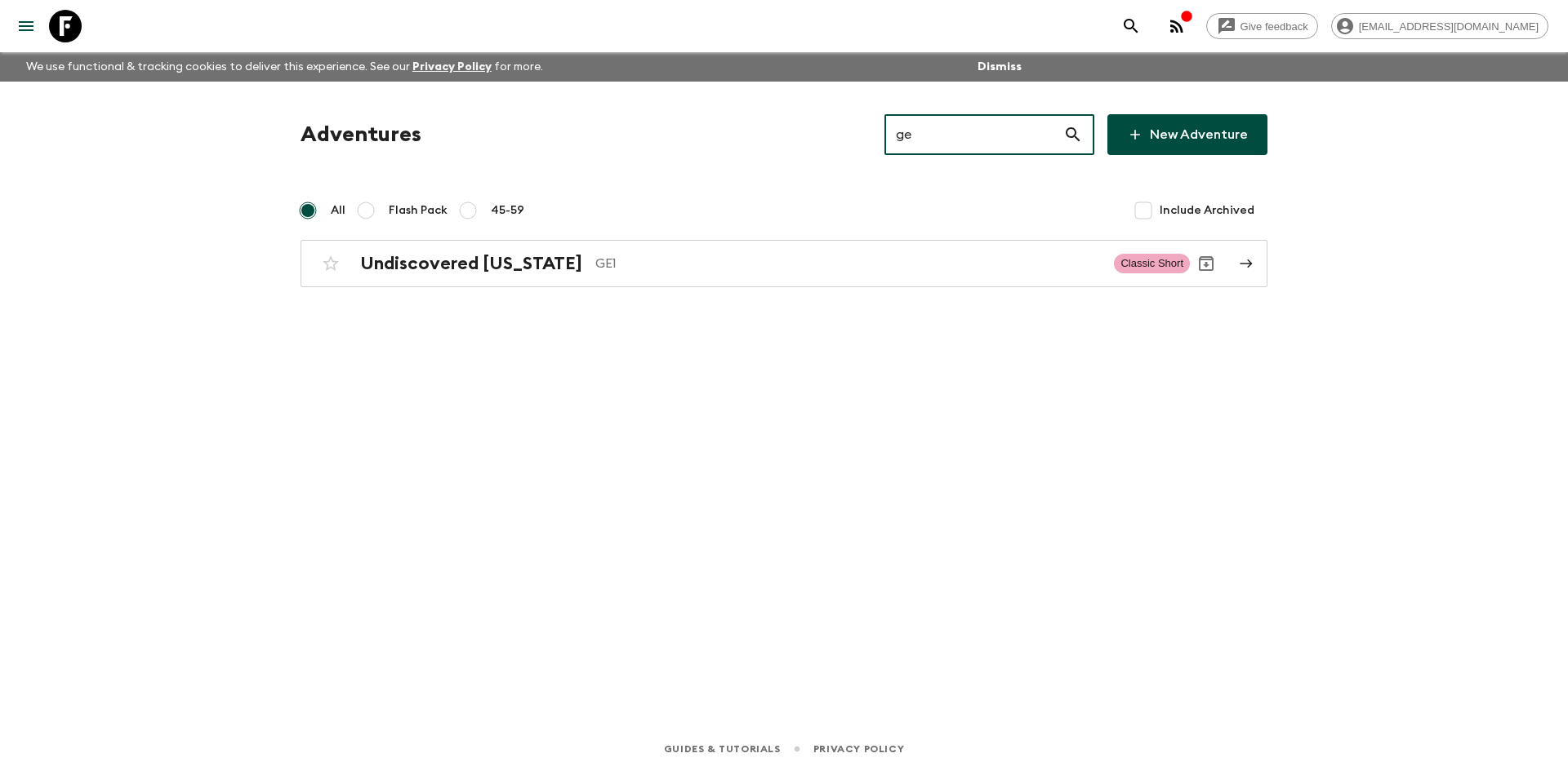
type input "ge1"
click at [503, 266] on h2 "Undiscovered [US_STATE]" at bounding box center [470, 263] width 222 height 22
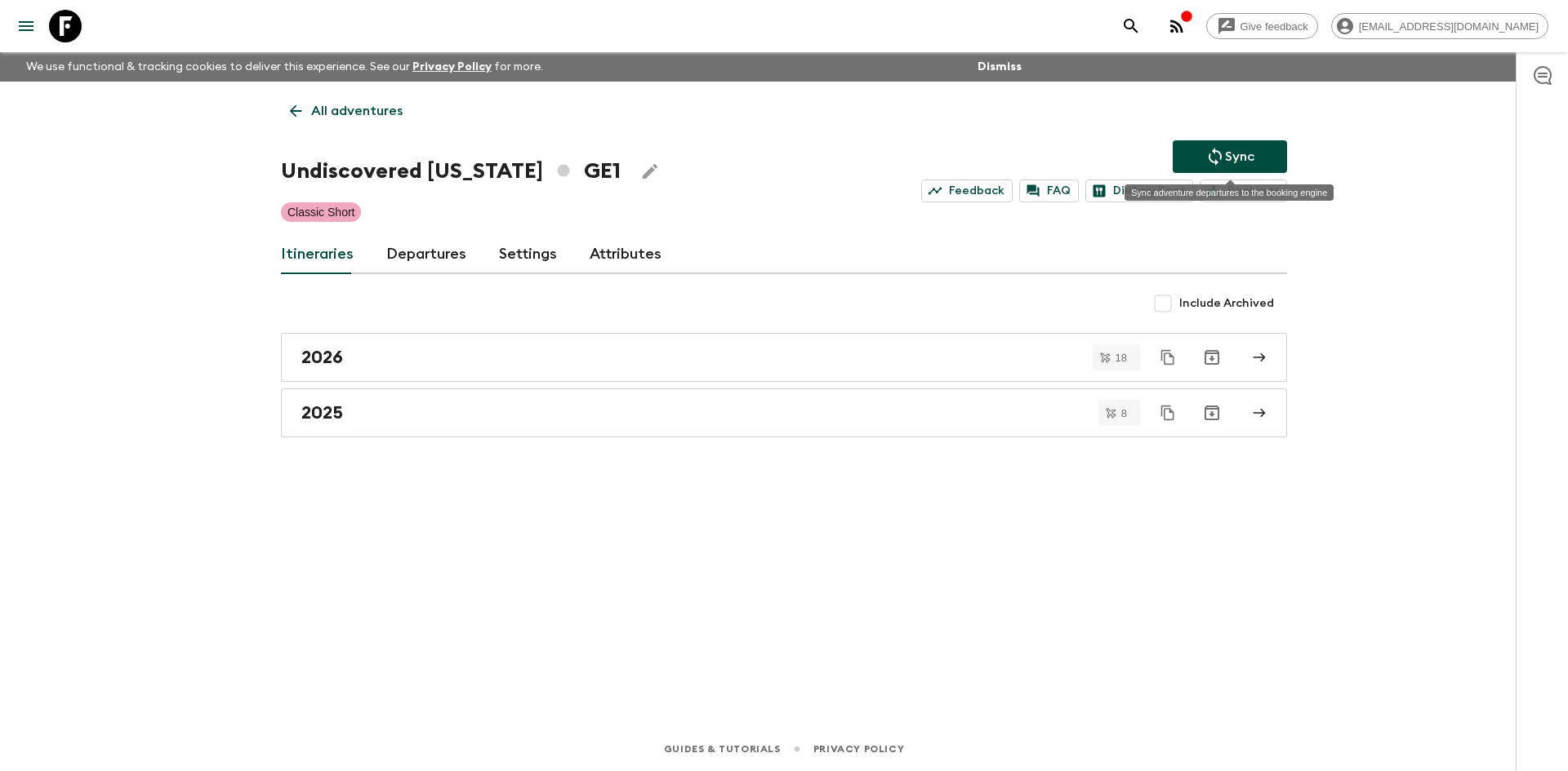
click at [1223, 156] on icon "Sync adventure departures to the booking engine" at bounding box center [1215, 156] width 20 height 20
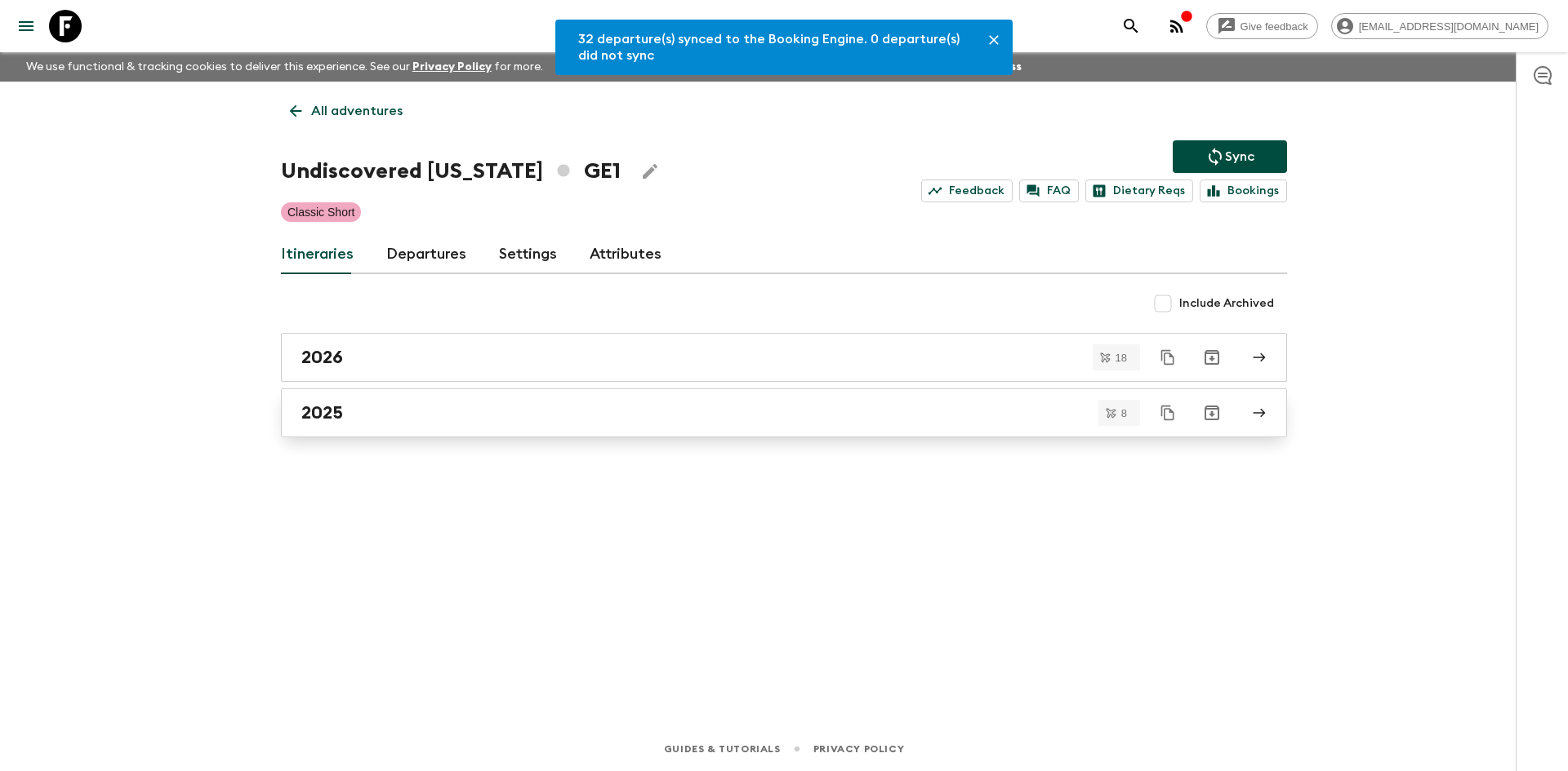
click at [362, 414] on div "2025" at bounding box center [768, 413] width 935 height 22
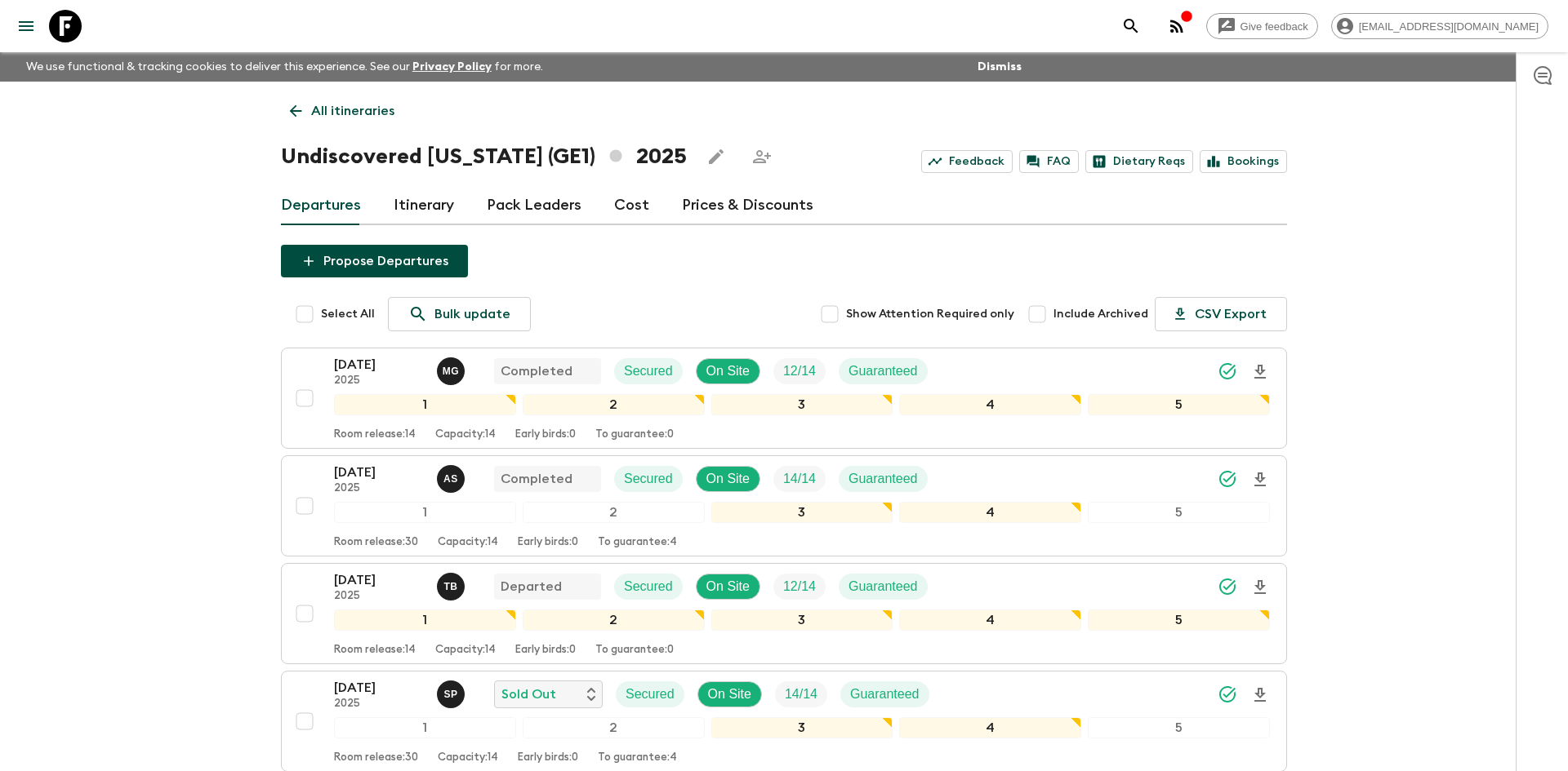
click at [329, 111] on p "All itineraries" at bounding box center [353, 110] width 84 height 20
